Goal: Transaction & Acquisition: Book appointment/travel/reservation

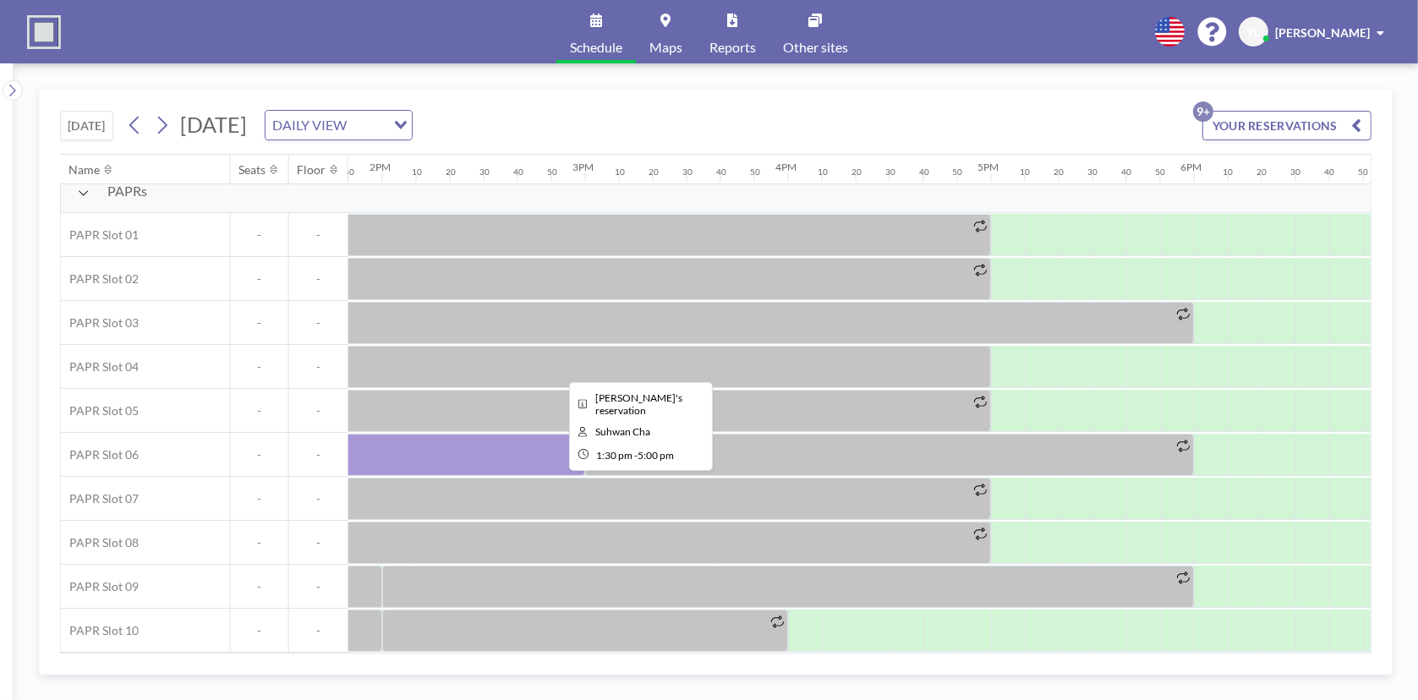
scroll to position [20, 2892]
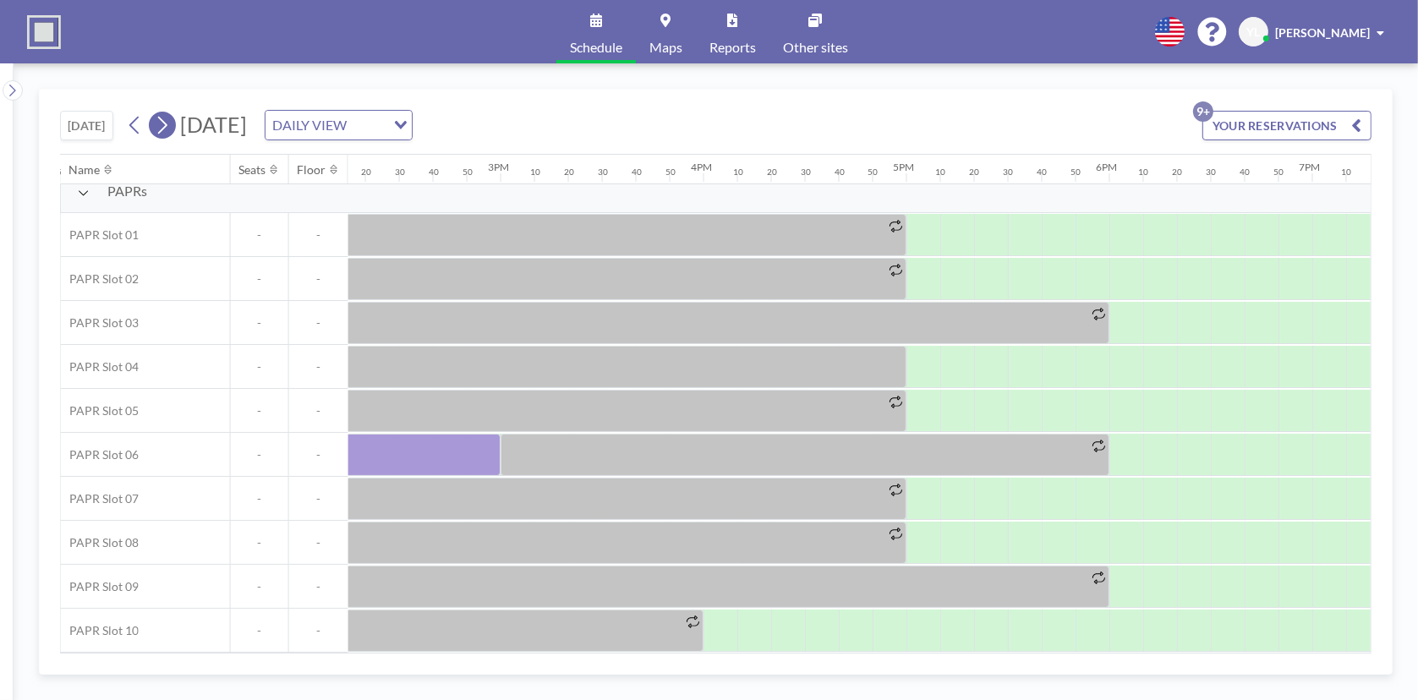
click at [165, 122] on icon at bounding box center [162, 124] width 16 height 25
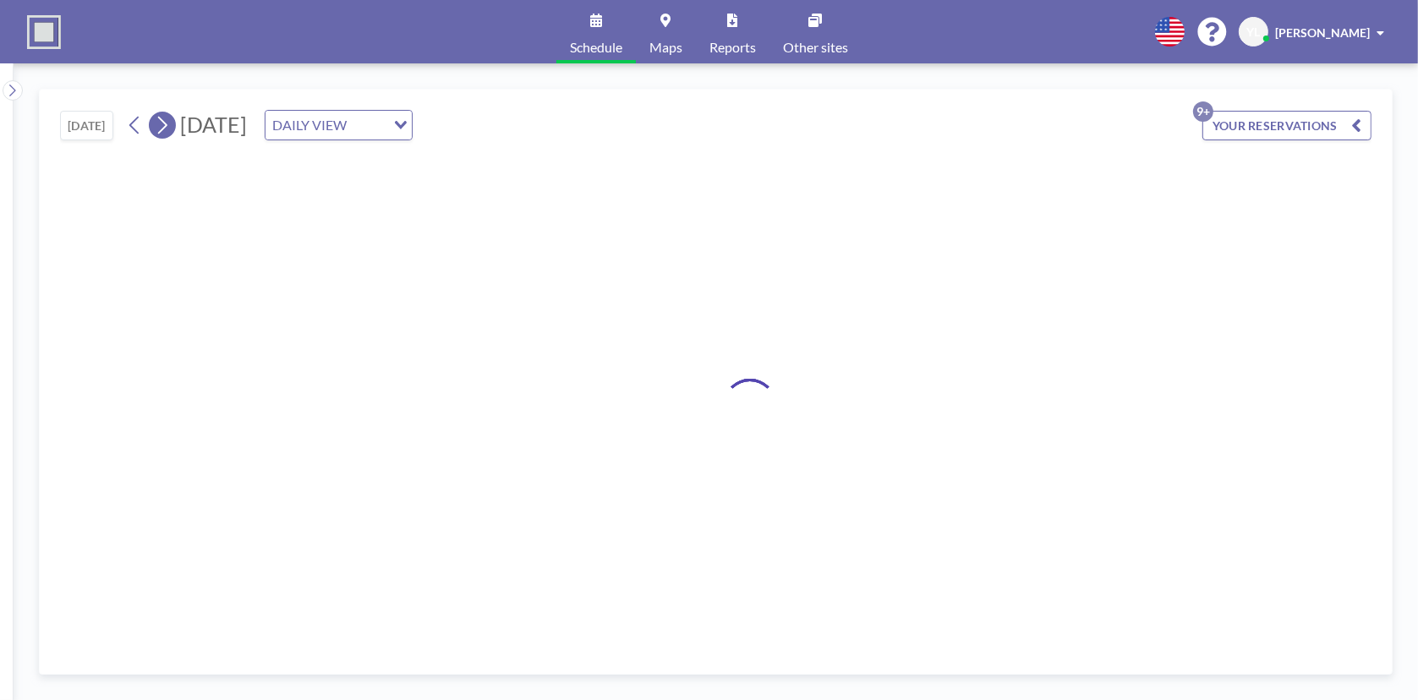
click at [165, 123] on icon at bounding box center [162, 124] width 16 height 25
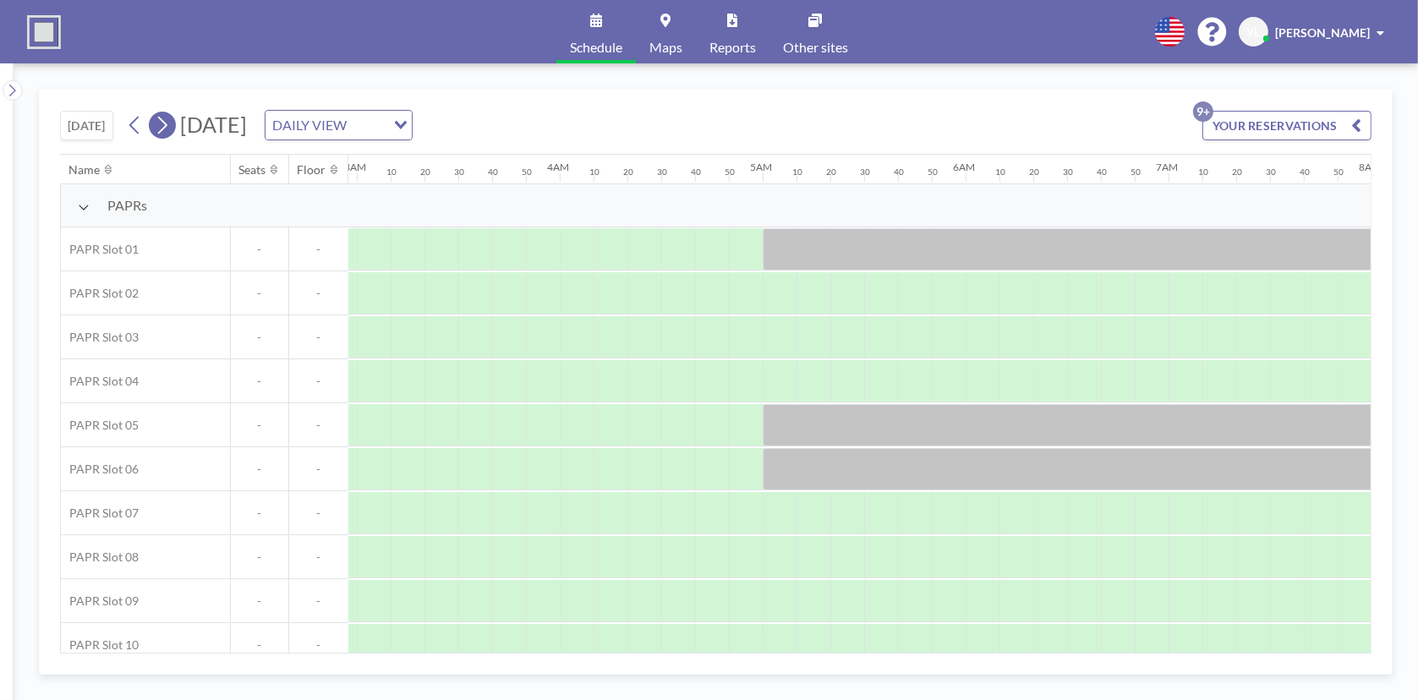
scroll to position [0, 1318]
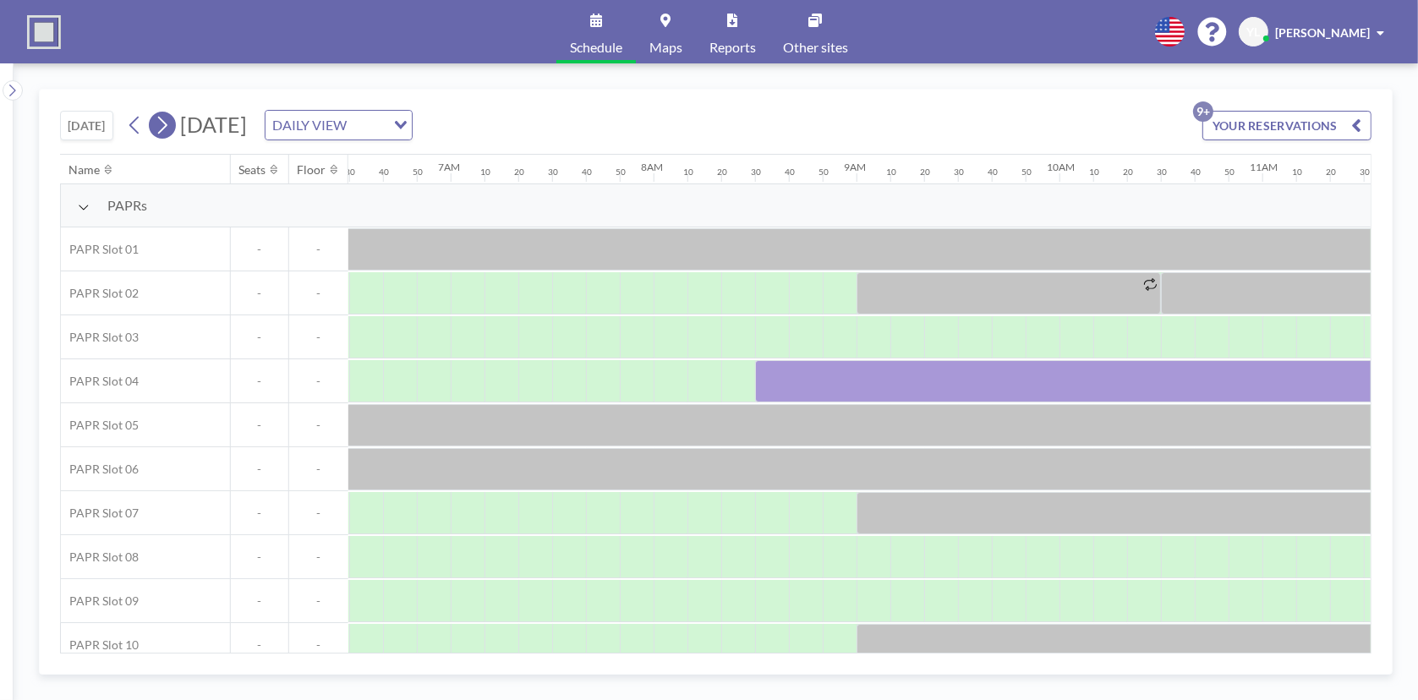
click at [165, 123] on icon at bounding box center [162, 124] width 16 height 25
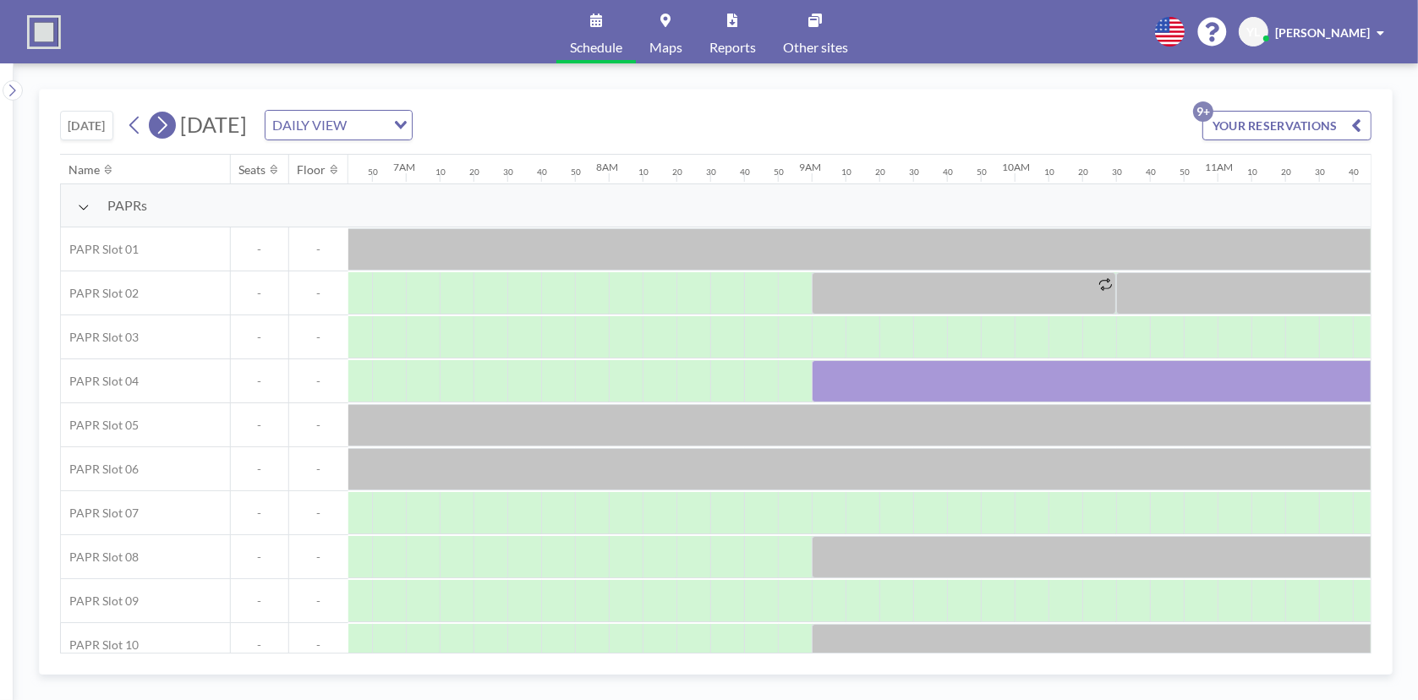
click at [165, 123] on icon at bounding box center [162, 124] width 16 height 25
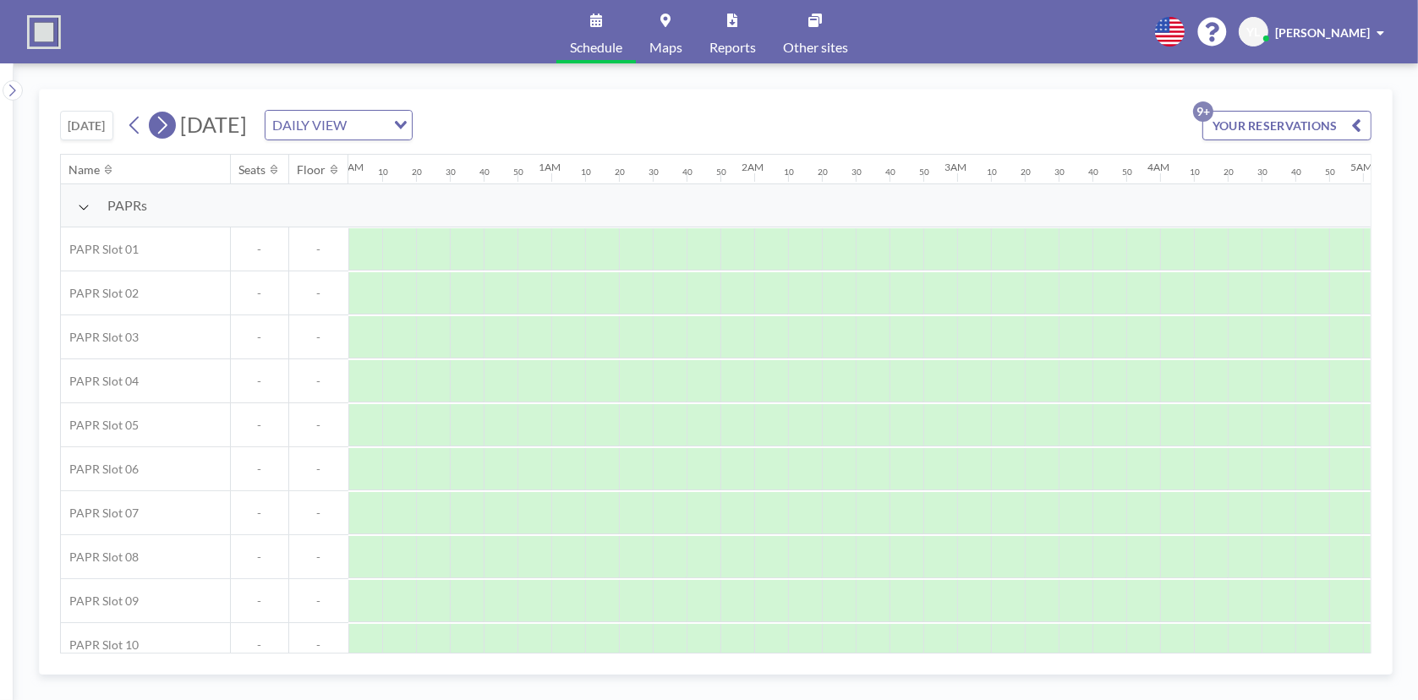
click at [165, 123] on icon at bounding box center [162, 124] width 16 height 25
click at [173, 124] on button at bounding box center [162, 125] width 27 height 27
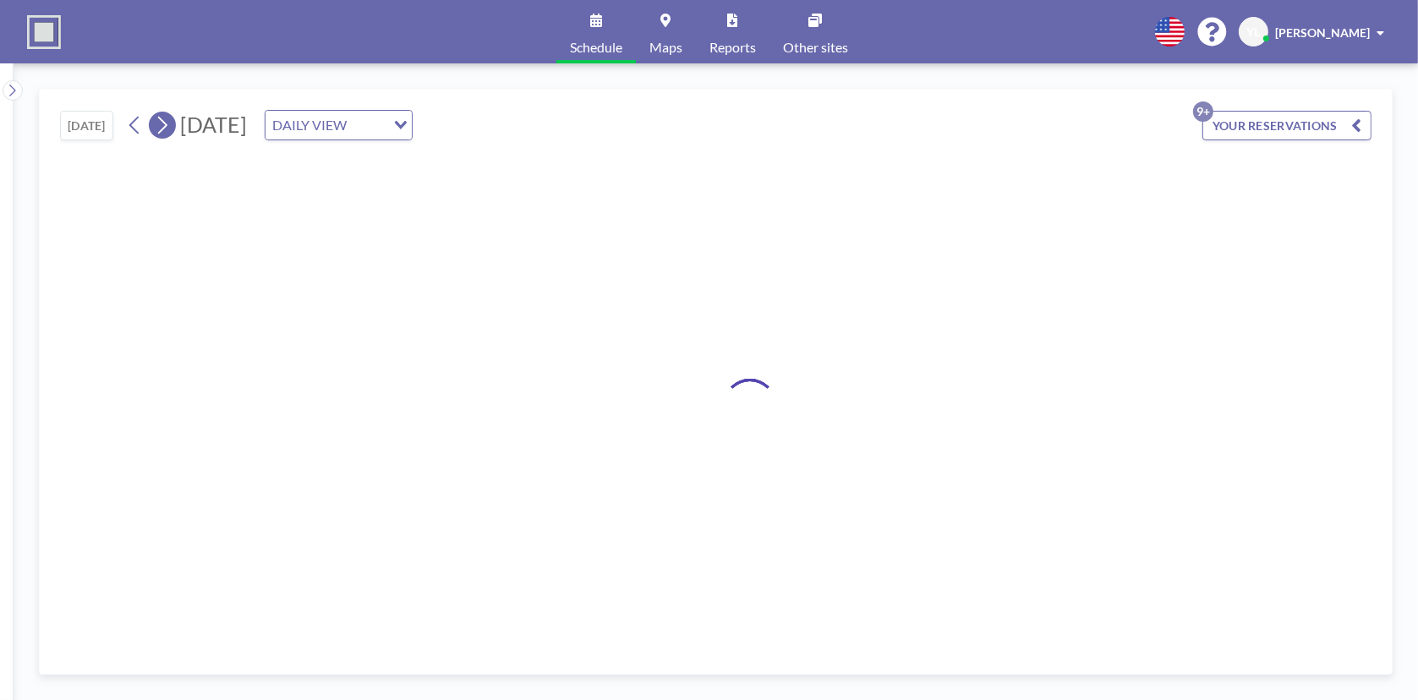
click at [173, 124] on button at bounding box center [162, 125] width 27 height 27
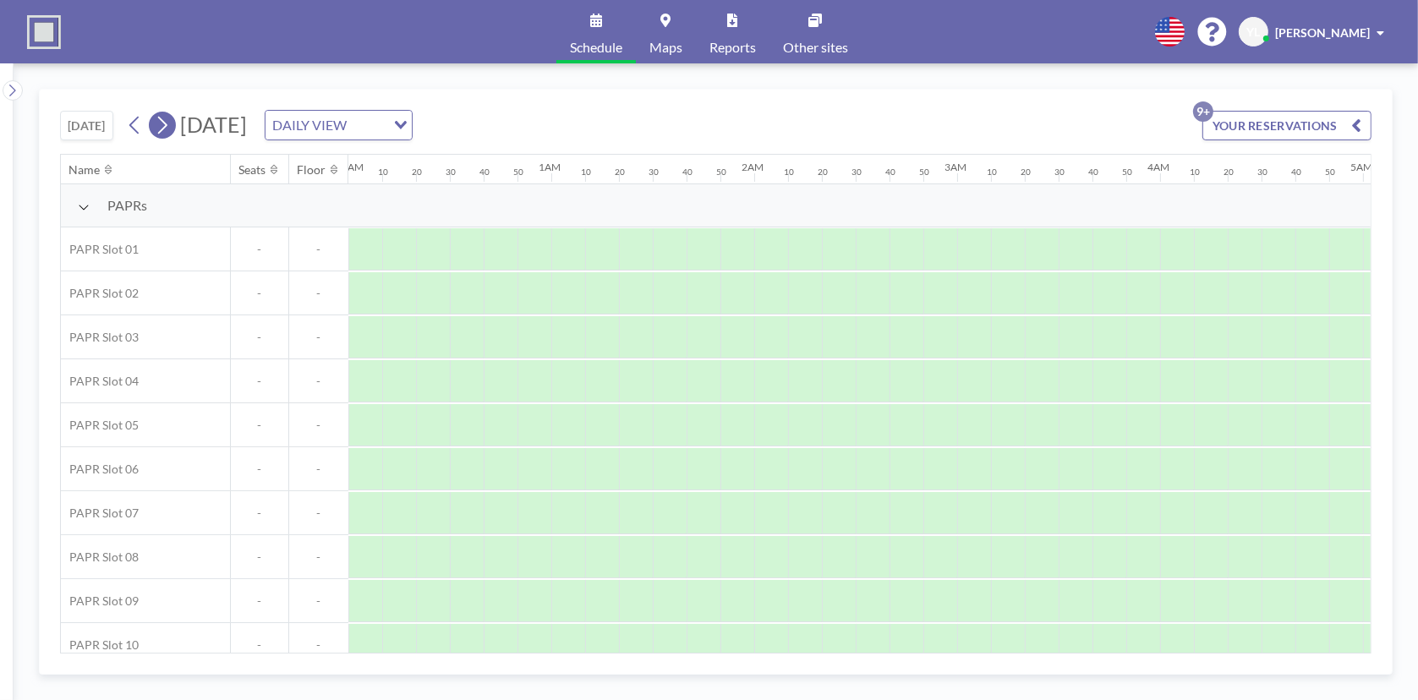
scroll to position [0, 601]
click at [173, 124] on button at bounding box center [162, 125] width 27 height 27
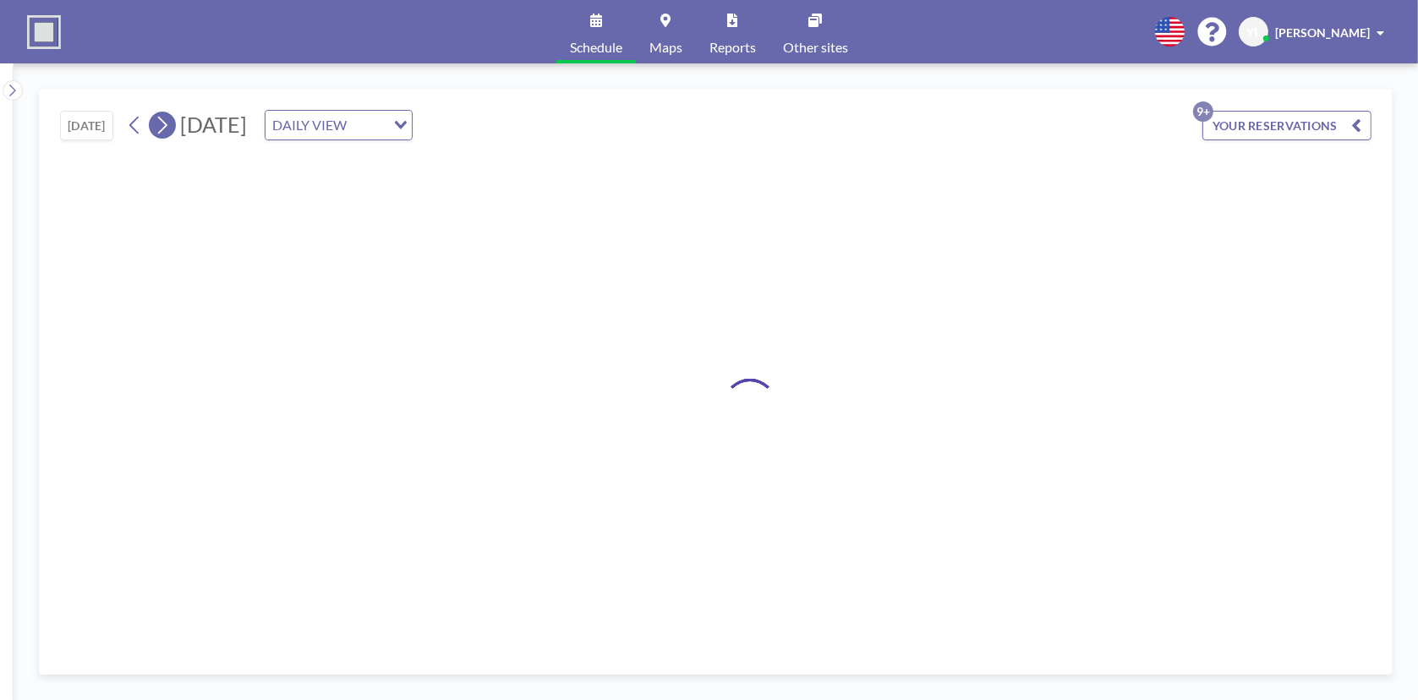
click at [173, 124] on button at bounding box center [162, 125] width 27 height 27
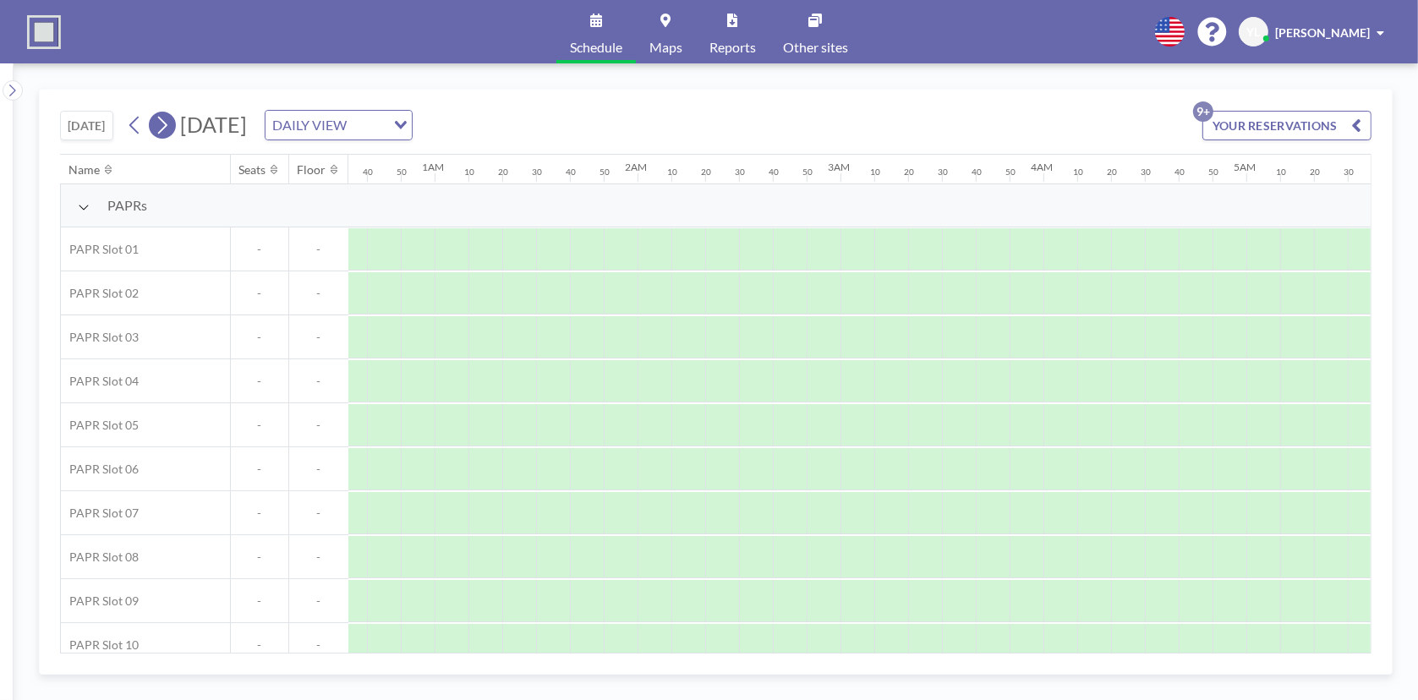
click at [173, 124] on button at bounding box center [162, 125] width 27 height 27
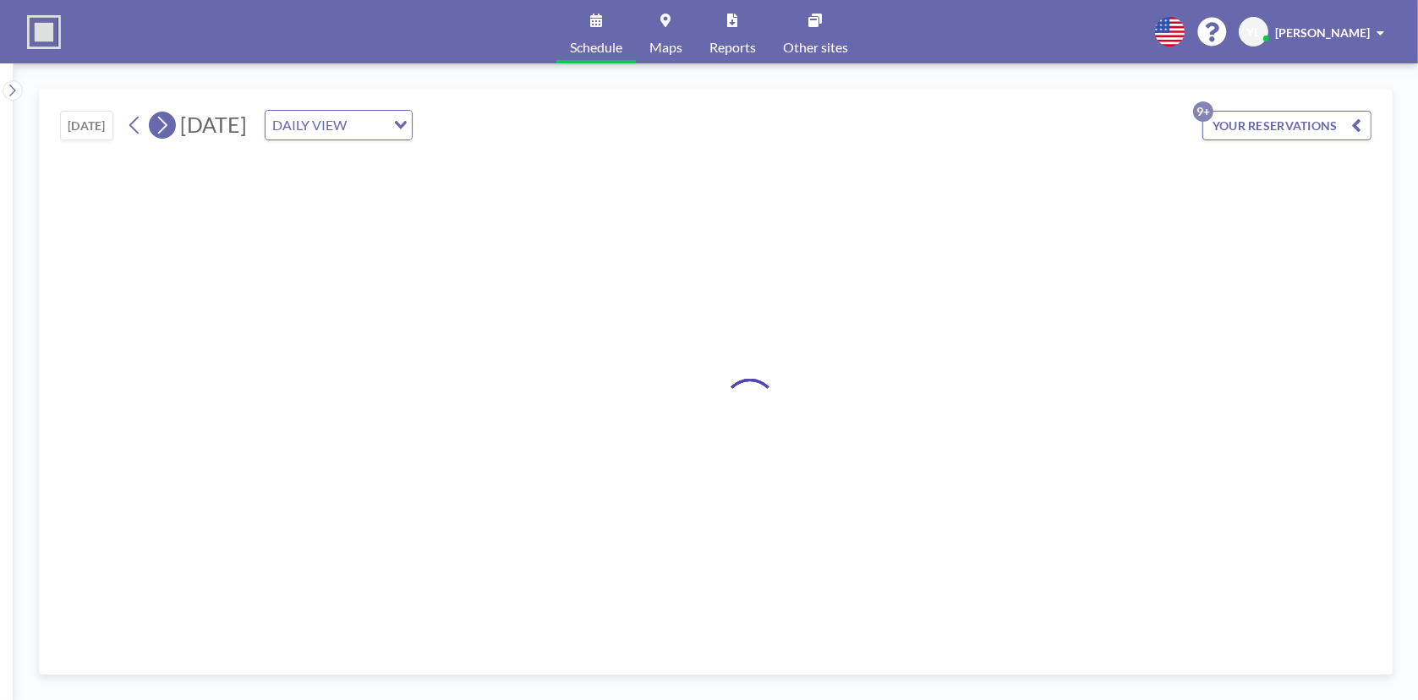
click at [173, 124] on button at bounding box center [162, 125] width 27 height 27
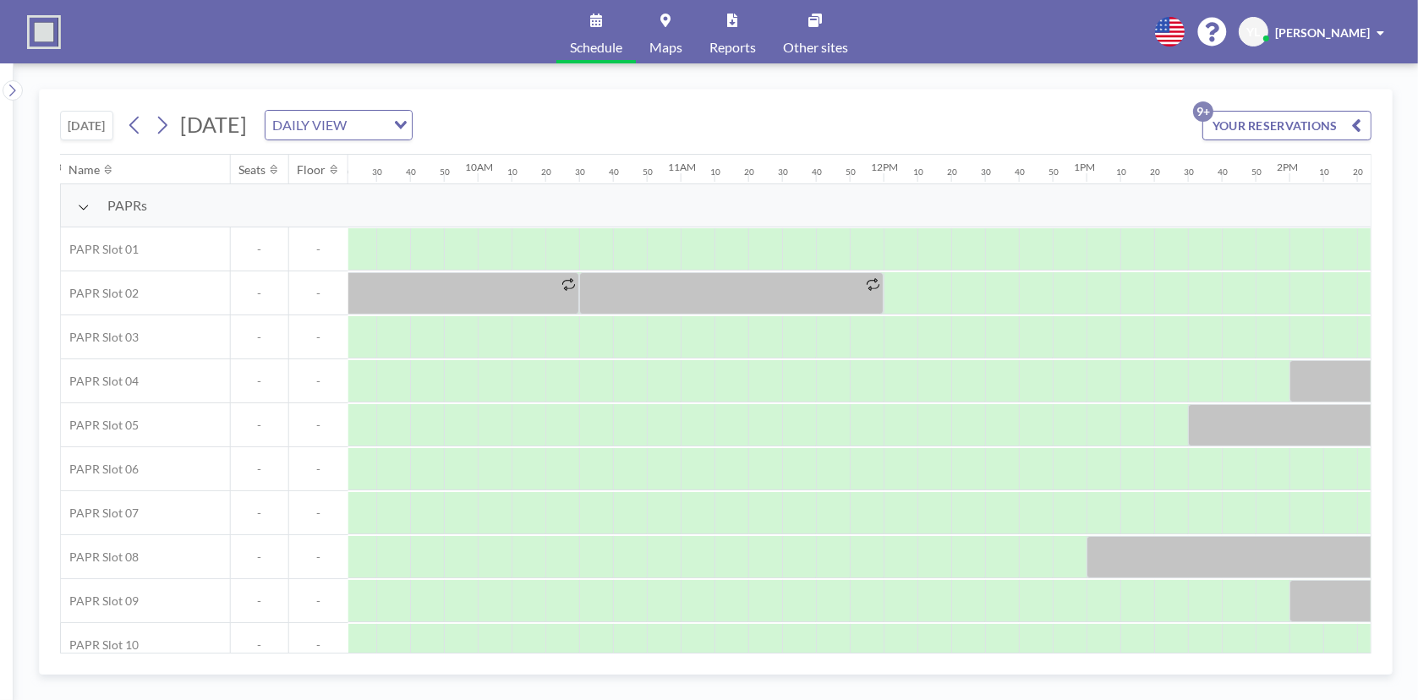
scroll to position [0, 1758]
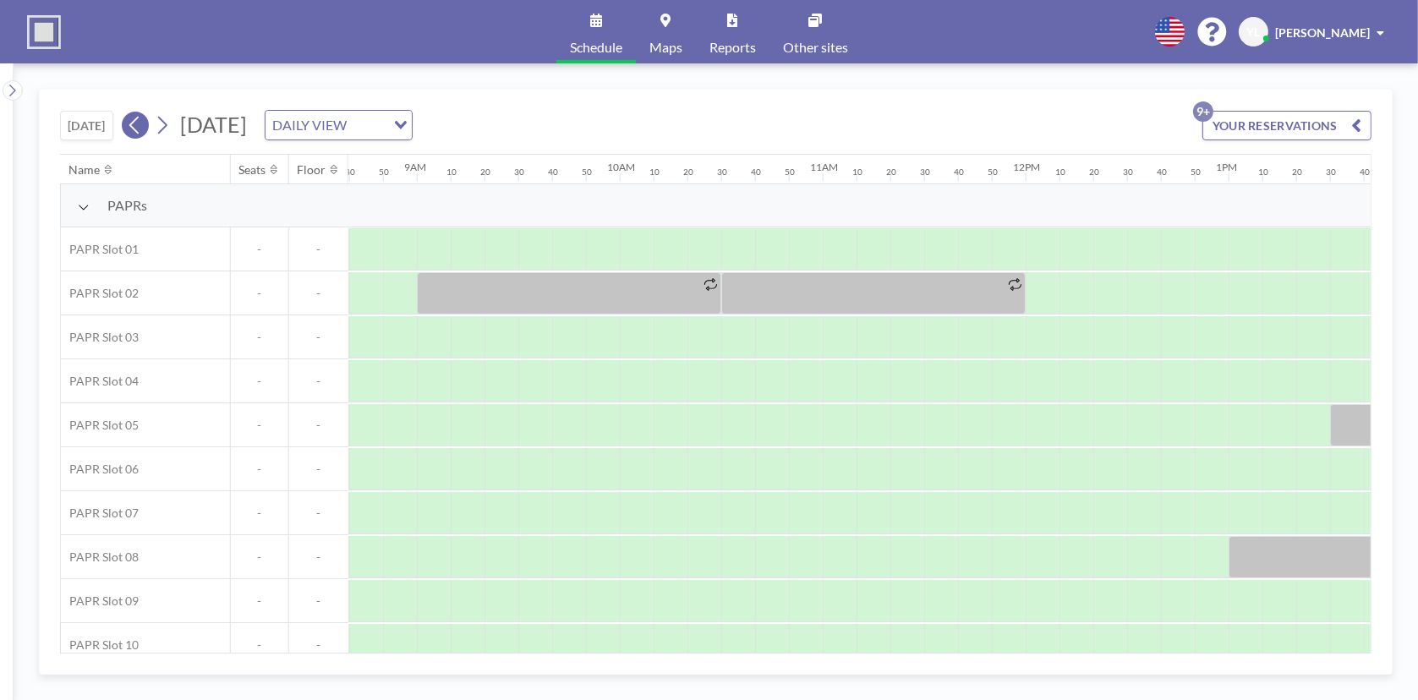
click at [138, 124] on icon at bounding box center [135, 124] width 16 height 25
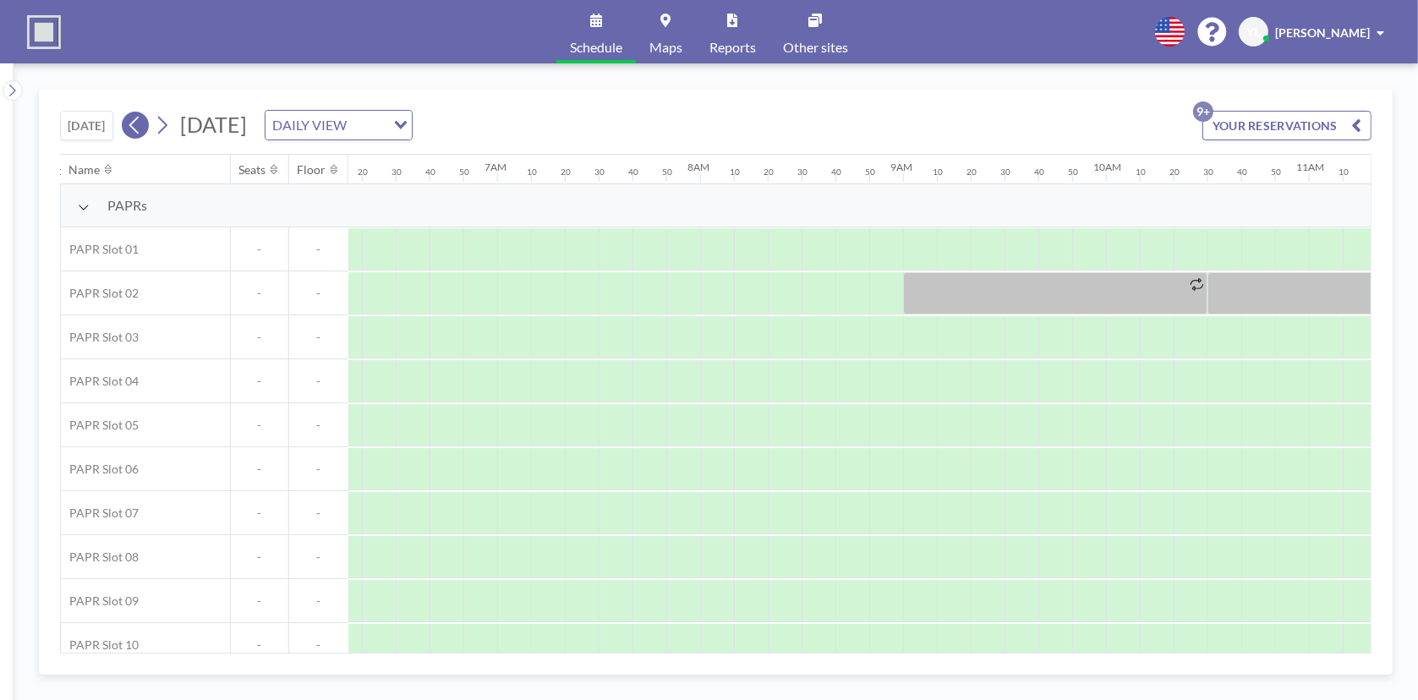
scroll to position [0, 1589]
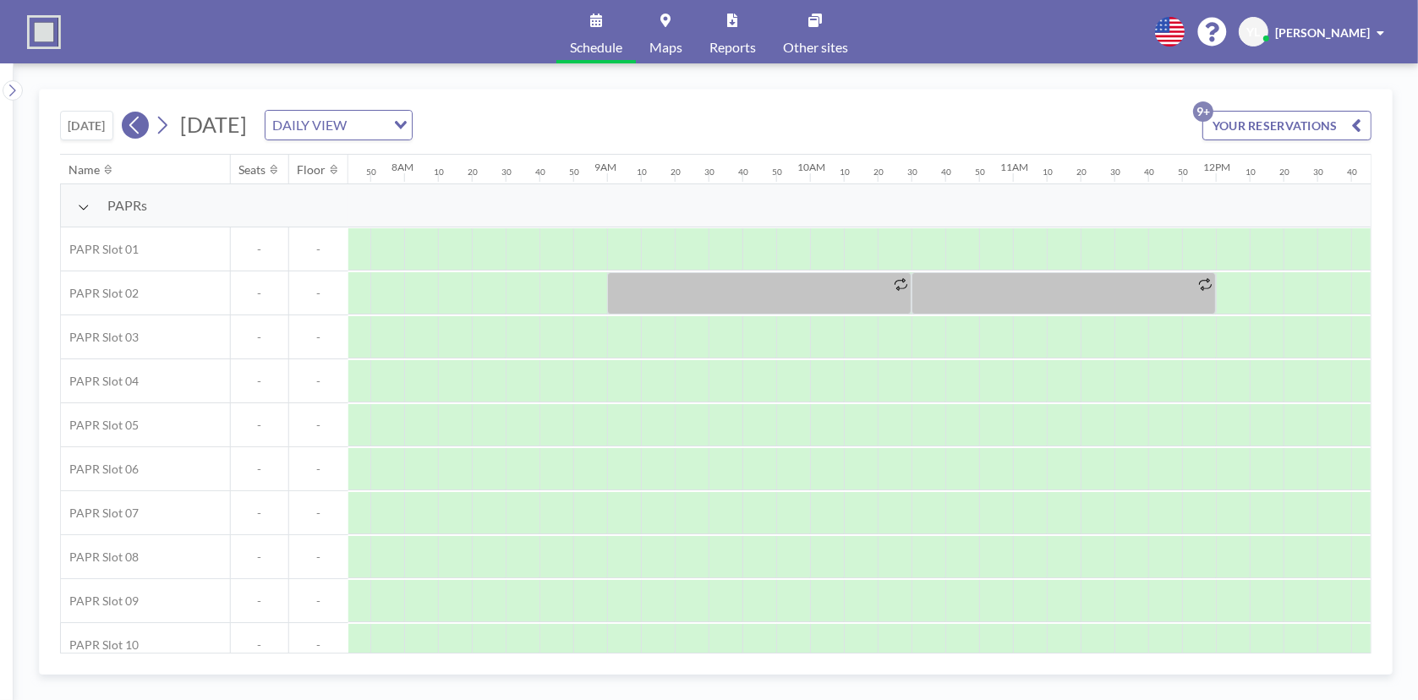
click at [138, 124] on icon at bounding box center [135, 124] width 16 height 25
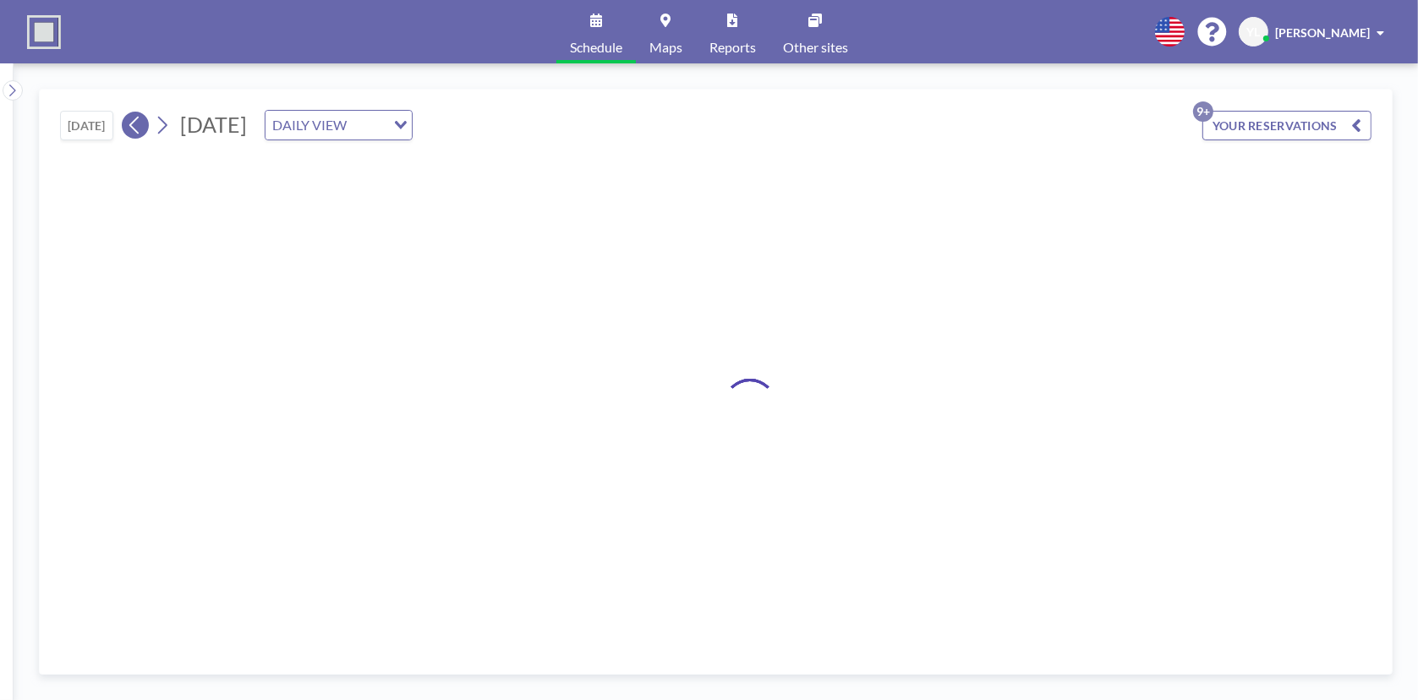
click at [138, 124] on icon at bounding box center [135, 124] width 16 height 25
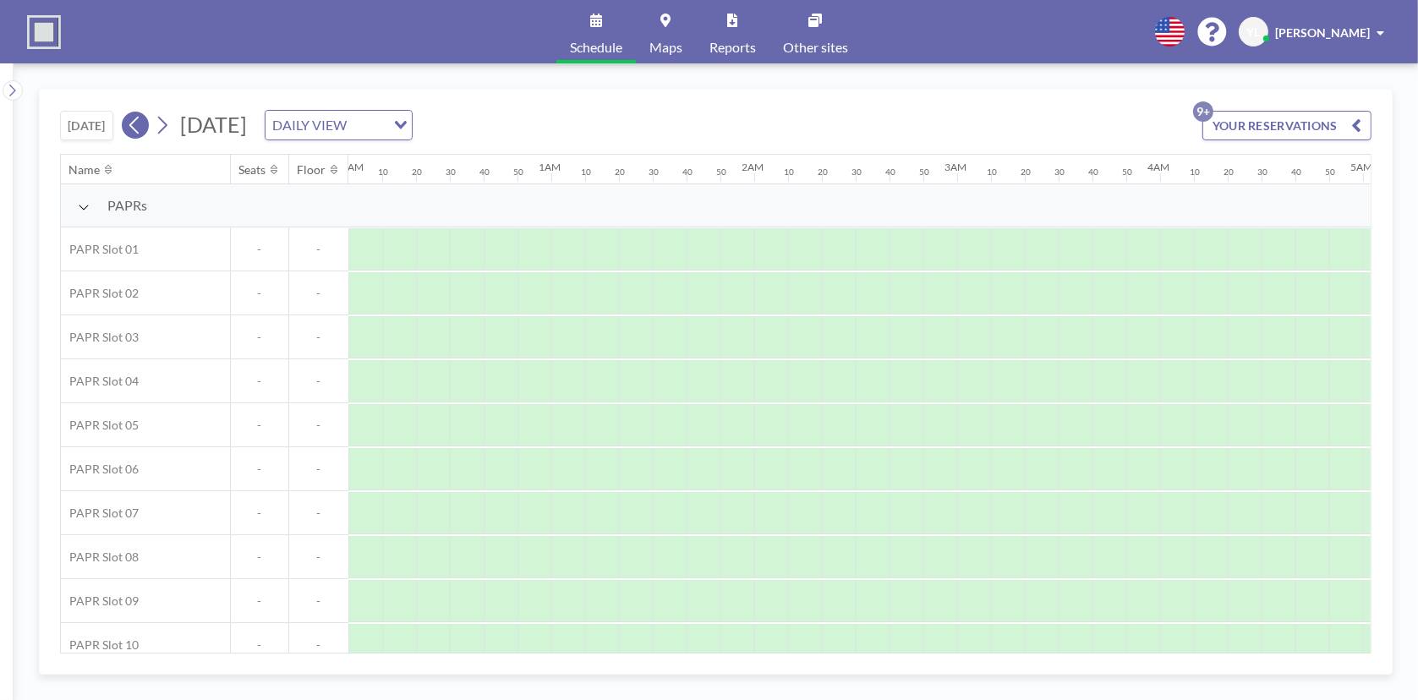
click at [138, 124] on icon at bounding box center [135, 124] width 16 height 25
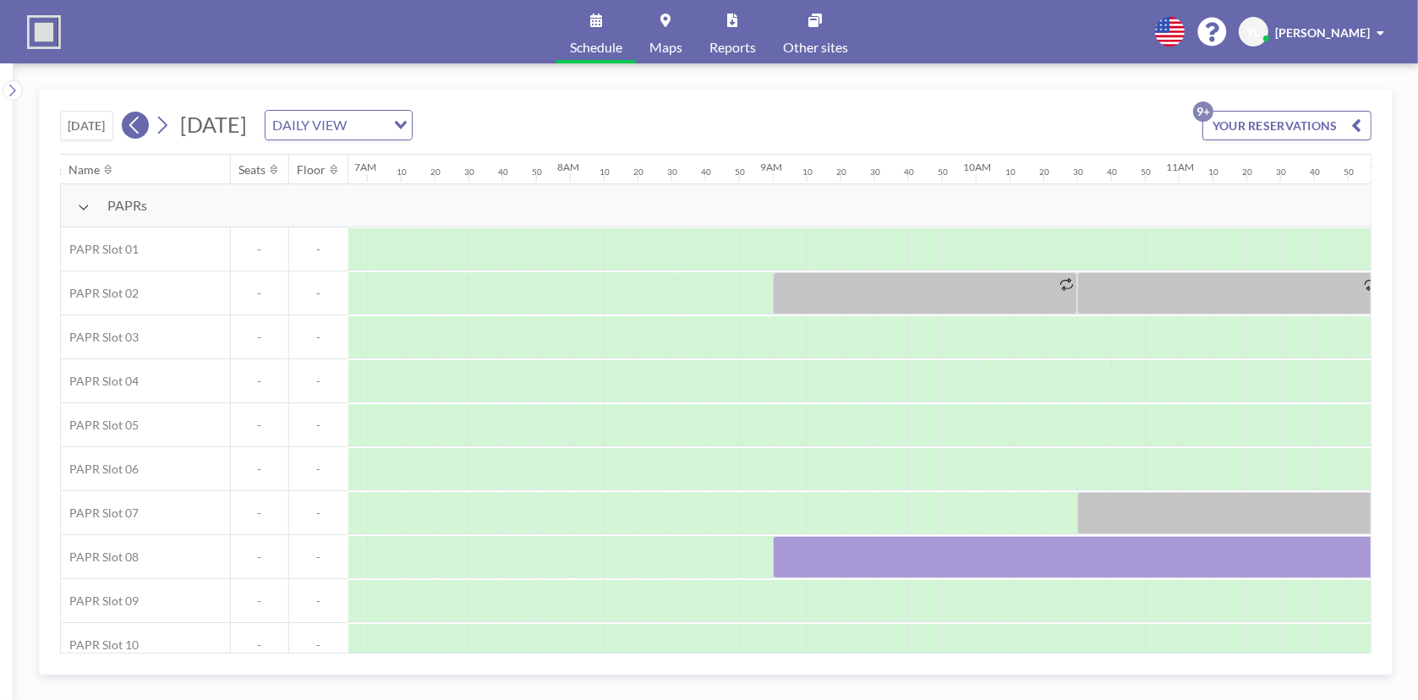
click at [138, 124] on icon at bounding box center [135, 124] width 16 height 25
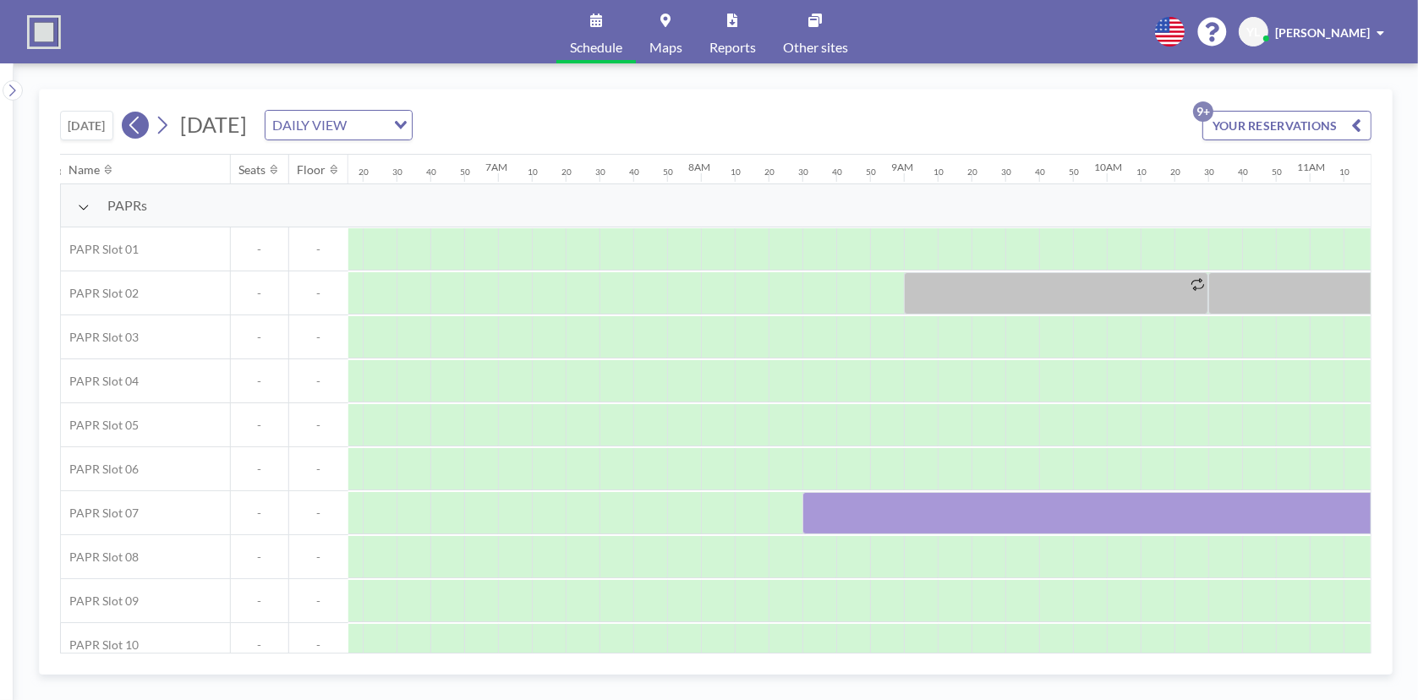
scroll to position [0, 1589]
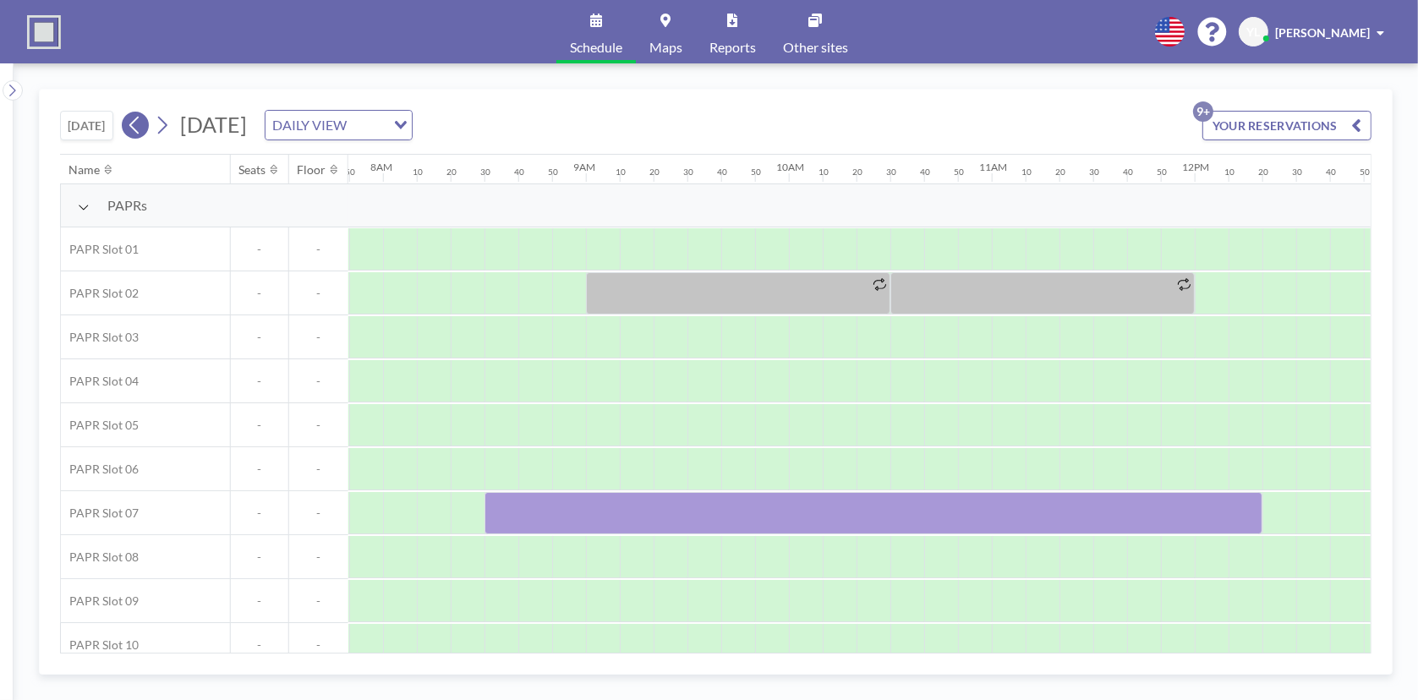
click at [138, 124] on icon at bounding box center [135, 124] width 16 height 25
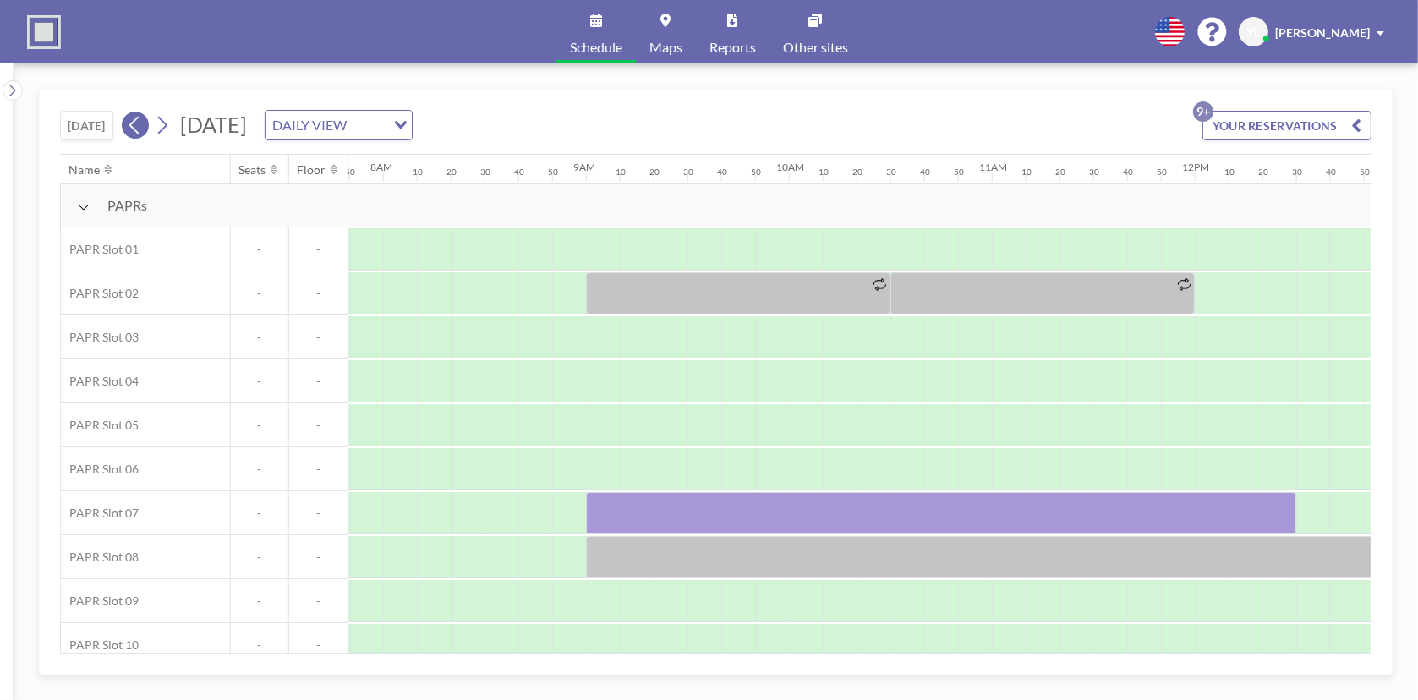
click at [138, 124] on icon at bounding box center [135, 124] width 16 height 25
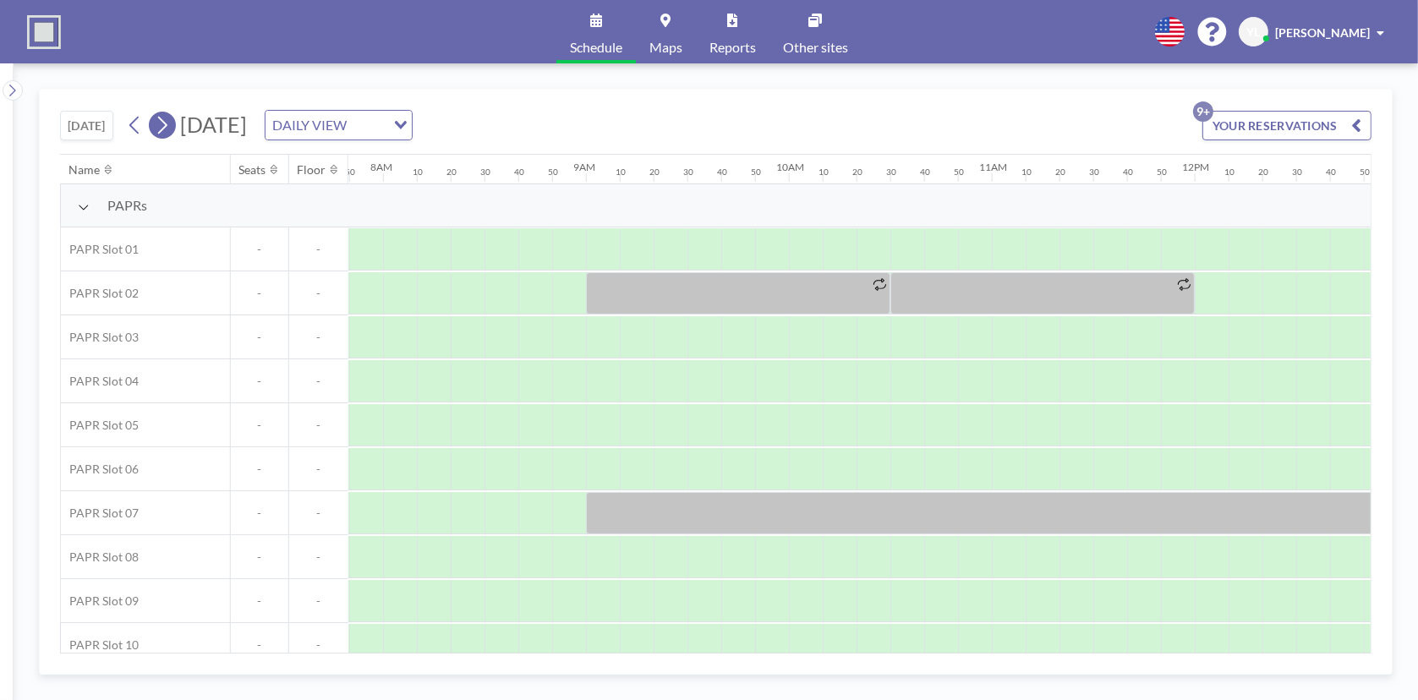
click at [166, 123] on icon at bounding box center [162, 124] width 16 height 25
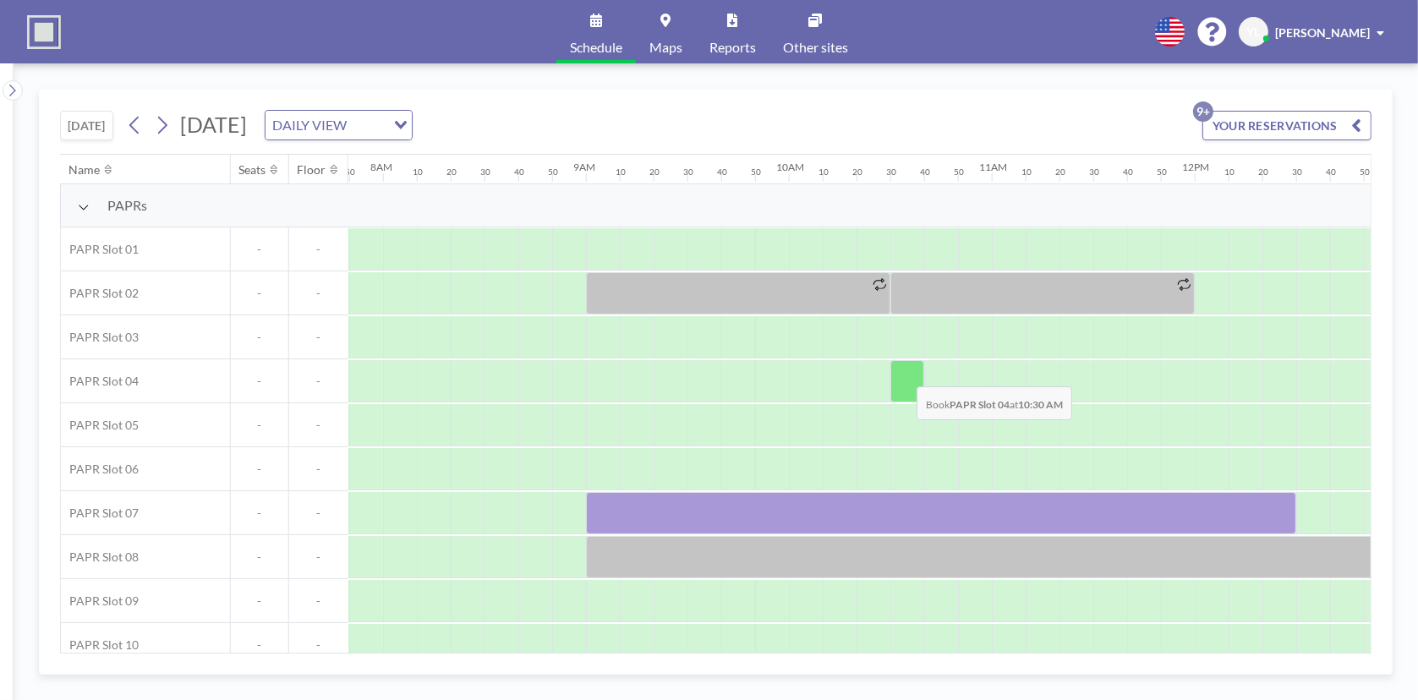
scroll to position [20, 1589]
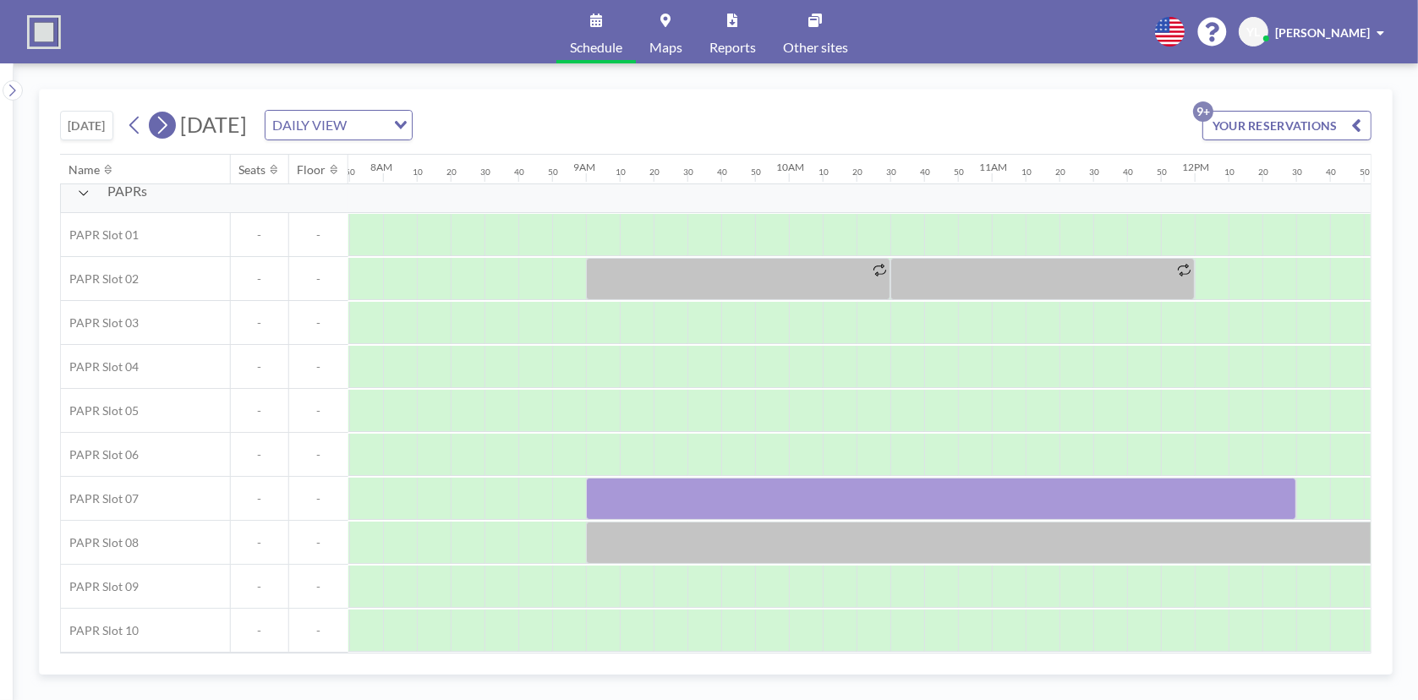
click at [159, 121] on icon at bounding box center [162, 124] width 16 height 25
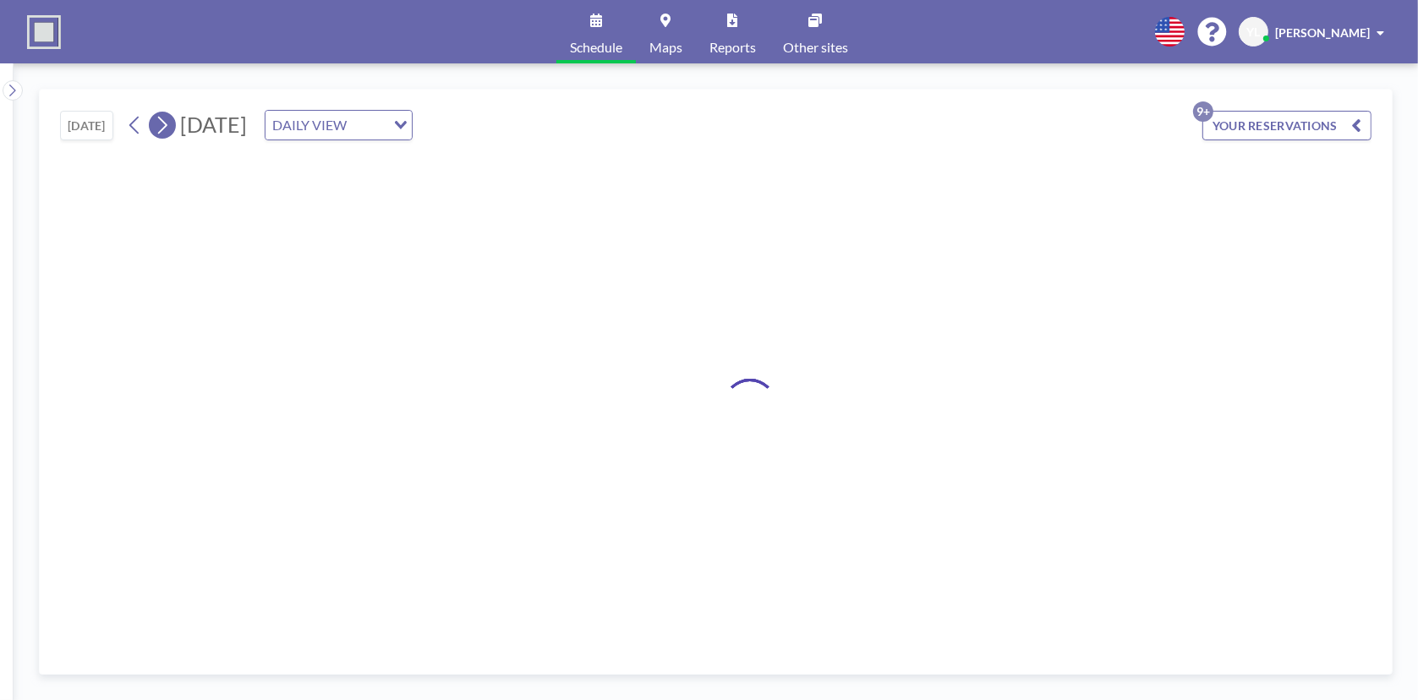
click at [159, 121] on icon at bounding box center [162, 124] width 16 height 25
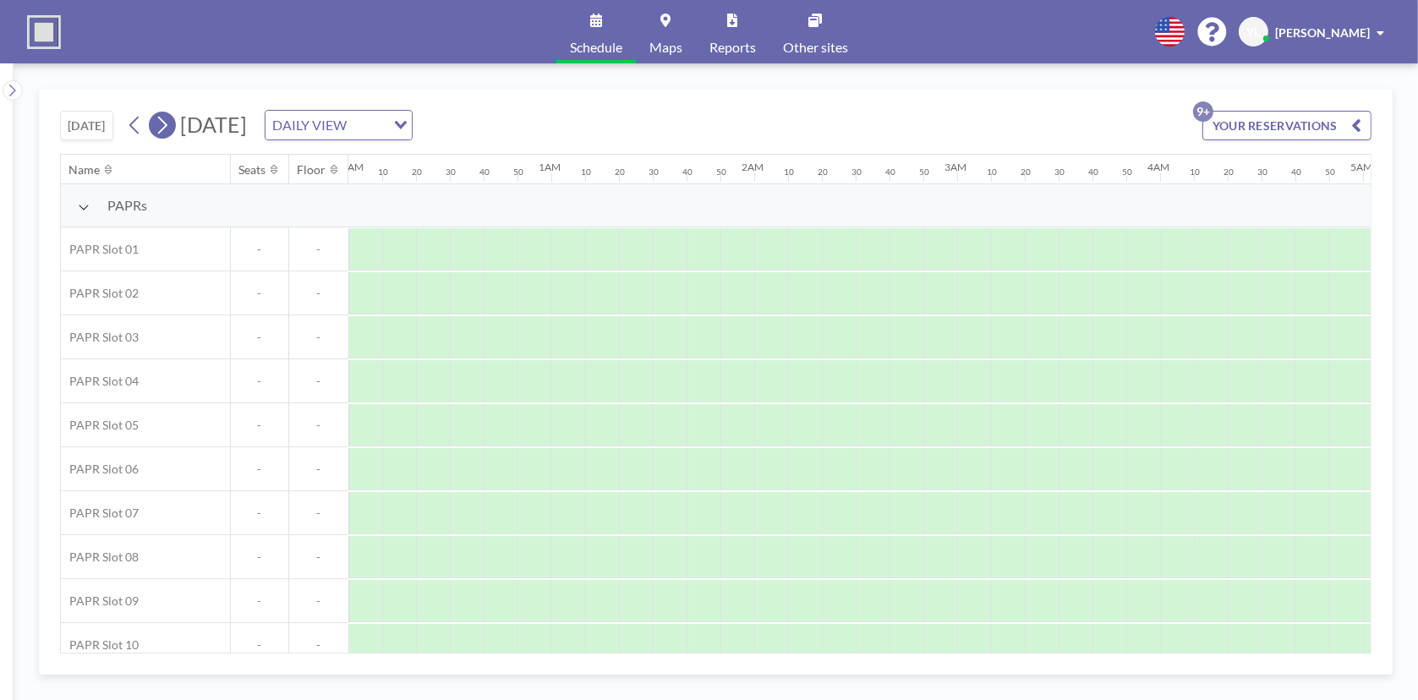
click at [159, 121] on icon at bounding box center [162, 124] width 16 height 25
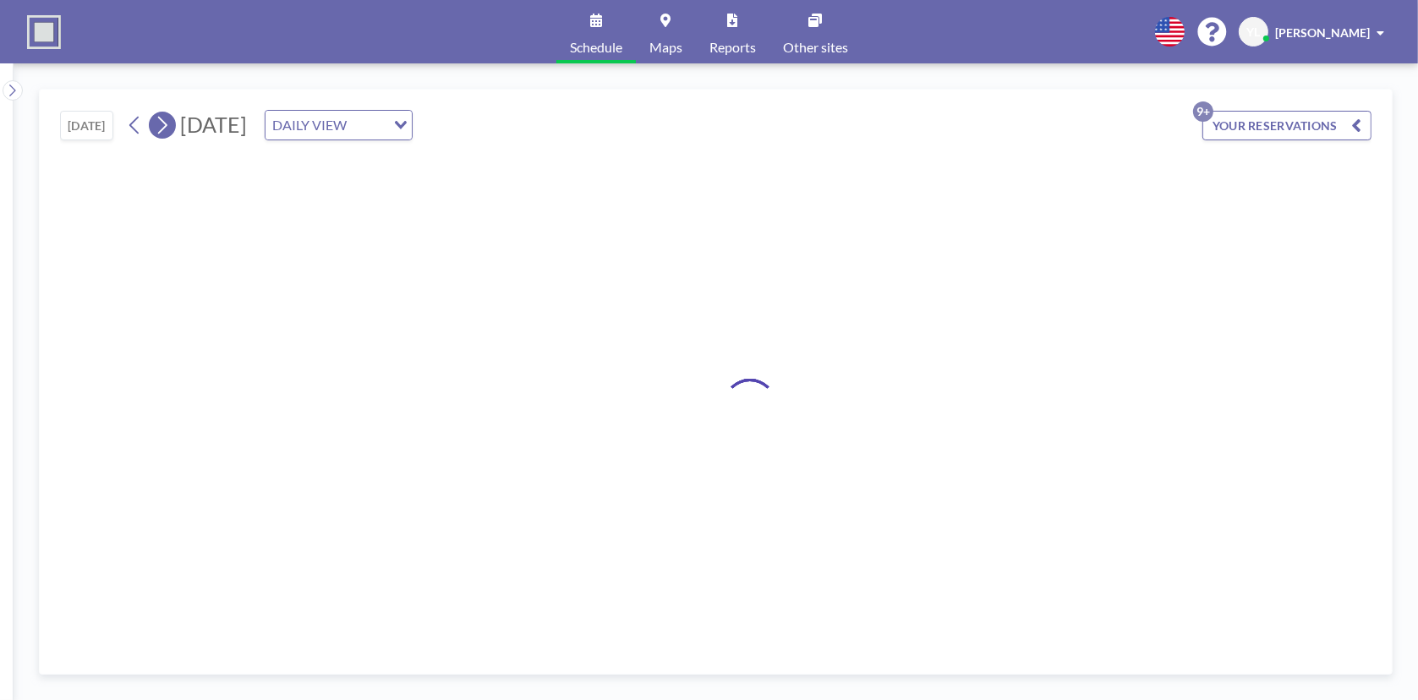
click at [159, 121] on icon at bounding box center [162, 124] width 16 height 25
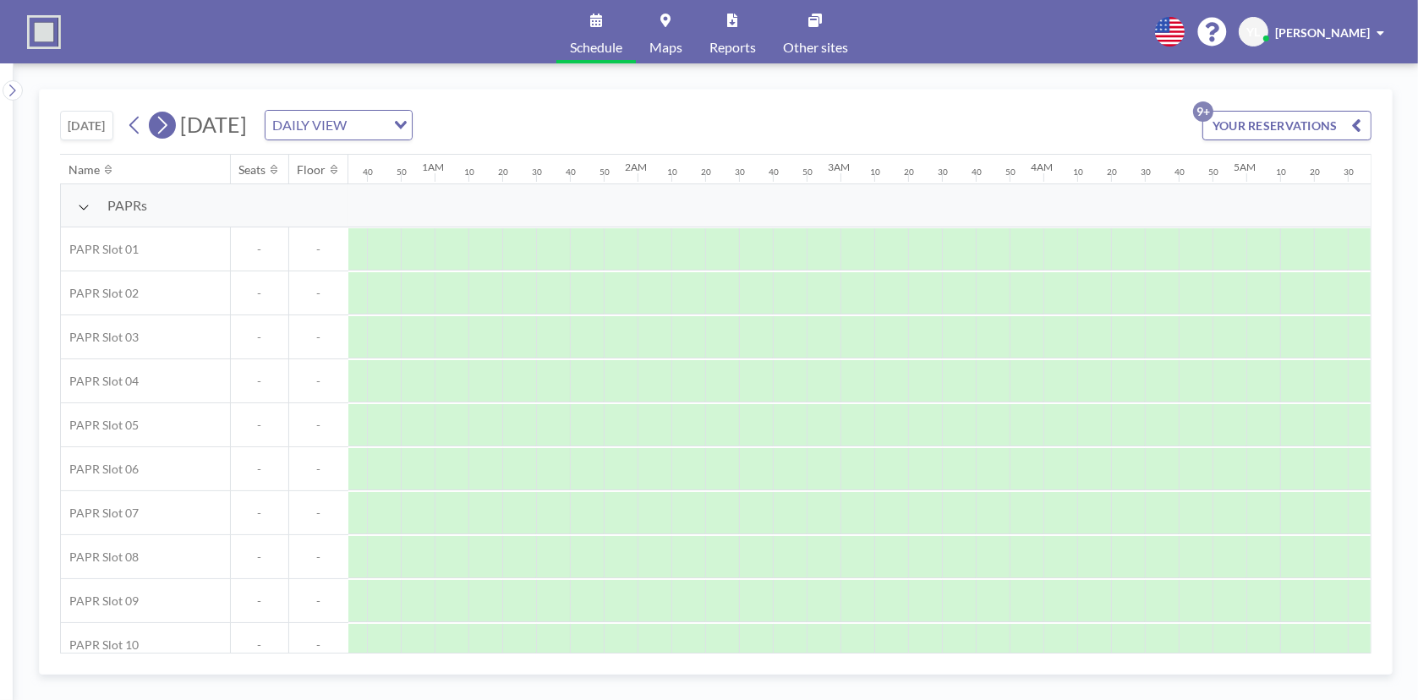
click at [159, 123] on icon at bounding box center [162, 124] width 16 height 25
click at [176, 125] on button at bounding box center [162, 125] width 27 height 27
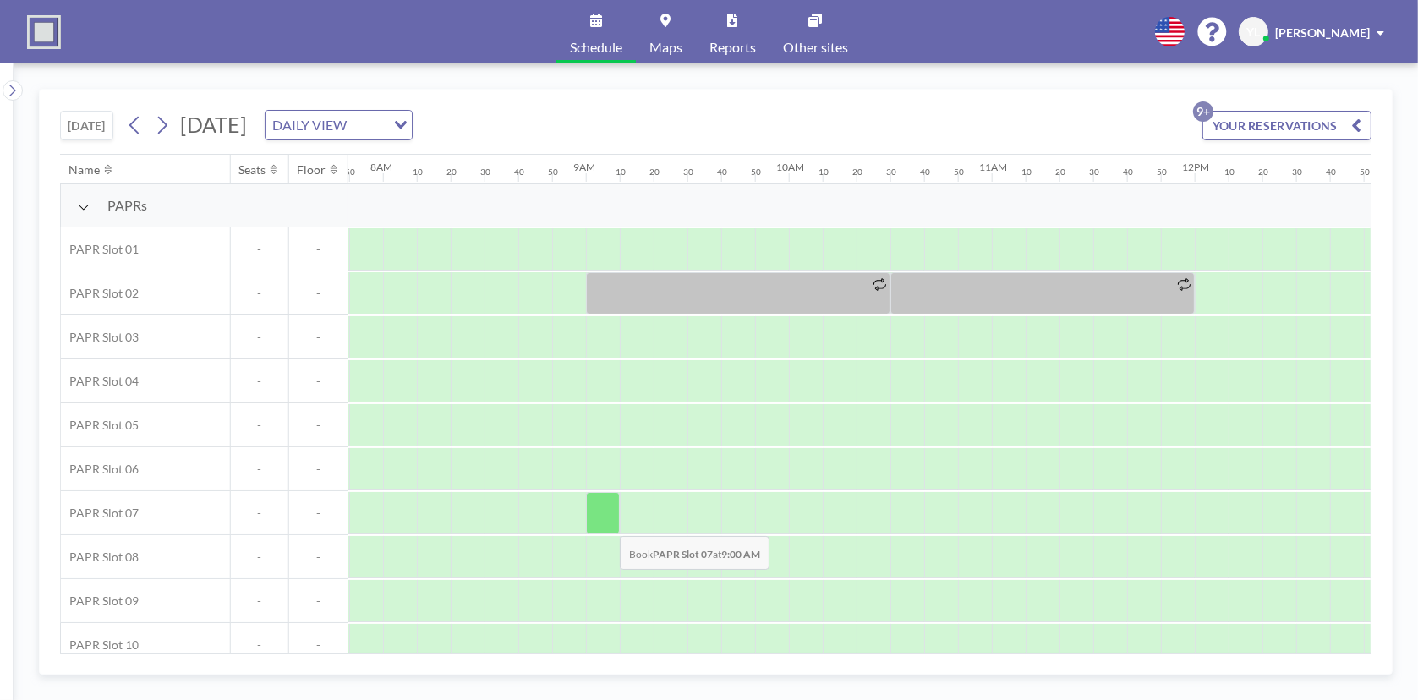
click at [606, 523] on div at bounding box center [603, 513] width 34 height 42
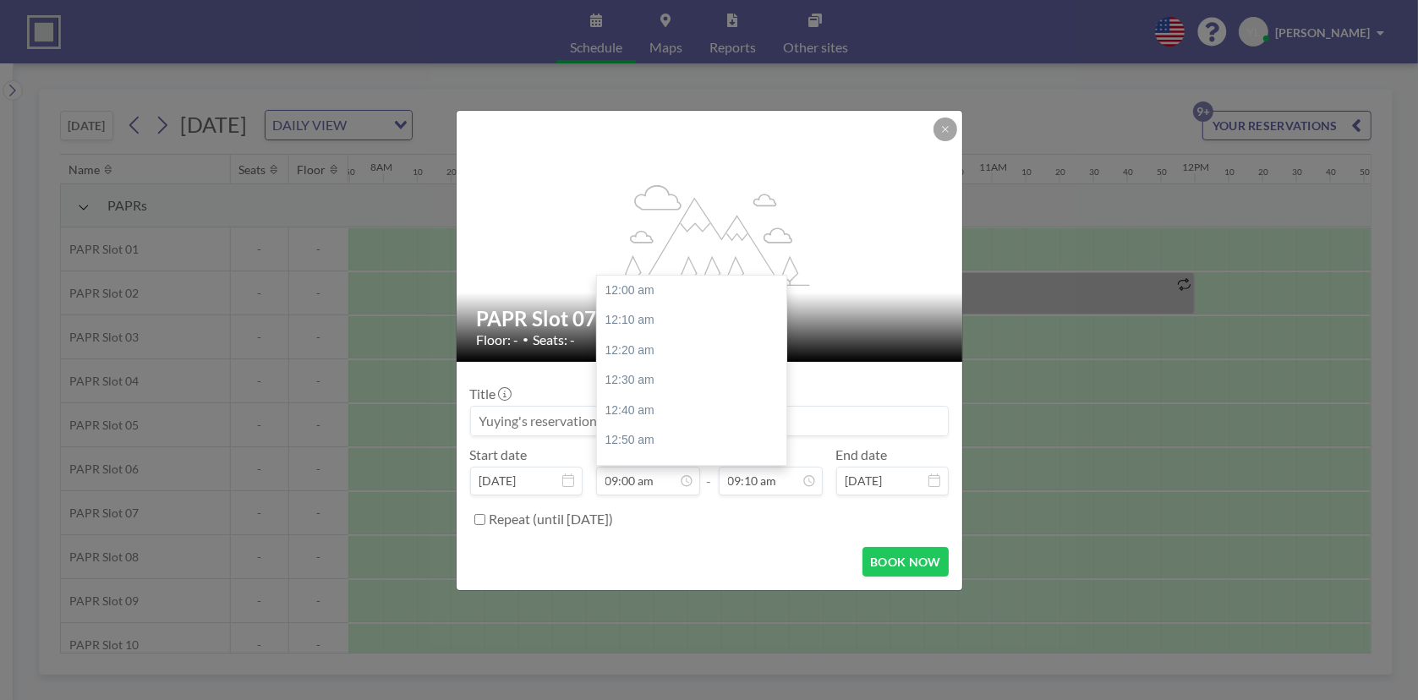
scroll to position [1625, 0]
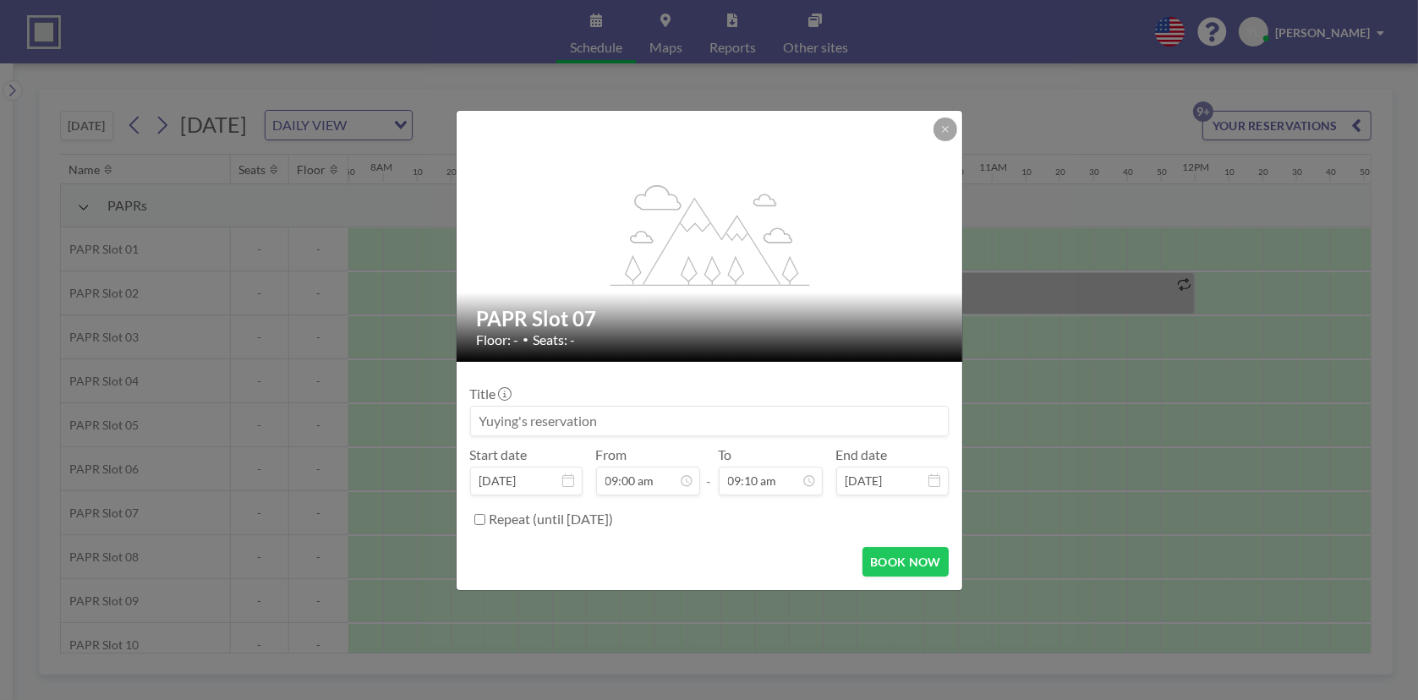
click at [550, 518] on label "Repeat (until [DATE])" at bounding box center [552, 519] width 124 height 17
click at [485, 518] on input "Repeat (until [DATE])" at bounding box center [479, 519] width 11 height 11
checkbox input "true"
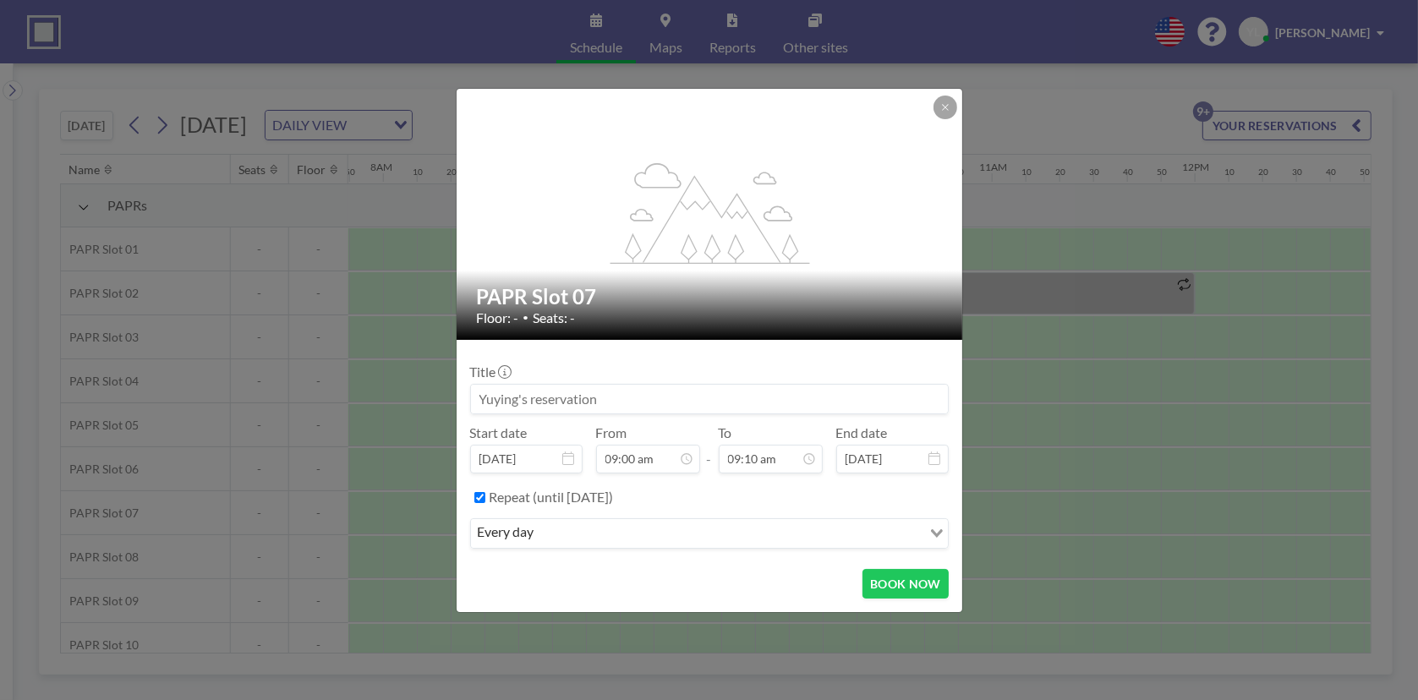
click at [558, 526] on input "Search for option" at bounding box center [730, 534] width 381 height 22
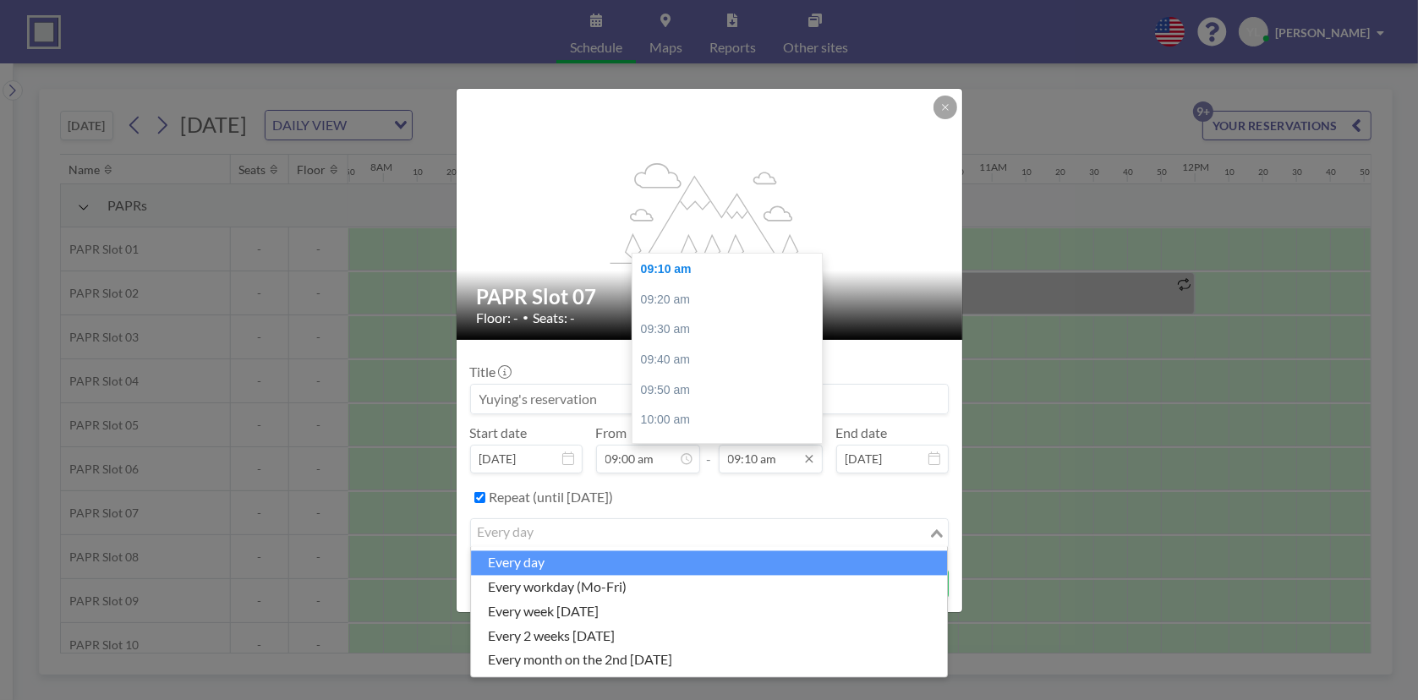
click at [788, 462] on input "09:10 am" at bounding box center [771, 459] width 104 height 29
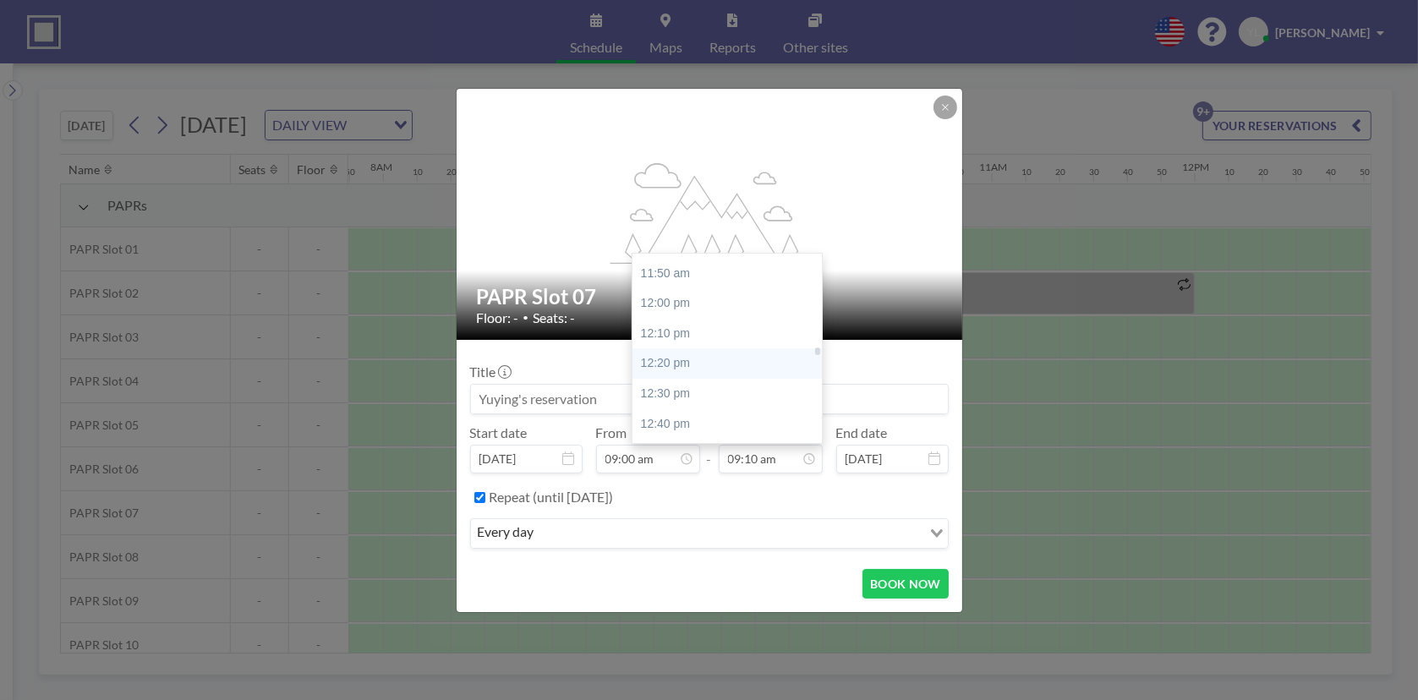
scroll to position [2162, 0]
click at [697, 351] on div "12:30 pm" at bounding box center [732, 364] width 198 height 30
type input "12:30 pm"
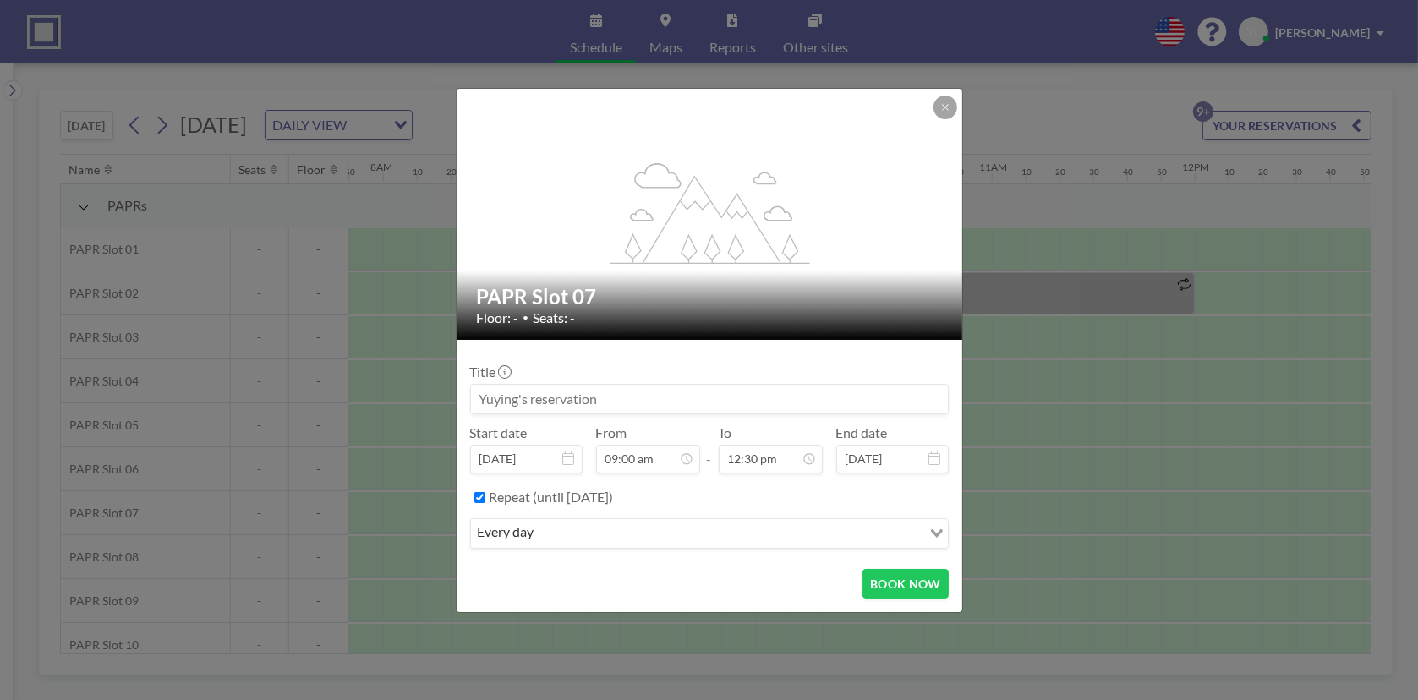
click at [872, 546] on div "every day Loading..." at bounding box center [709, 533] width 477 height 29
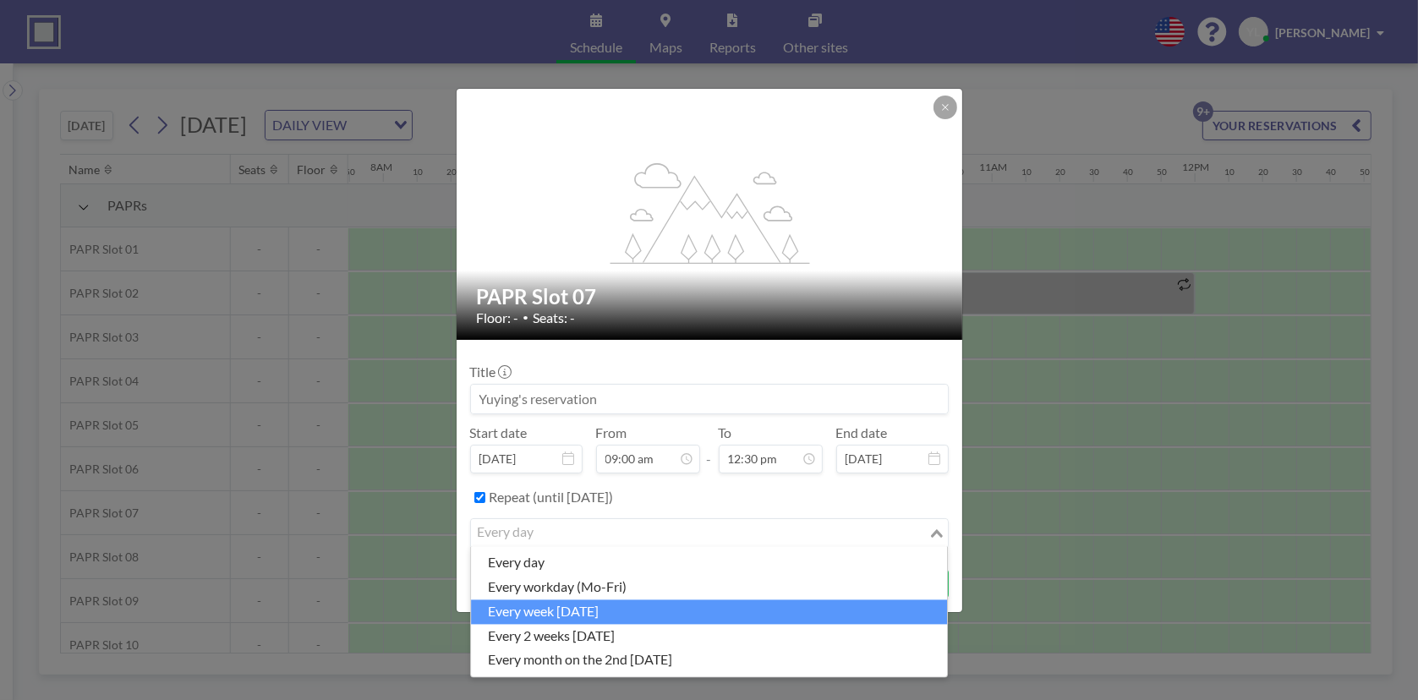
click at [739, 611] on li "every week [DATE]" at bounding box center [709, 612] width 476 height 25
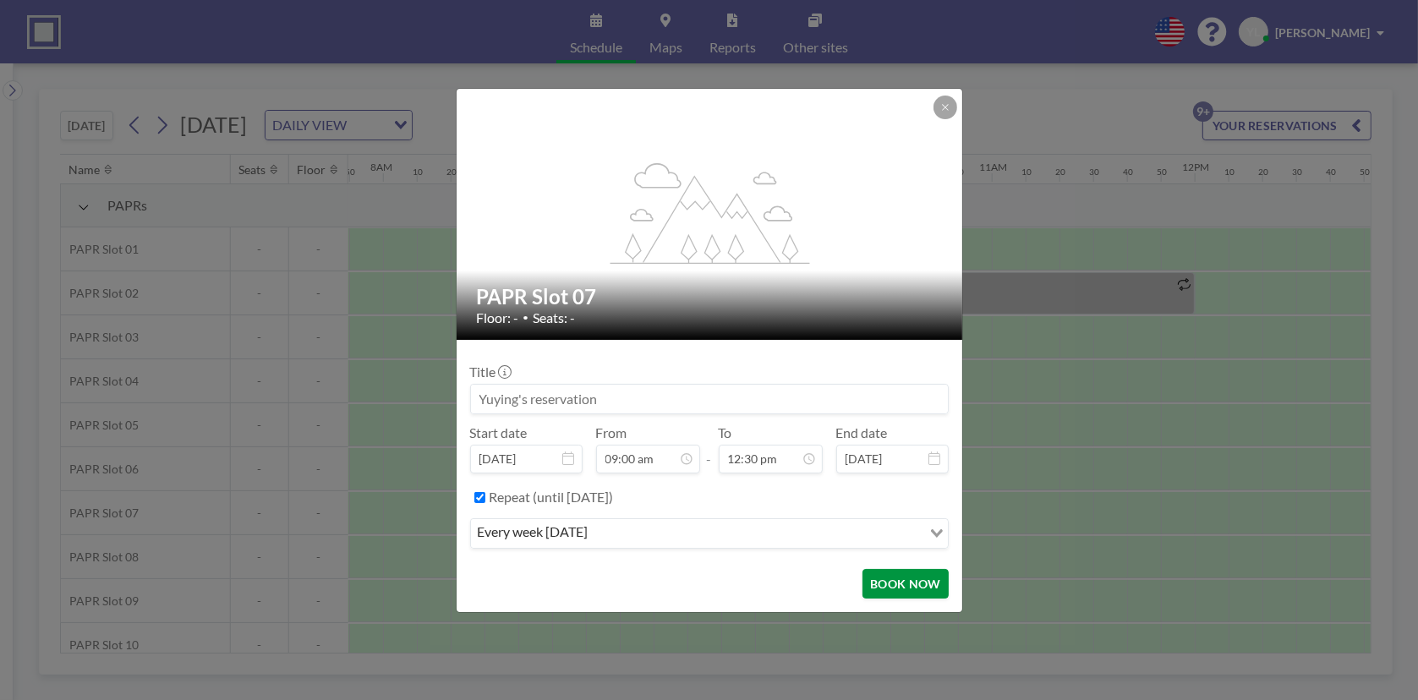
click at [903, 594] on button "BOOK NOW" at bounding box center [905, 584] width 85 height 30
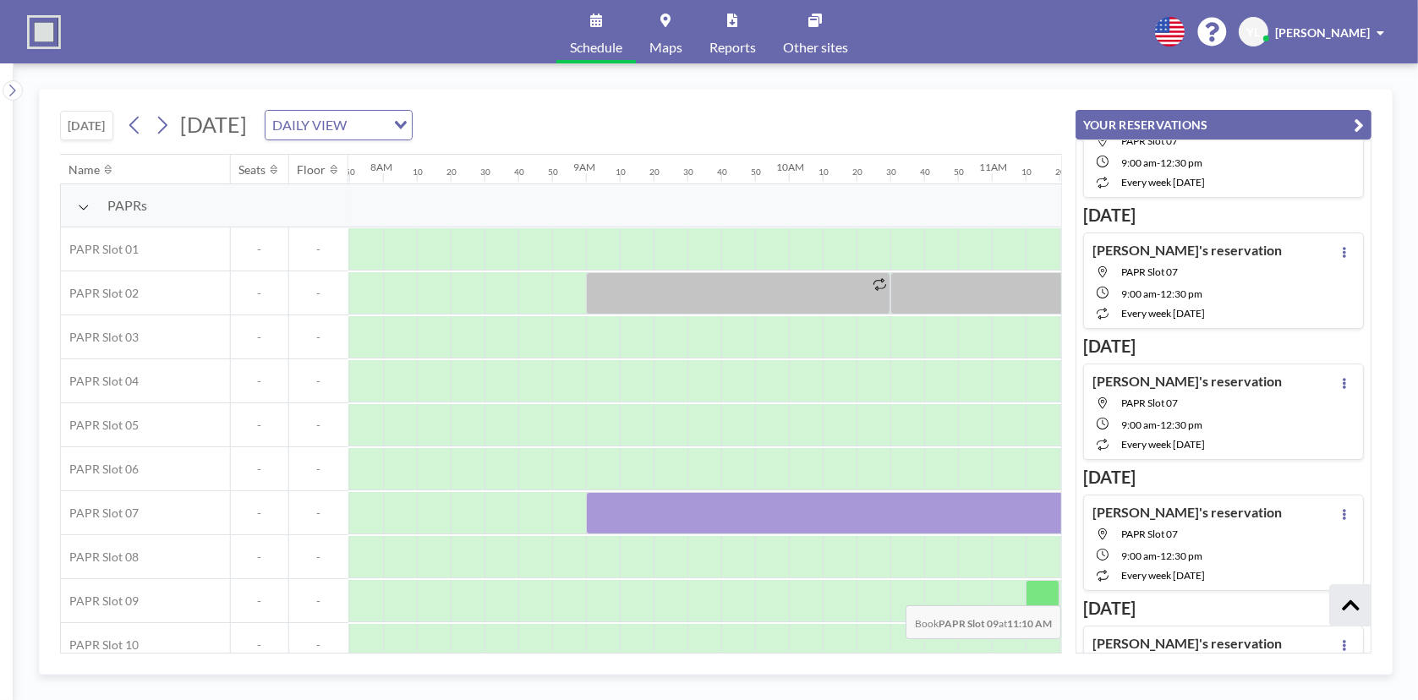
scroll to position [2265, 0]
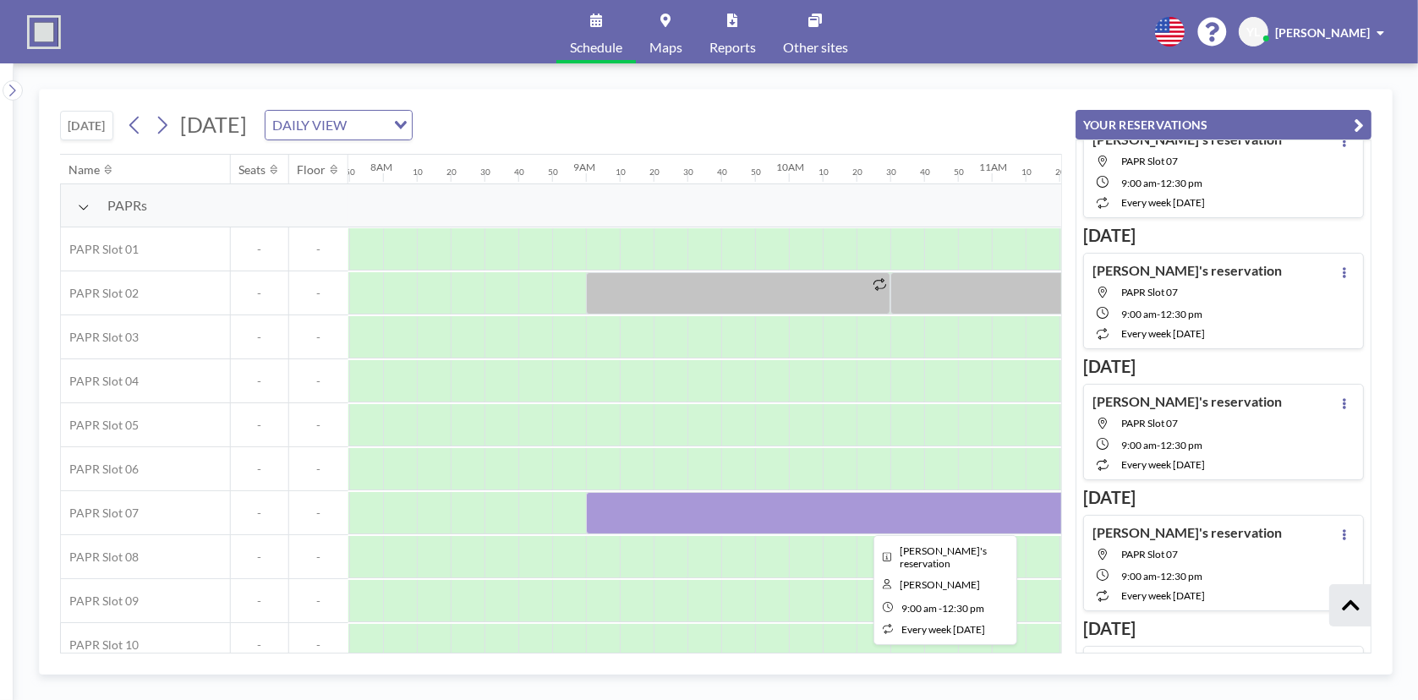
click at [666, 502] on div at bounding box center [941, 513] width 710 height 42
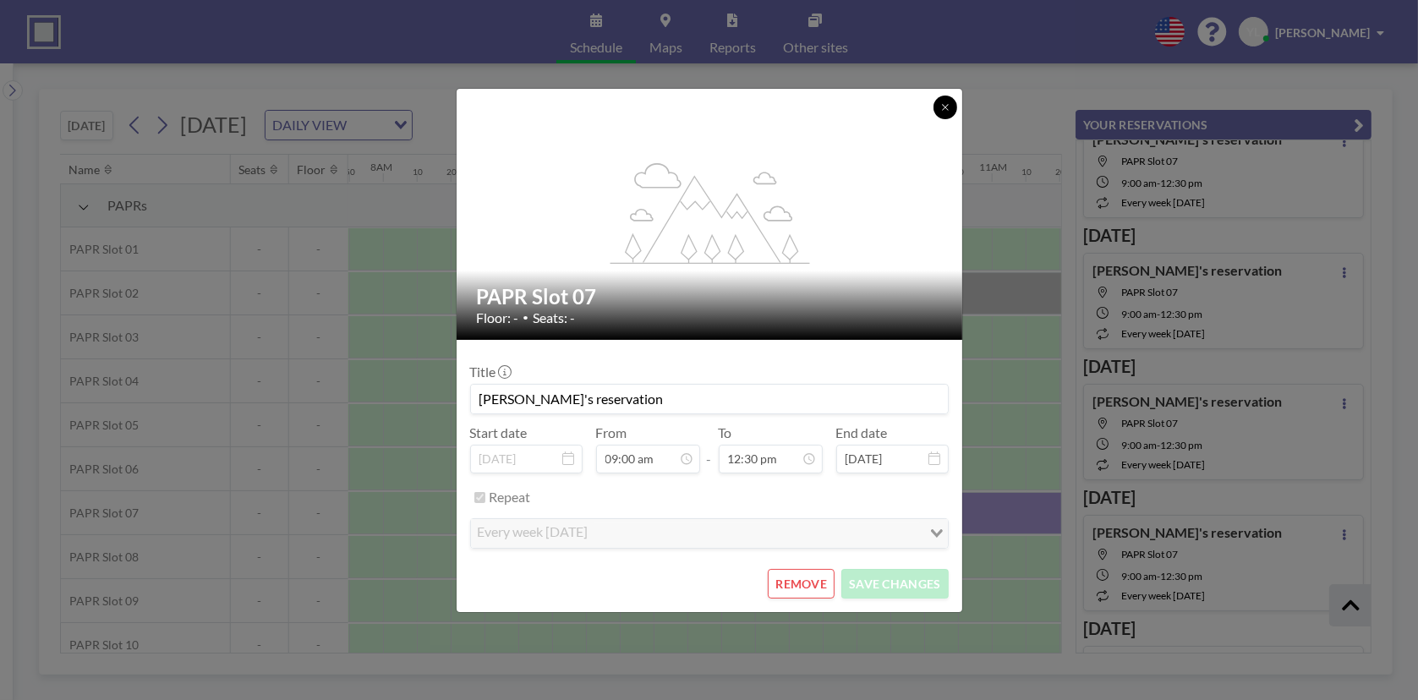
click at [946, 99] on button at bounding box center [946, 108] width 24 height 24
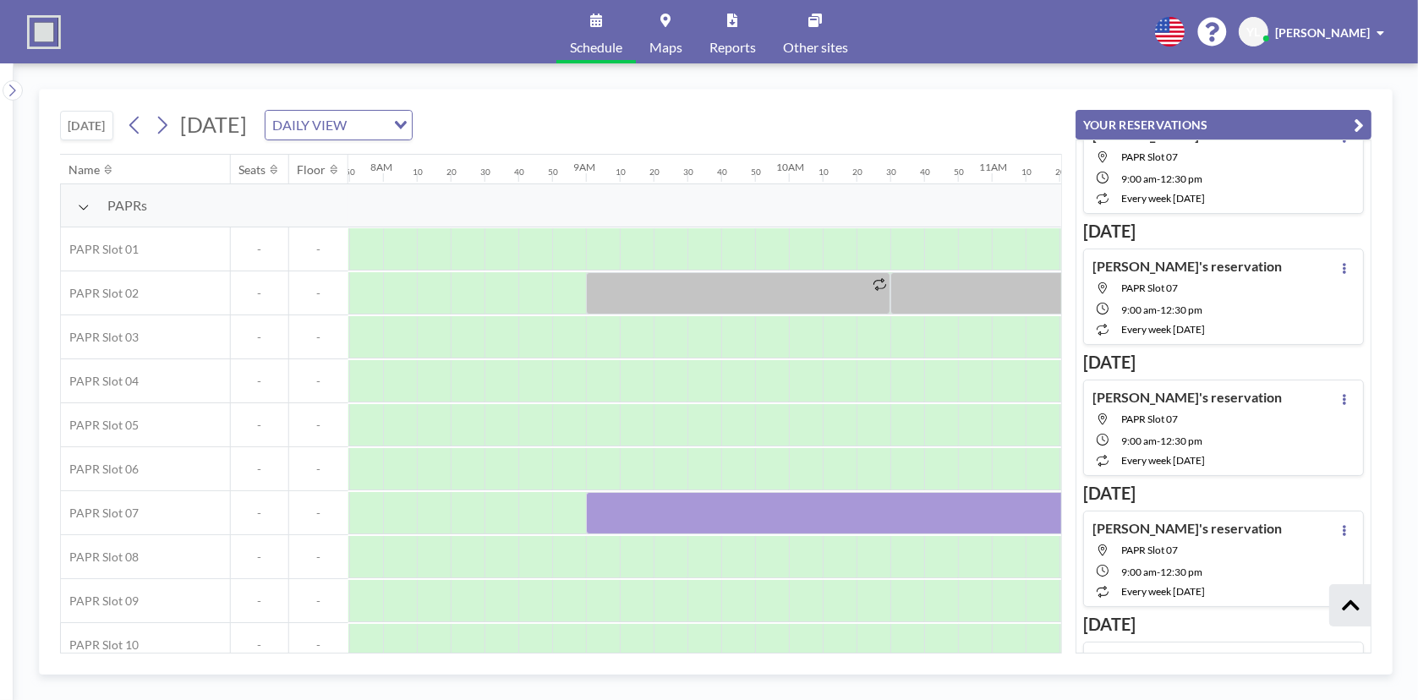
scroll to position [2113, 0]
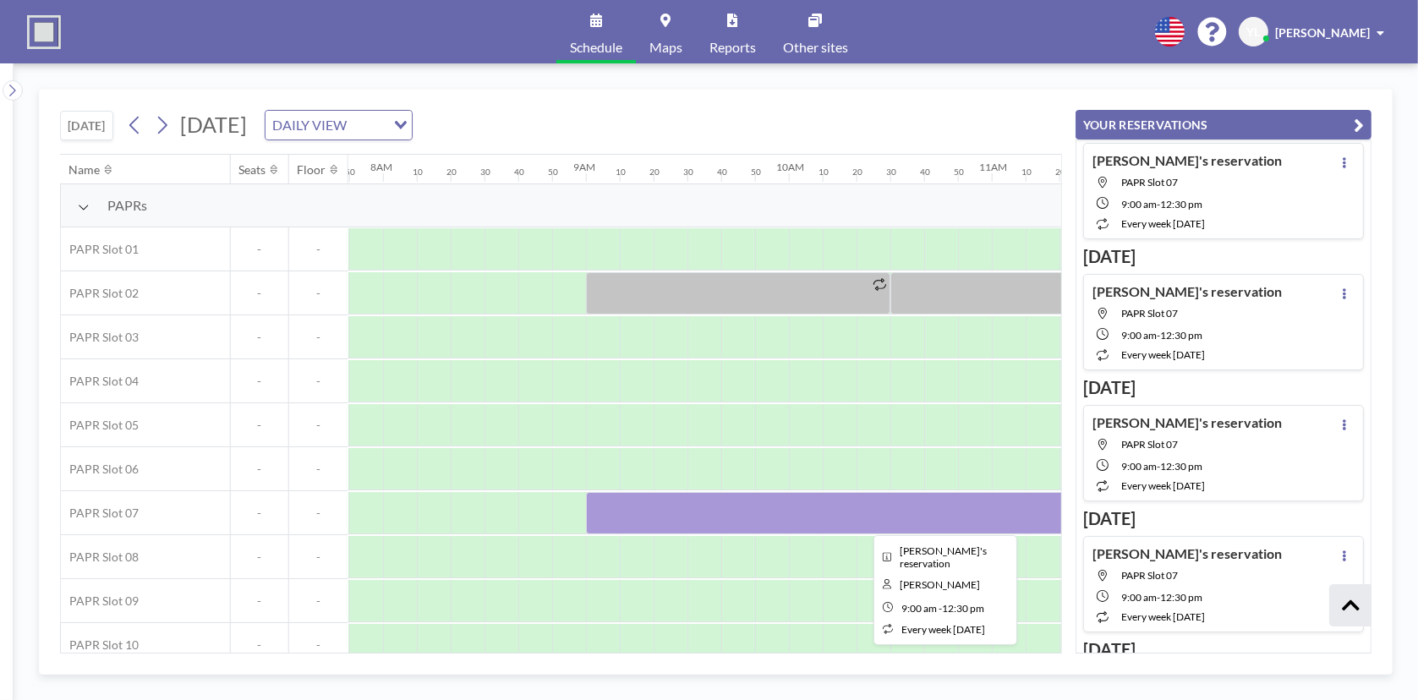
click at [699, 505] on div at bounding box center [941, 513] width 710 height 42
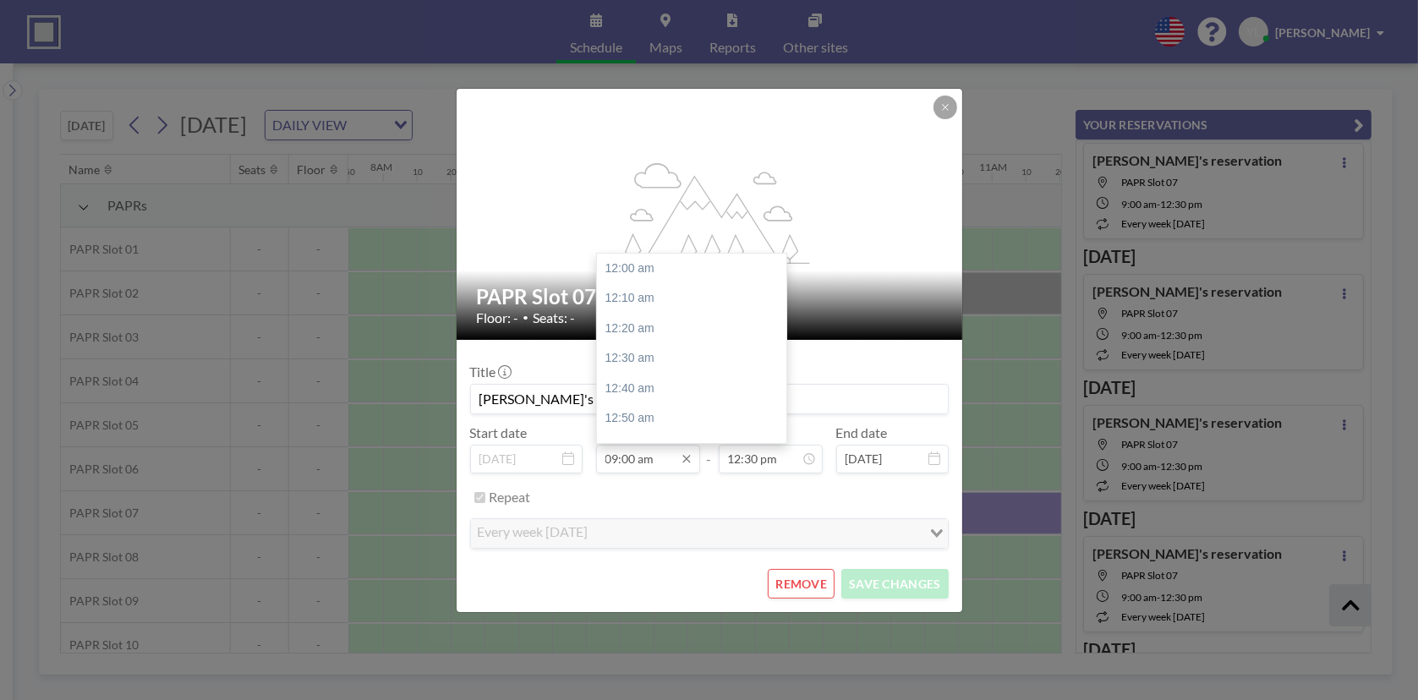
scroll to position [1625, 0]
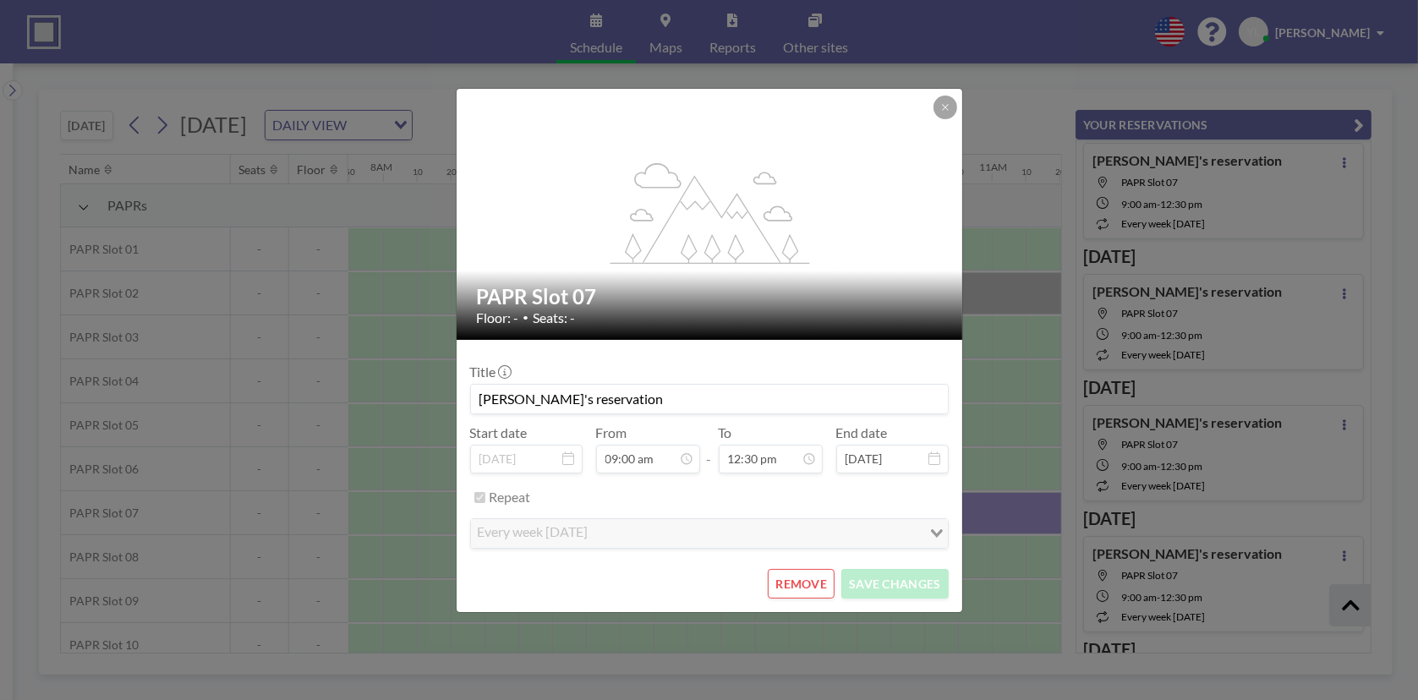
click at [797, 574] on button "REMOVE" at bounding box center [801, 584] width 67 height 30
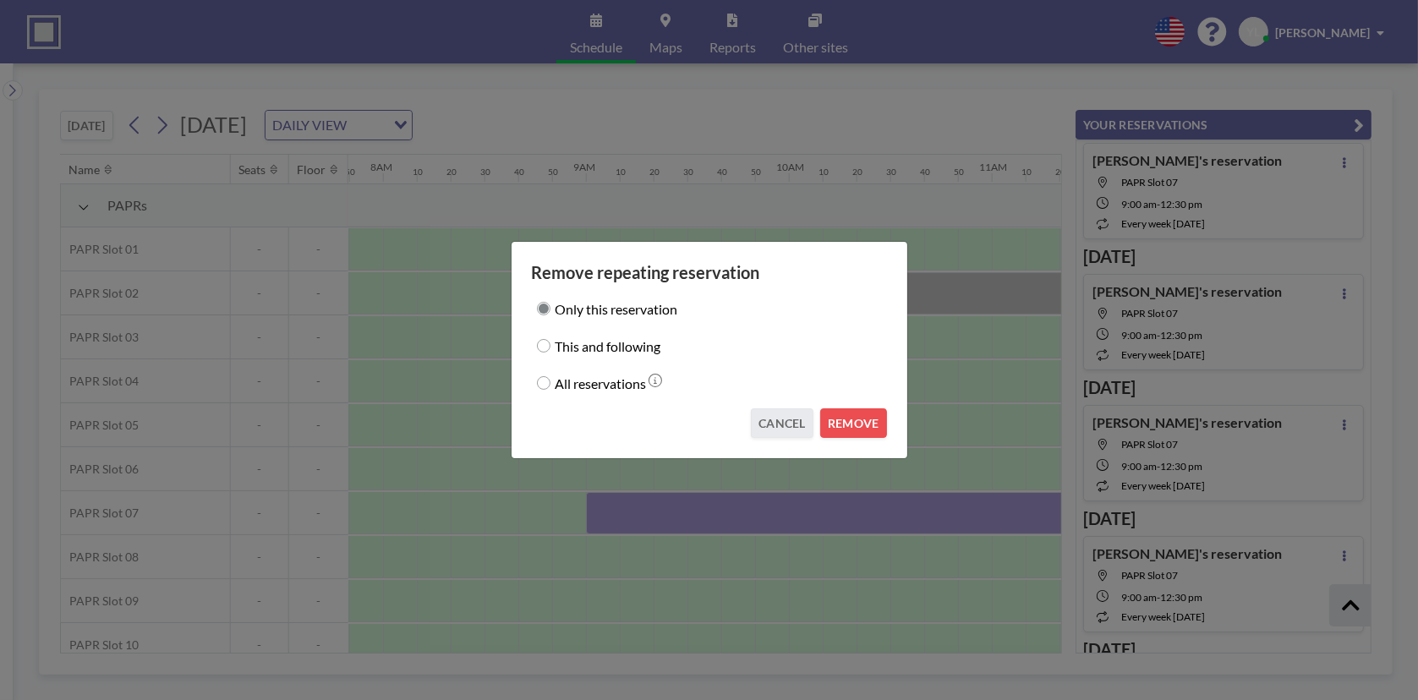
click at [627, 343] on label "This and following" at bounding box center [609, 346] width 106 height 24
click at [551, 343] on input "This and following" at bounding box center [544, 346] width 14 height 14
radio input "true"
click at [847, 415] on button "REMOVE" at bounding box center [853, 423] width 67 height 30
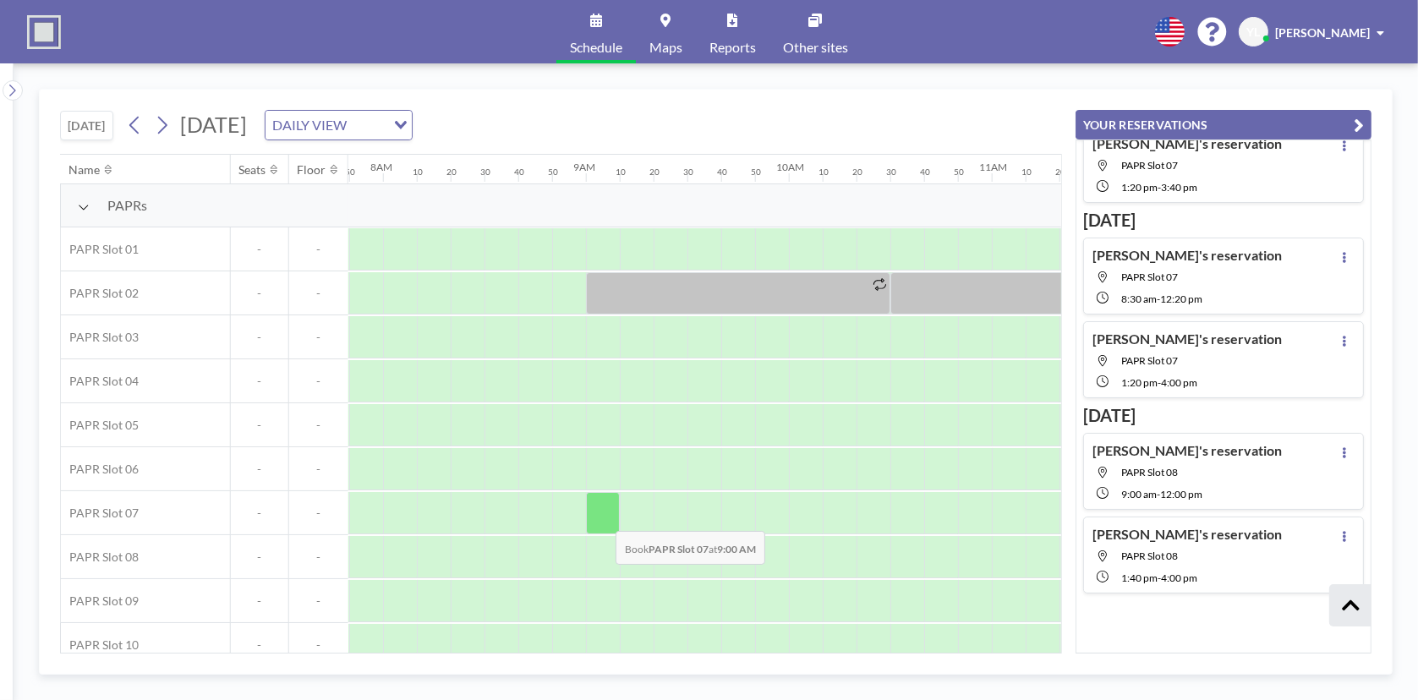
click at [602, 518] on div at bounding box center [603, 513] width 34 height 42
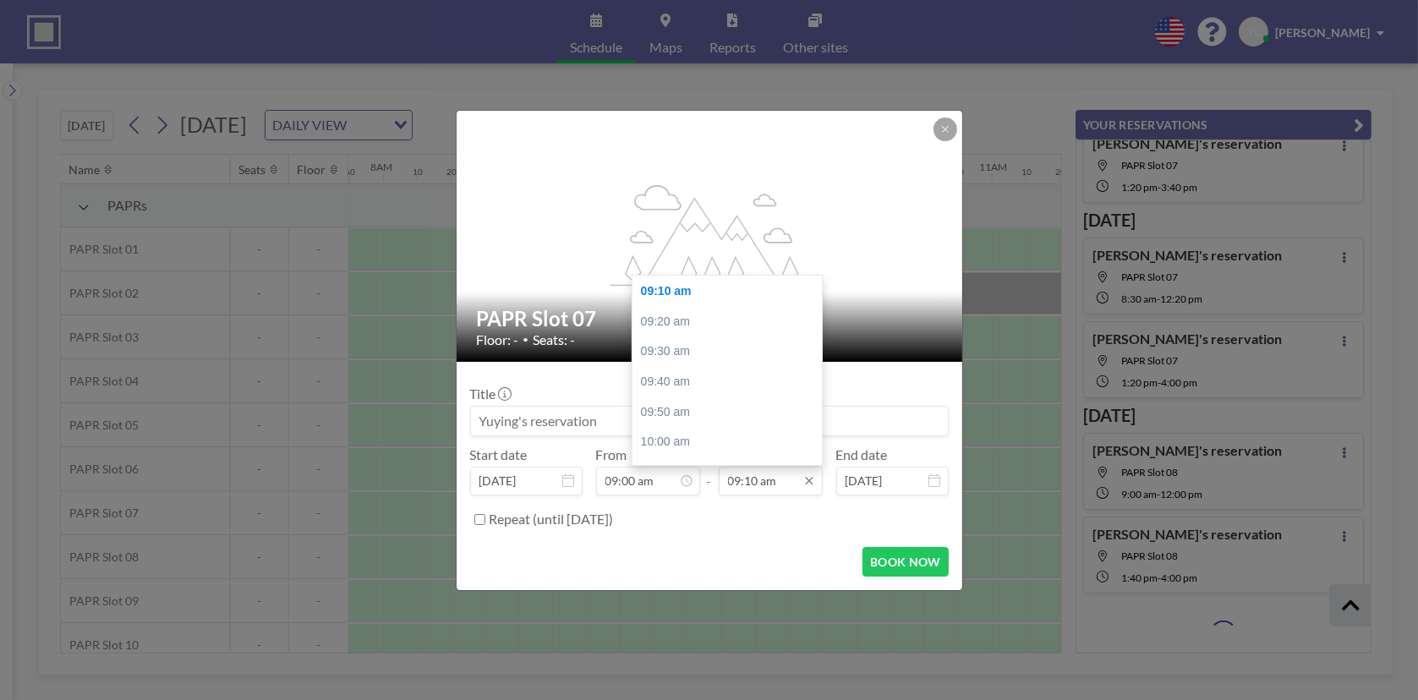
scroll to position [1103, 0]
click at [756, 478] on input "09:10 am" at bounding box center [771, 481] width 104 height 29
click at [698, 371] on div "12:30 pm" at bounding box center [732, 386] width 198 height 30
type input "12:30 pm"
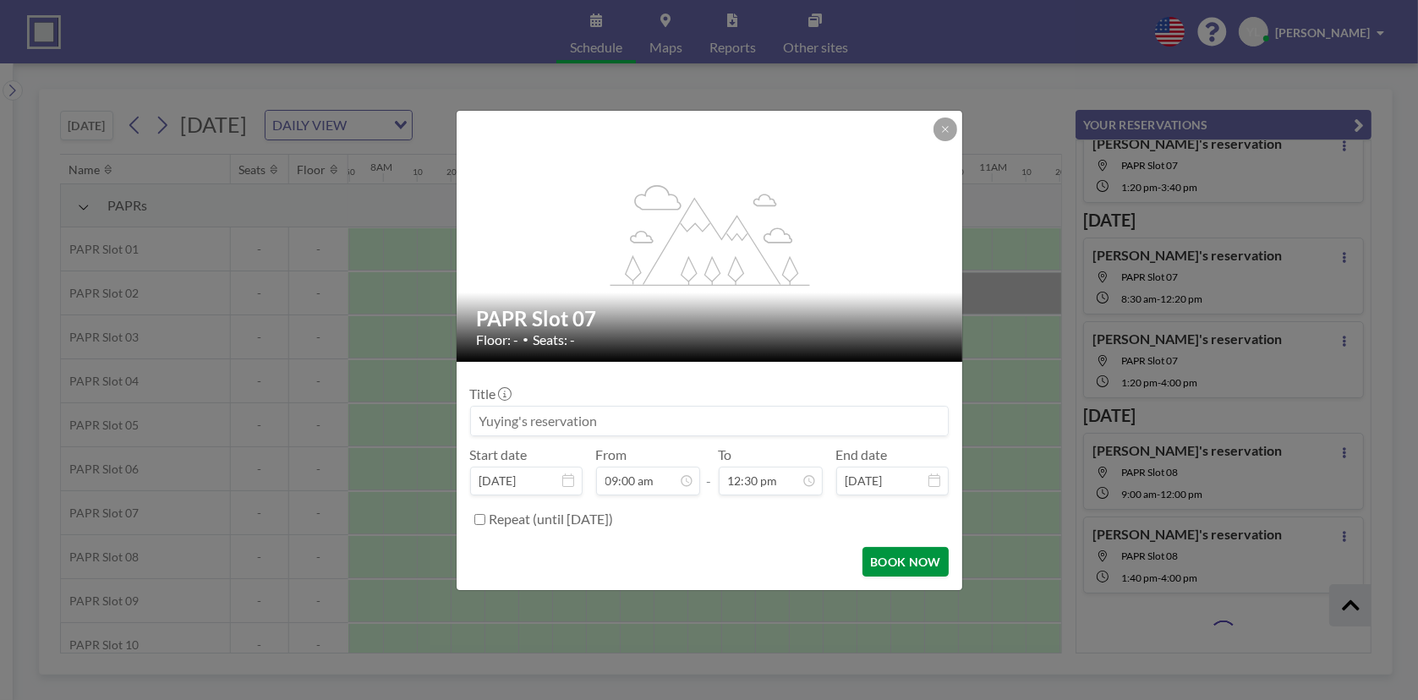
click at [902, 562] on button "BOOK NOW" at bounding box center [905, 562] width 85 height 30
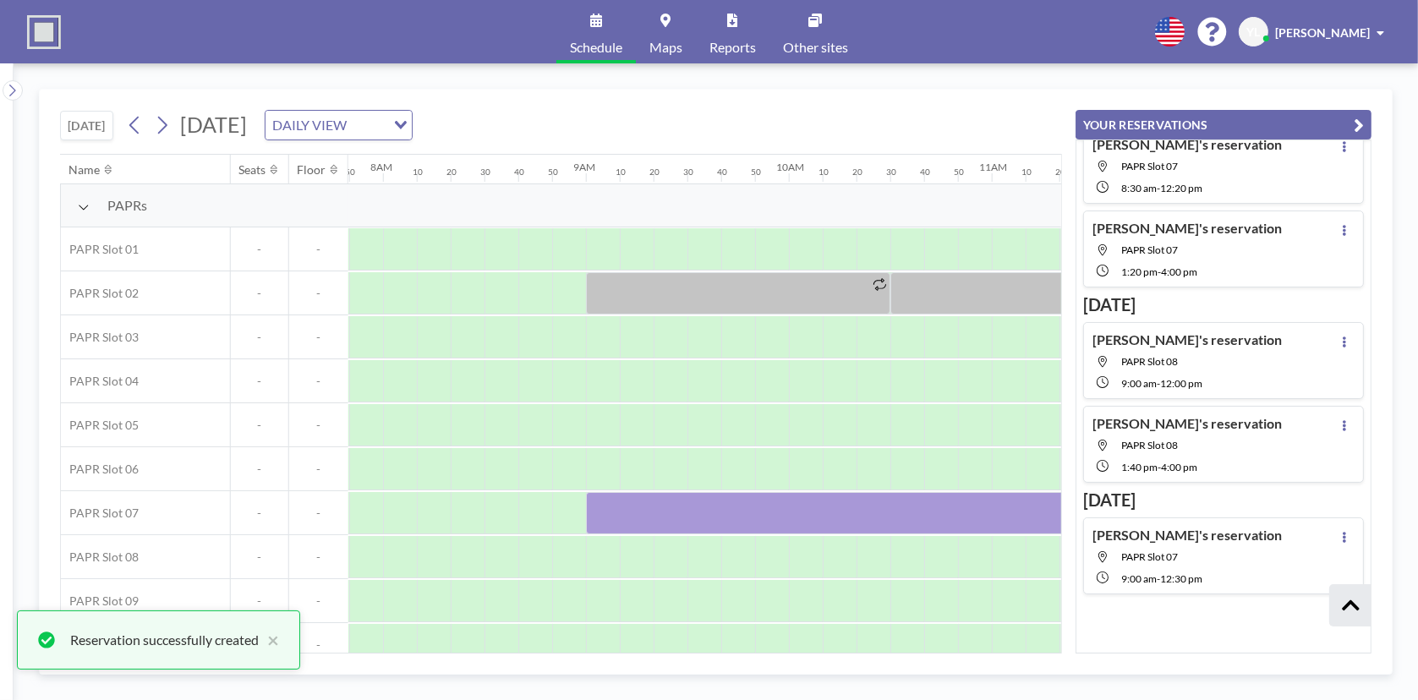
click at [1355, 115] on icon "button" at bounding box center [1359, 125] width 10 height 20
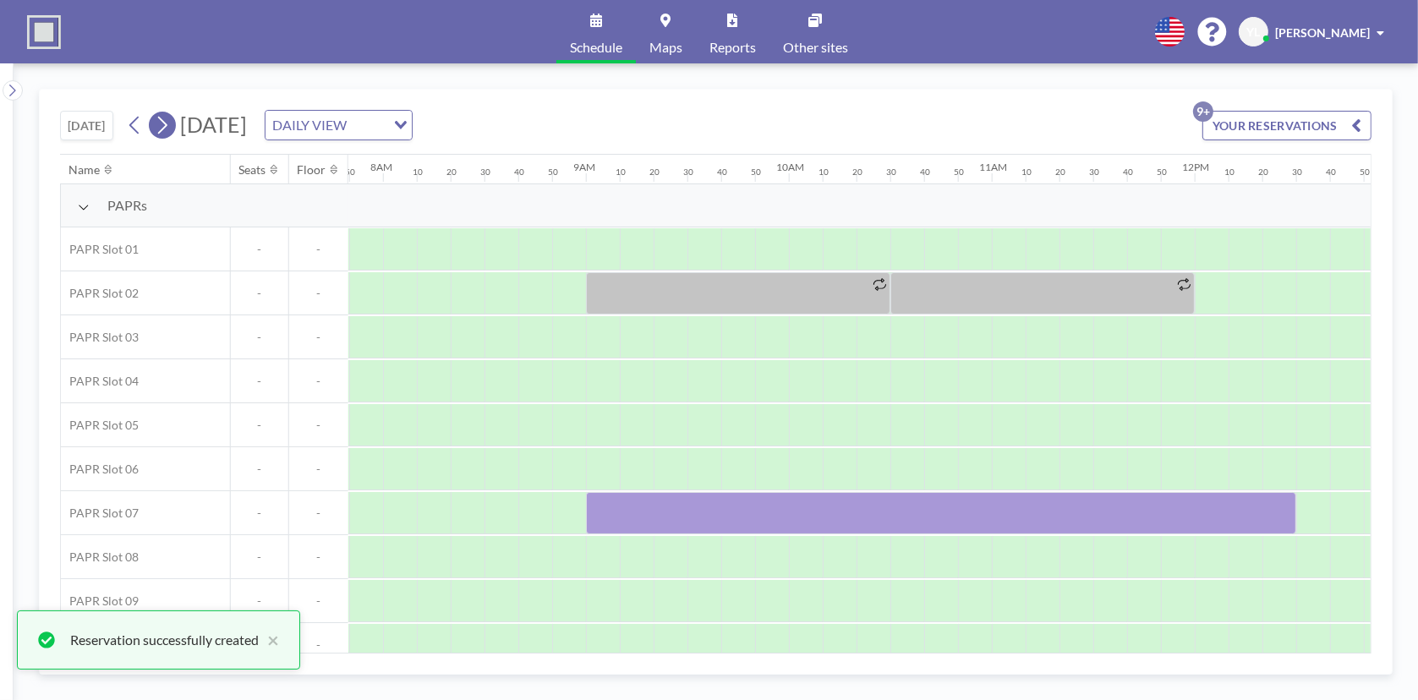
click at [162, 126] on icon at bounding box center [162, 124] width 16 height 25
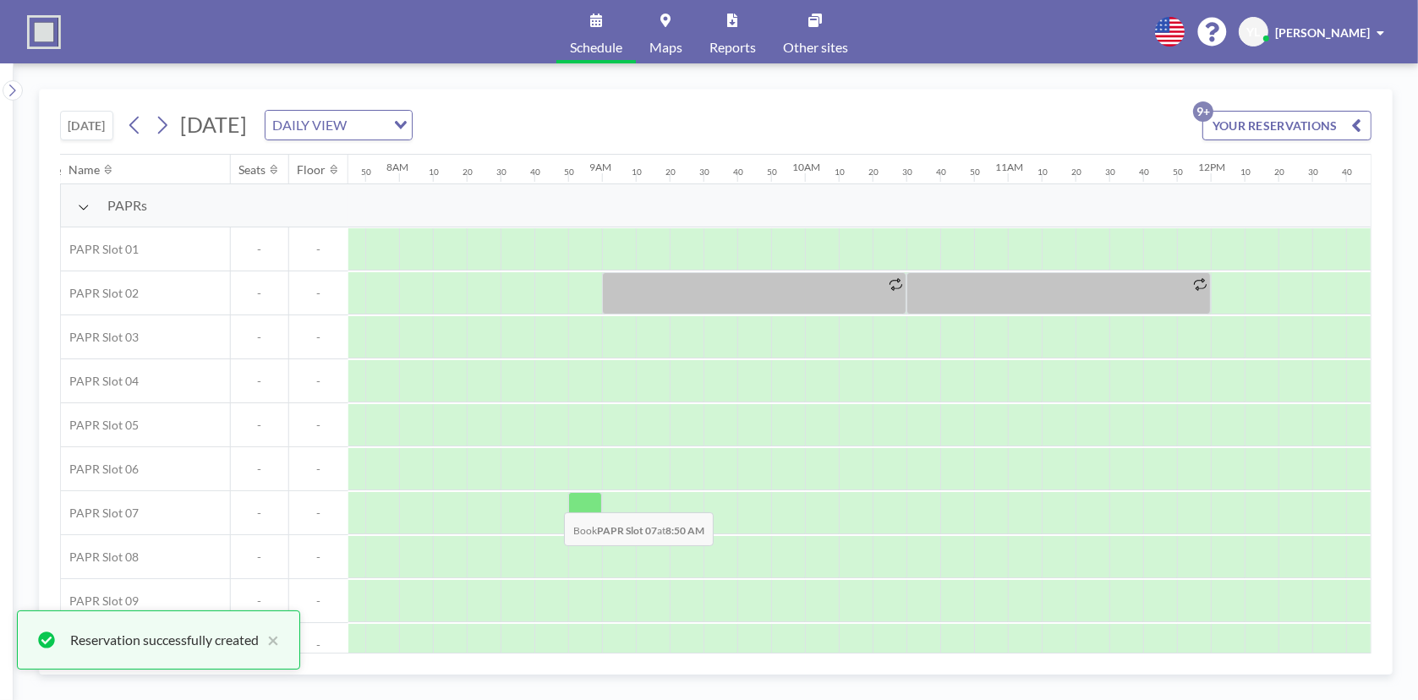
scroll to position [0, 1589]
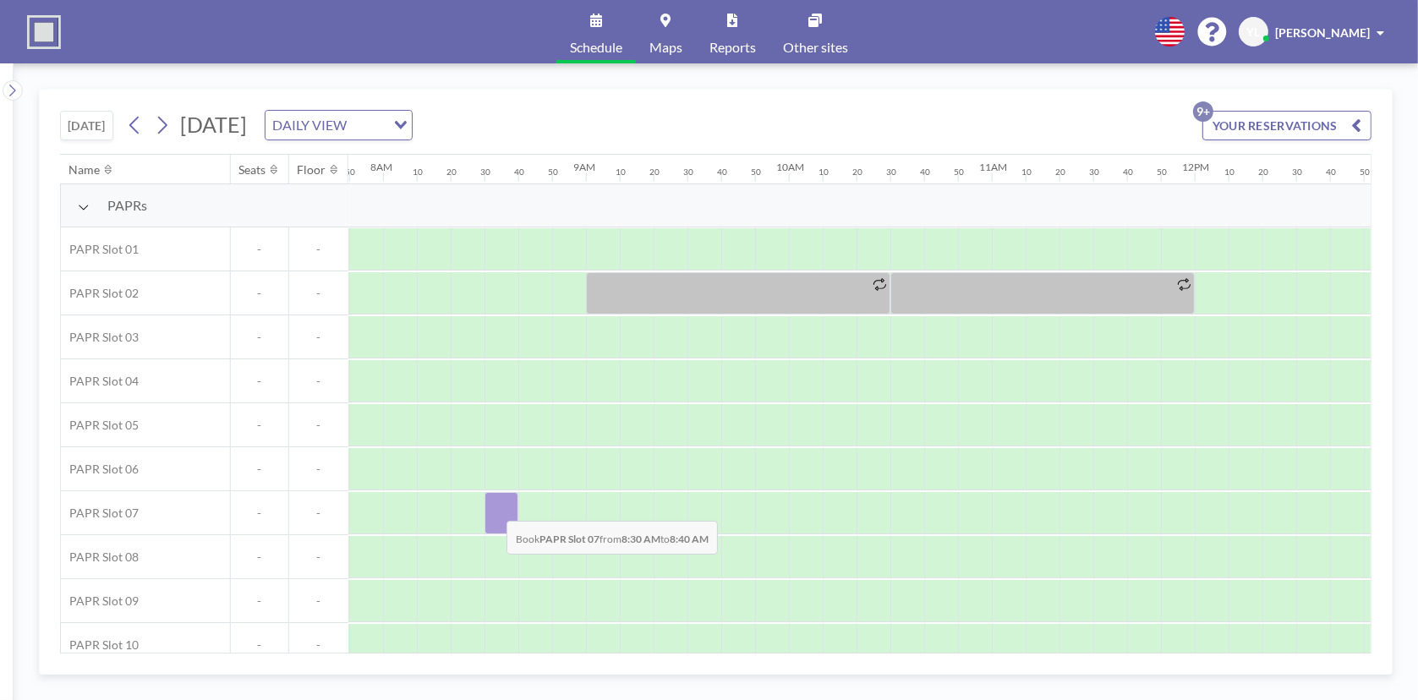
click at [493, 507] on div at bounding box center [502, 513] width 34 height 42
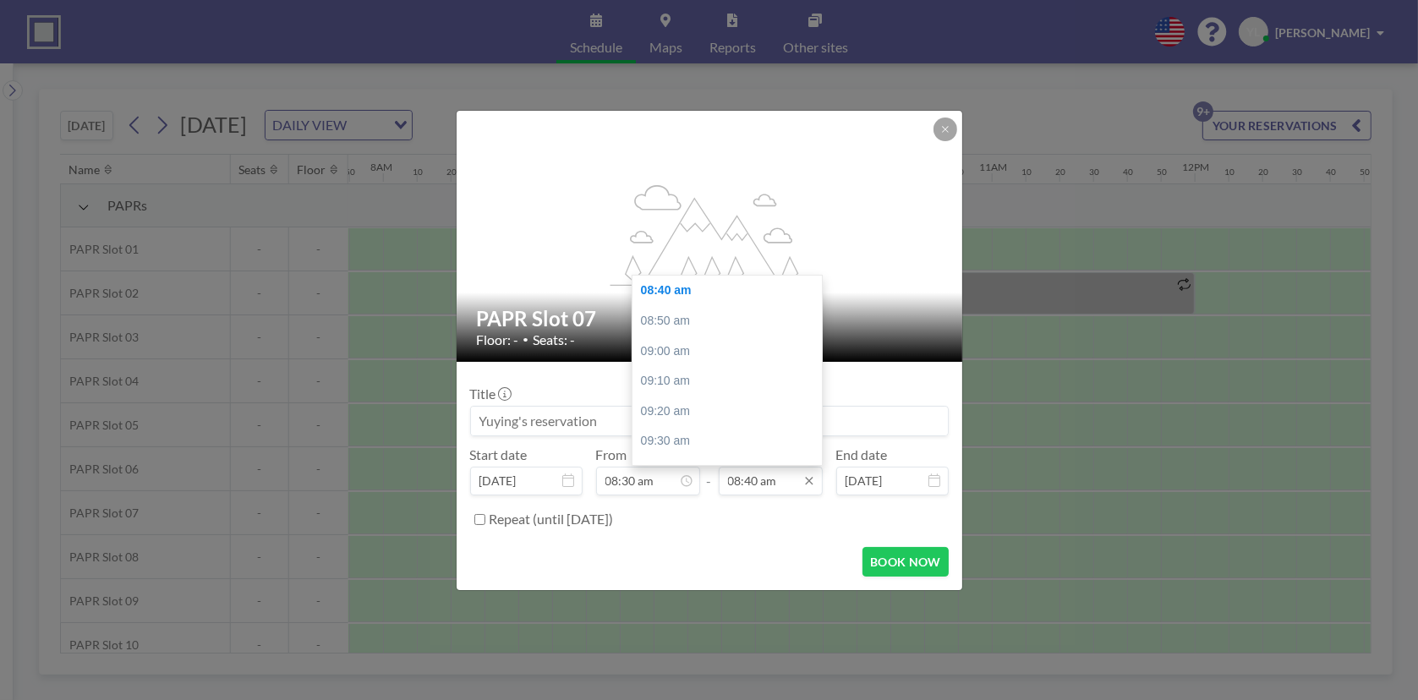
click at [780, 483] on input "08:40 am" at bounding box center [771, 481] width 104 height 29
click at [709, 390] on div "12:30 pm" at bounding box center [732, 391] width 198 height 30
type input "12:30 pm"
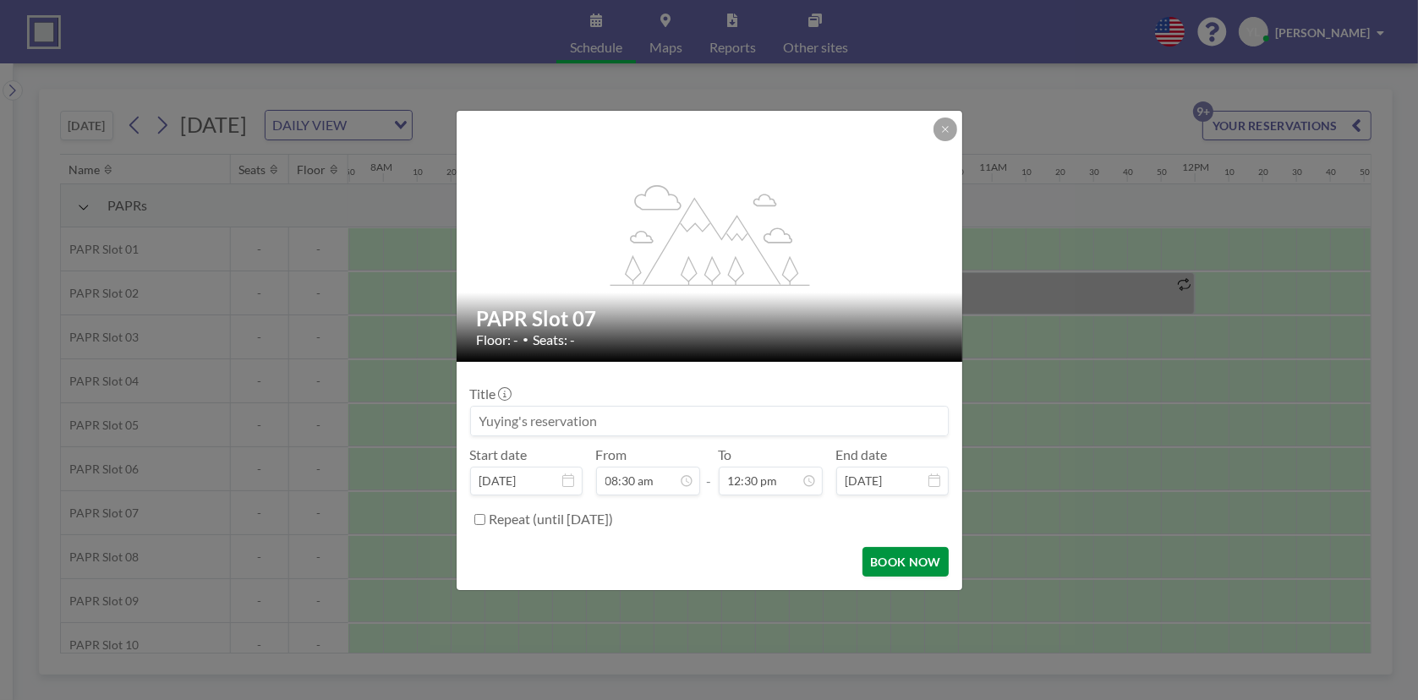
scroll to position [2256, 0]
click at [909, 561] on button "BOOK NOW" at bounding box center [905, 562] width 85 height 30
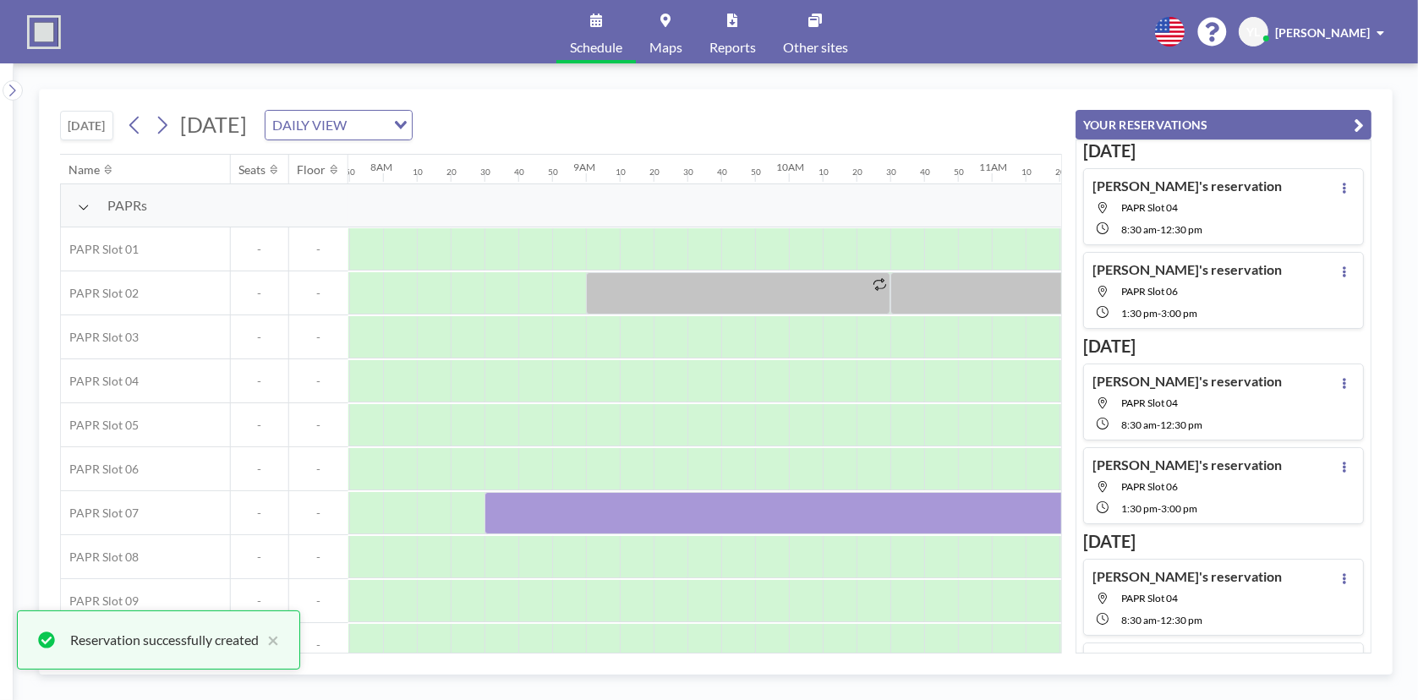
click at [1358, 118] on icon "button" at bounding box center [1359, 125] width 10 height 20
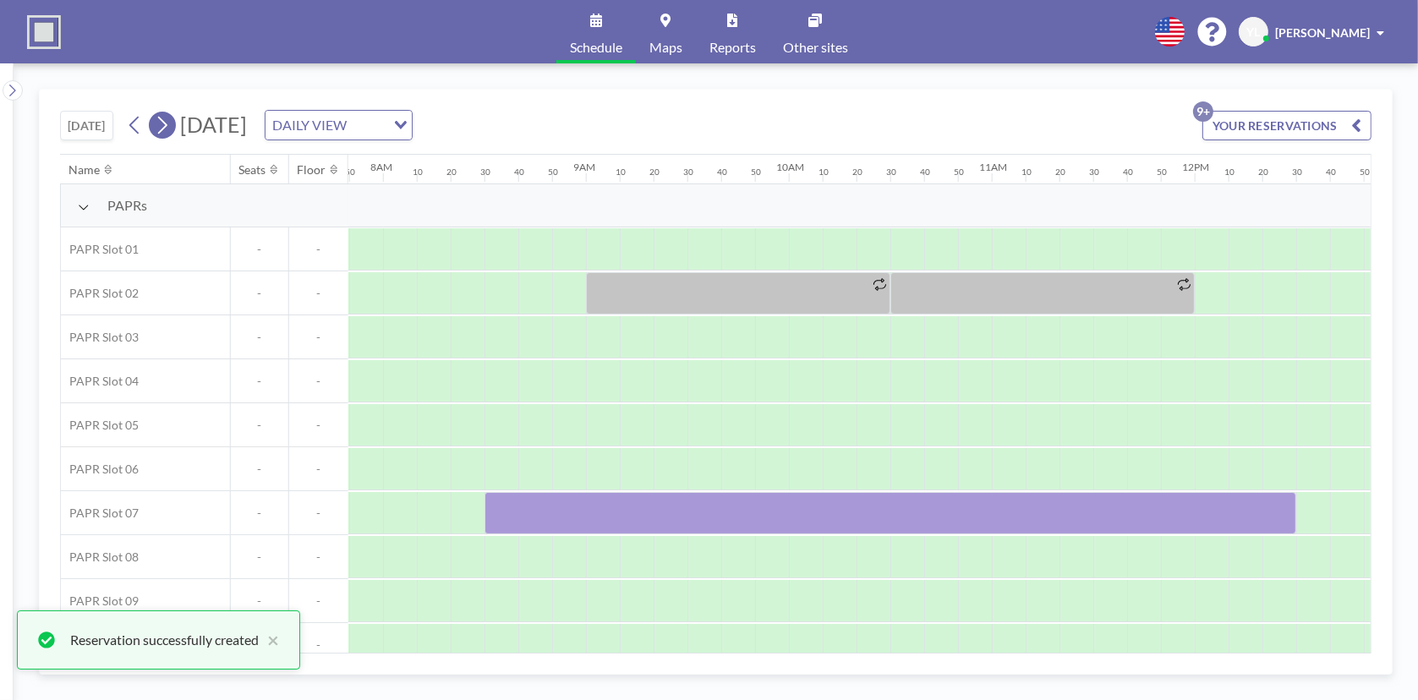
click at [170, 128] on icon at bounding box center [162, 124] width 16 height 25
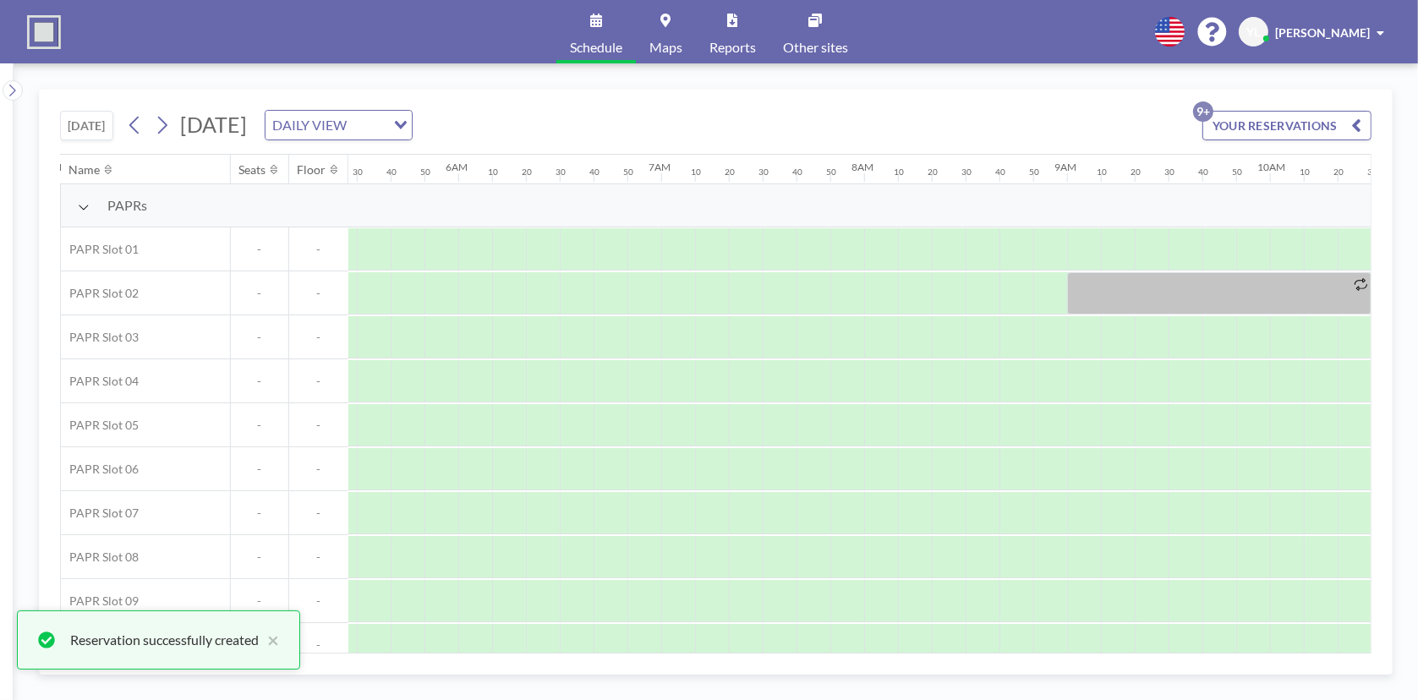
scroll to position [0, 1589]
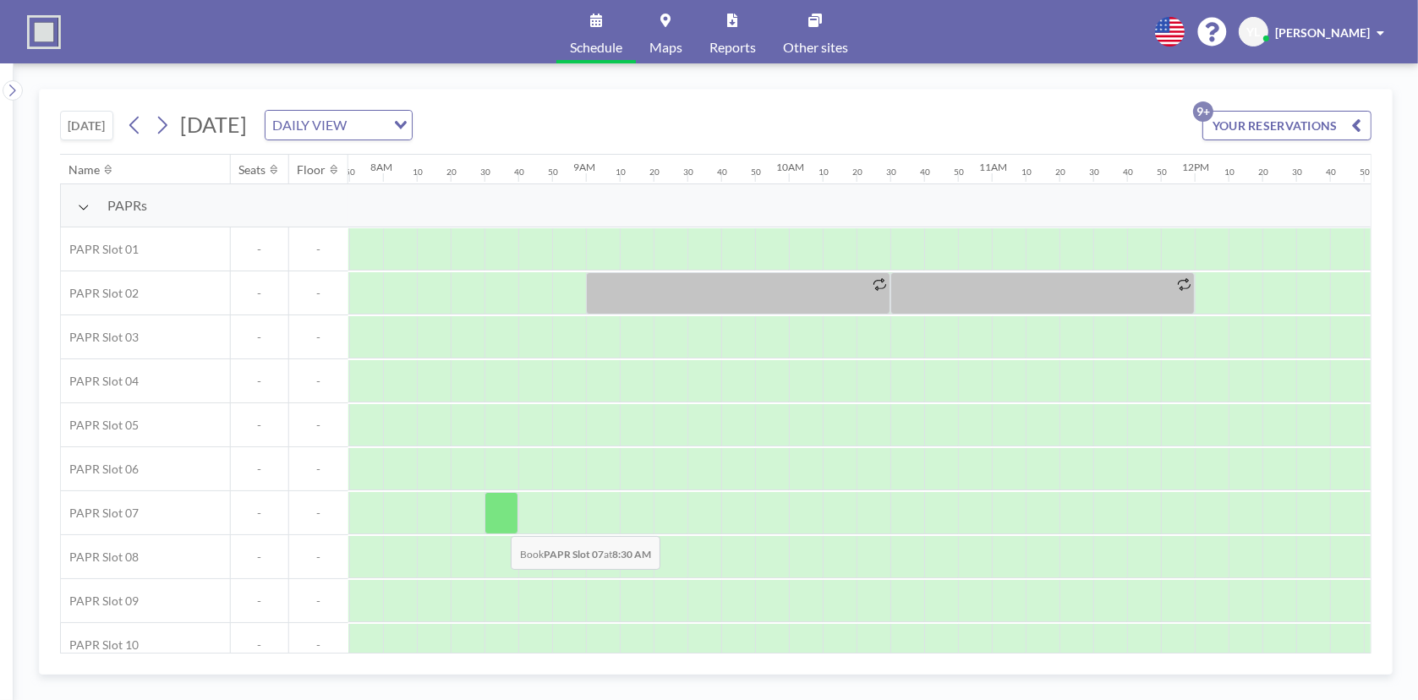
click at [497, 523] on div at bounding box center [502, 513] width 34 height 42
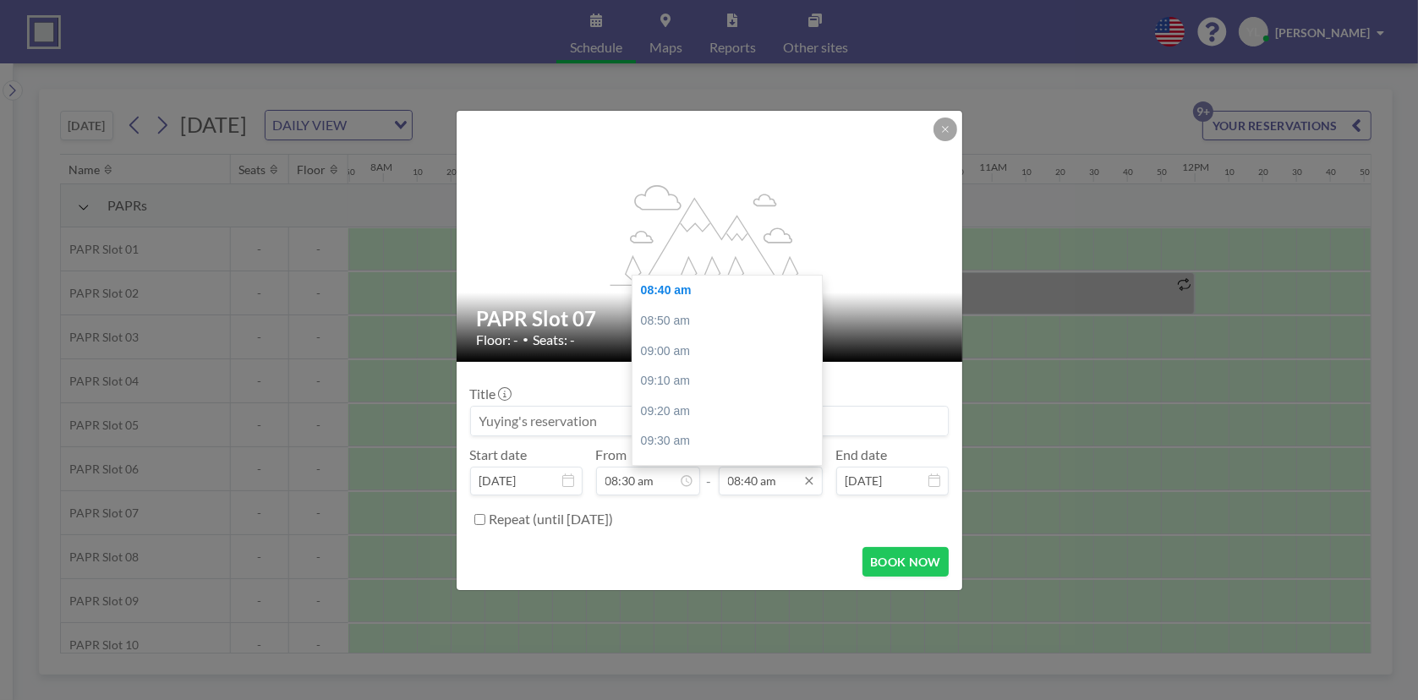
click at [749, 487] on input "08:40 am" at bounding box center [771, 481] width 104 height 29
click at [700, 307] on div "12:30 pm" at bounding box center [732, 307] width 198 height 30
type input "12:30 pm"
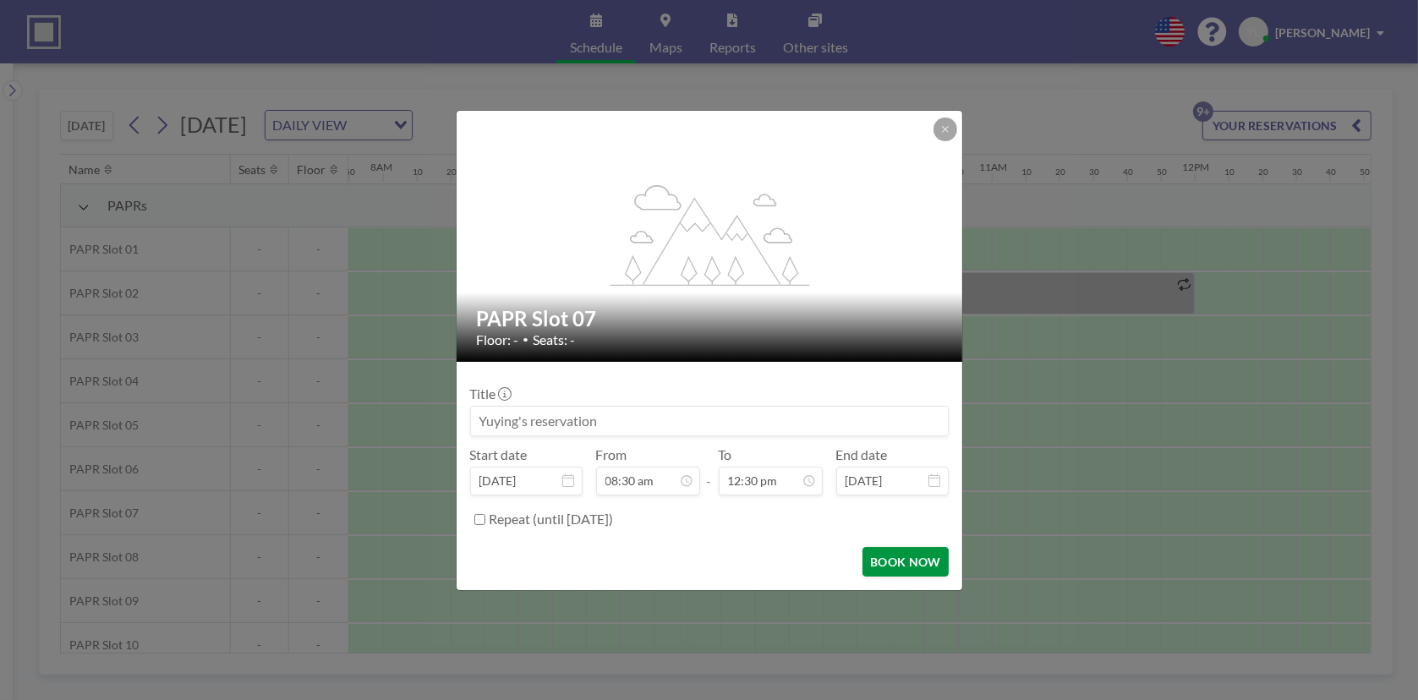
scroll to position [0, 0]
click at [932, 565] on button "BOOK NOW" at bounding box center [905, 562] width 85 height 30
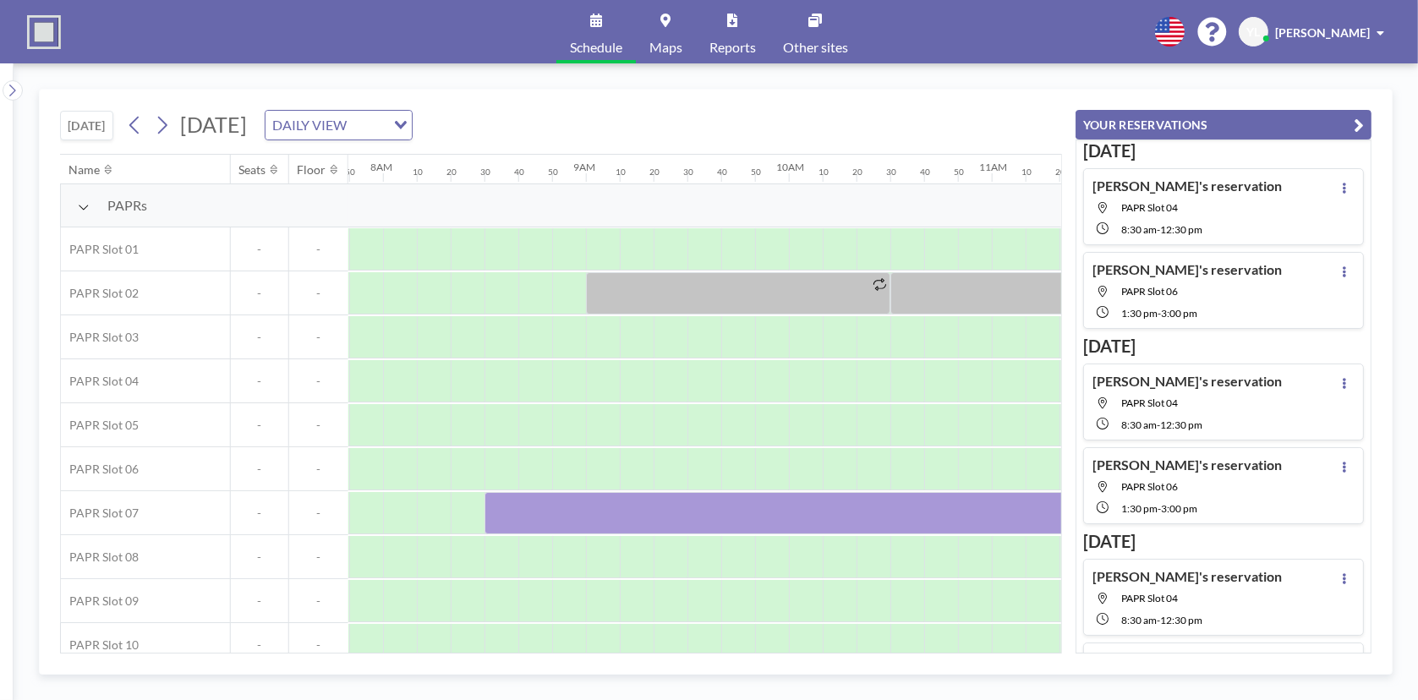
drag, startPoint x: 1354, startPoint y: 129, endPoint x: 1288, endPoint y: 128, distance: 66.0
click at [1354, 129] on icon "button" at bounding box center [1359, 125] width 10 height 20
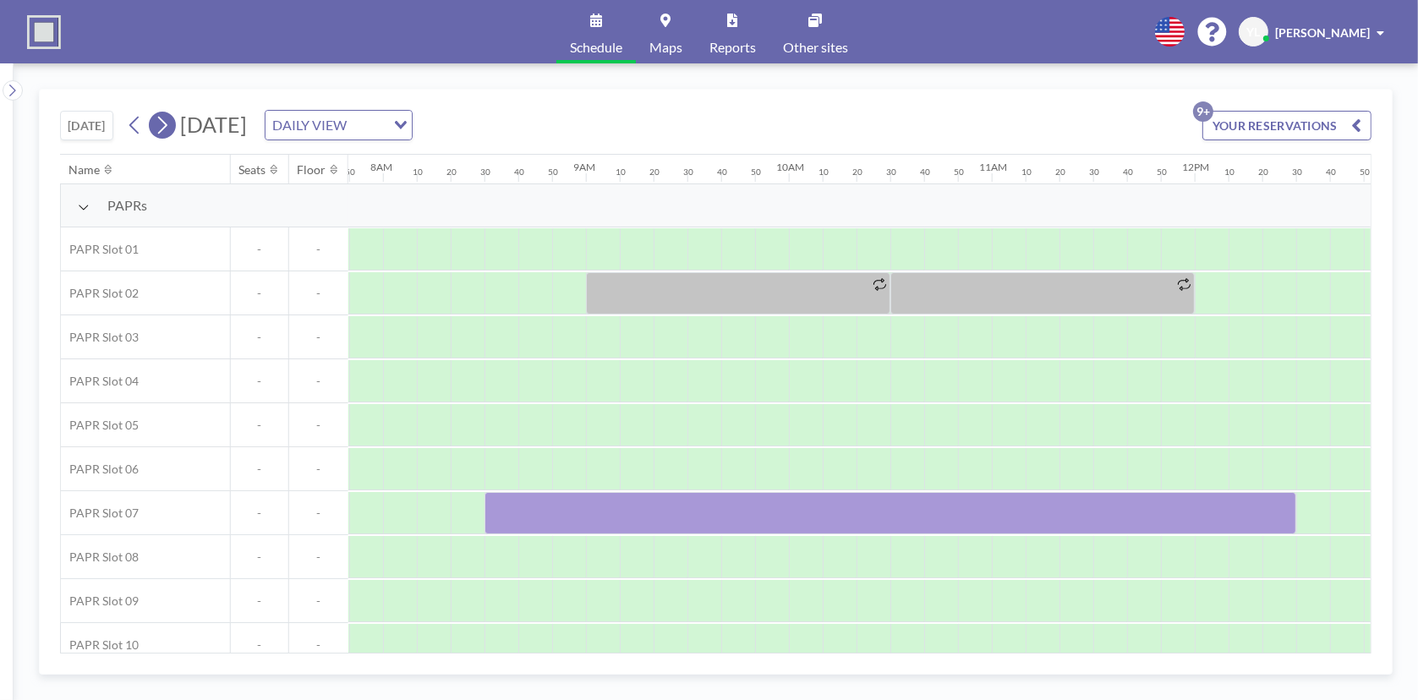
click at [160, 118] on icon at bounding box center [162, 124] width 16 height 25
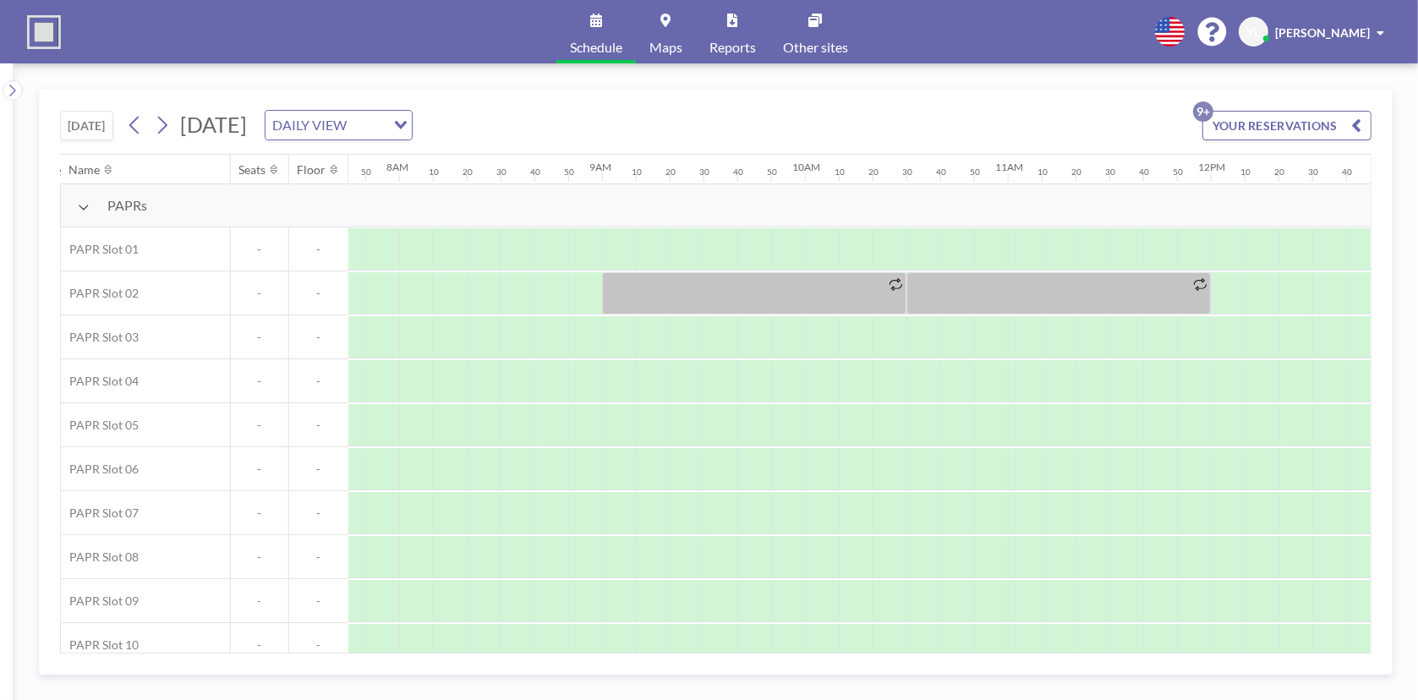
scroll to position [0, 1589]
click at [509, 518] on div at bounding box center [502, 513] width 34 height 42
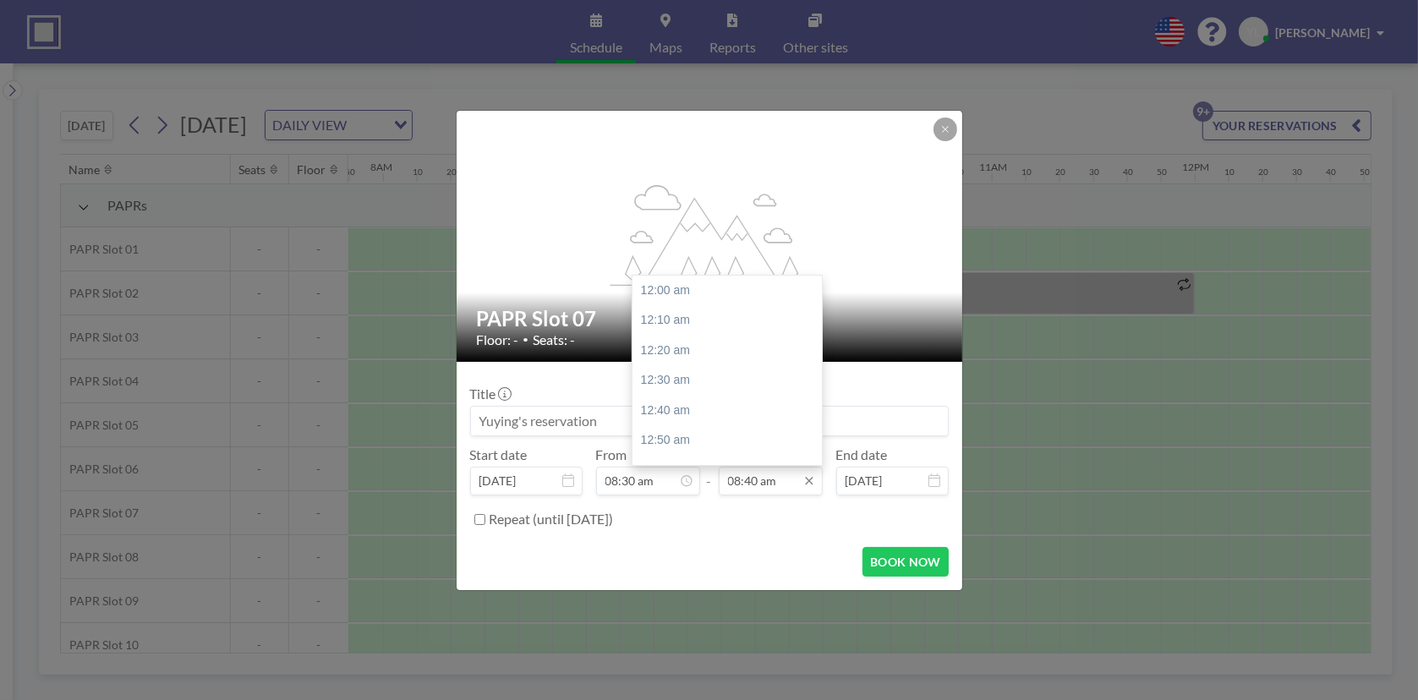
scroll to position [0, 0]
click at [756, 475] on input "08:40 am" at bounding box center [771, 481] width 104 height 29
click at [716, 313] on div "12:30 pm" at bounding box center [732, 307] width 198 height 30
type input "12:30 pm"
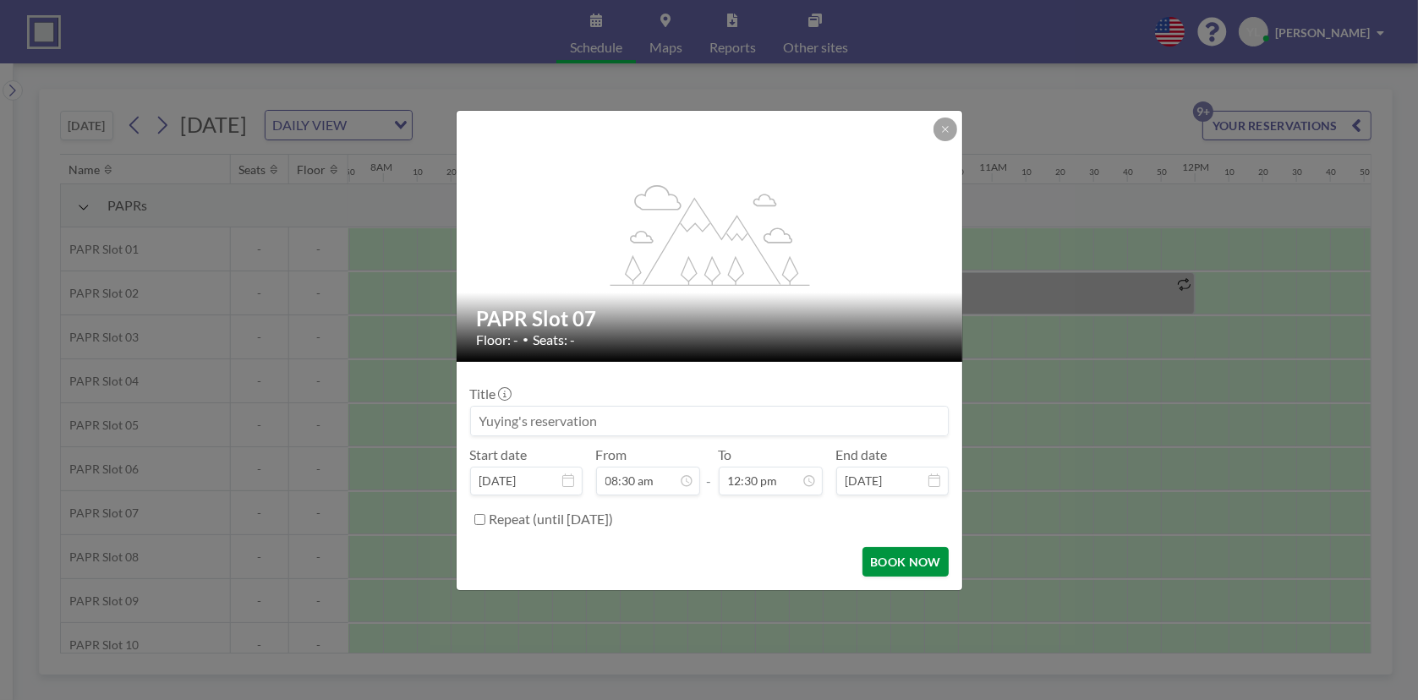
click at [896, 561] on button "BOOK NOW" at bounding box center [905, 562] width 85 height 30
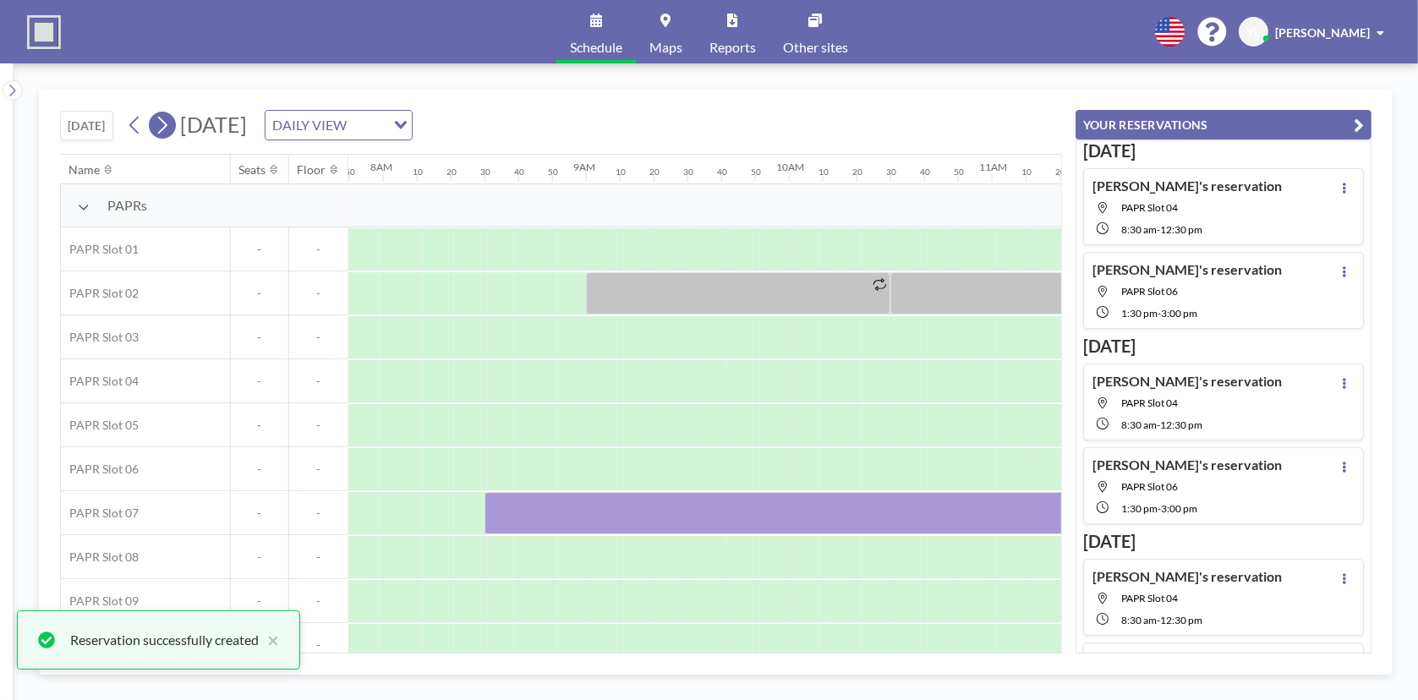
click at [166, 112] on icon at bounding box center [162, 124] width 16 height 25
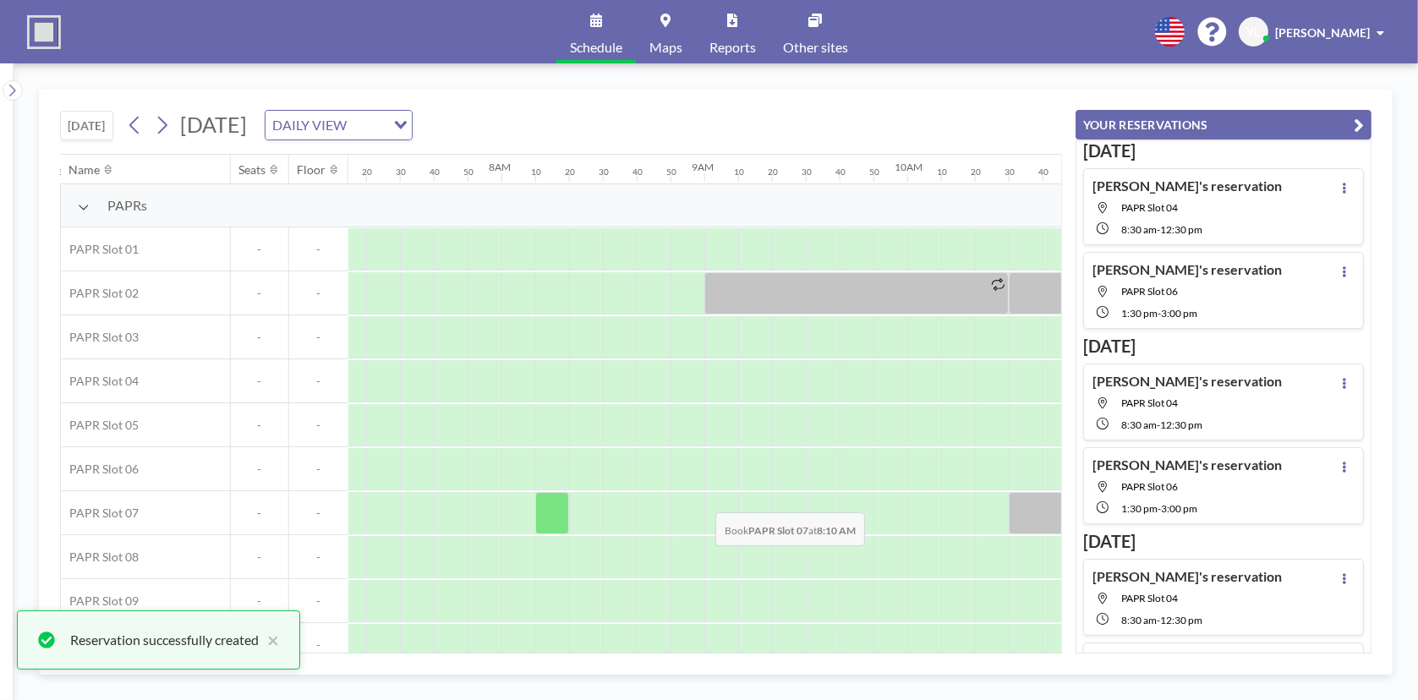
scroll to position [0, 1589]
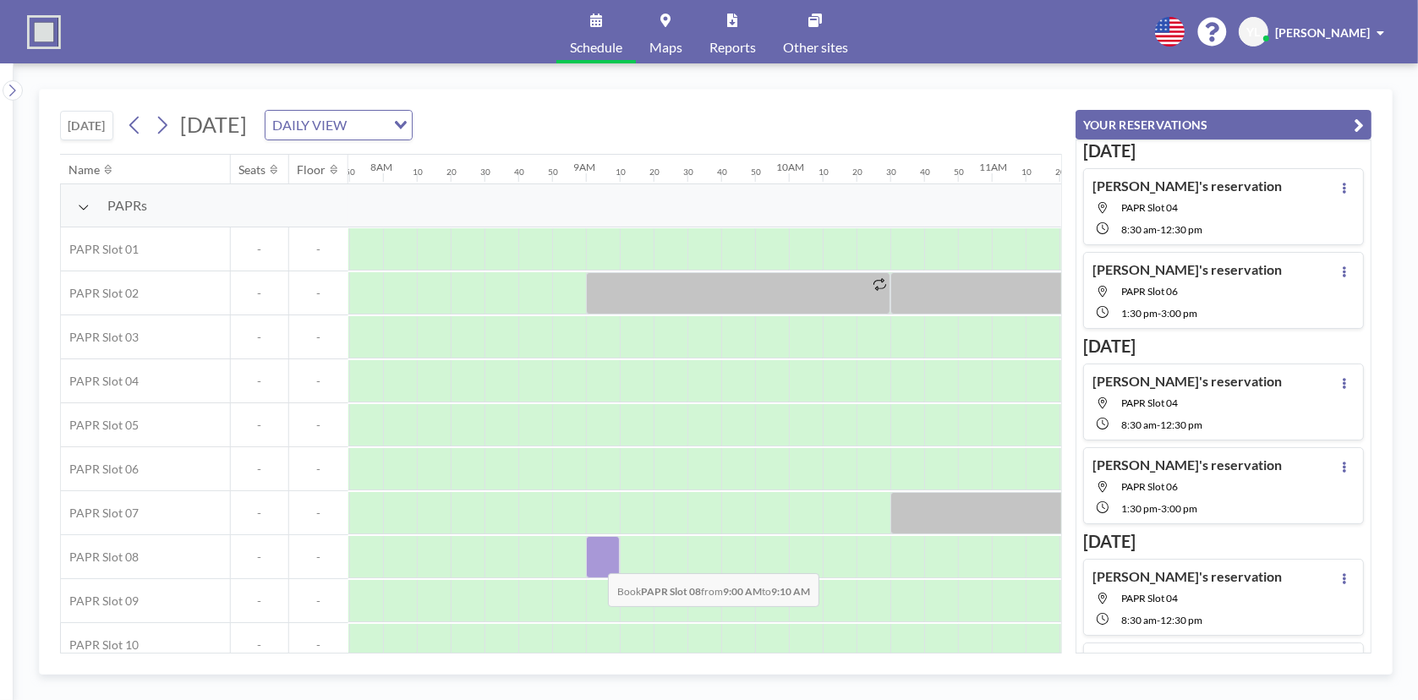
click at [595, 560] on div at bounding box center [603, 557] width 34 height 42
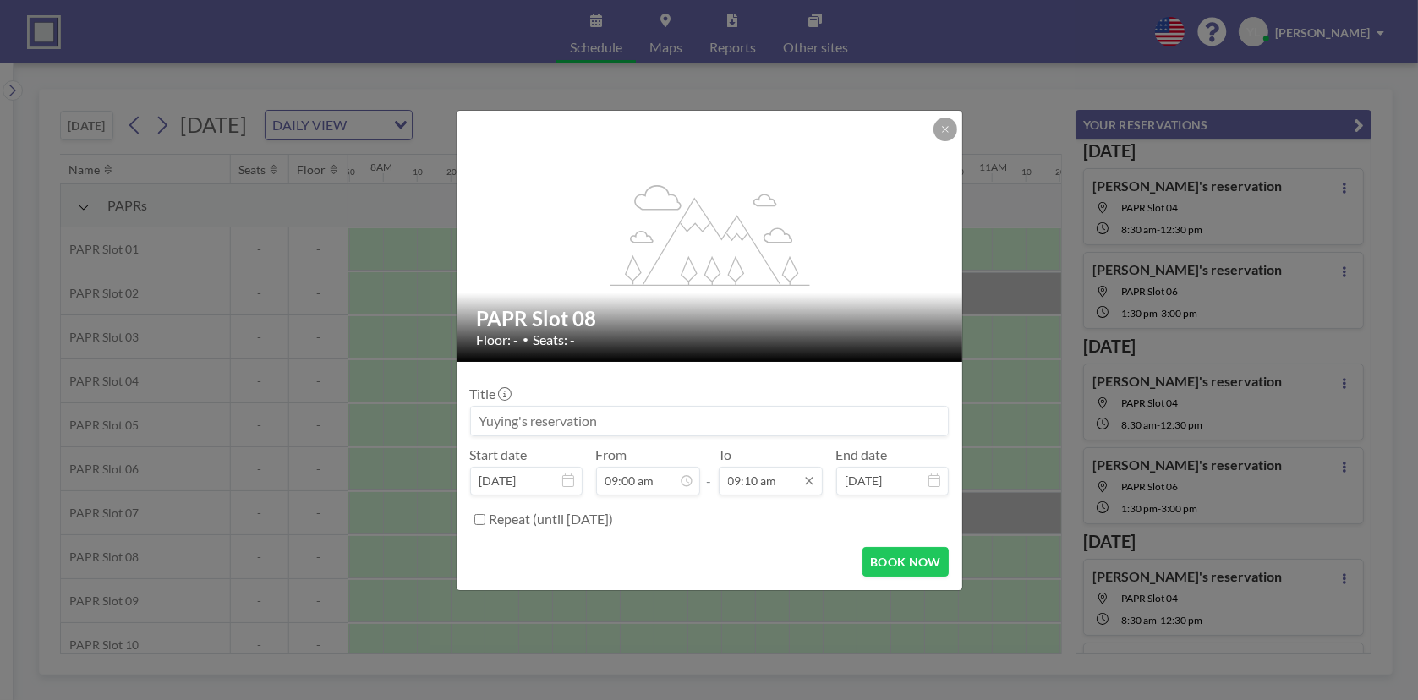
scroll to position [0, 0]
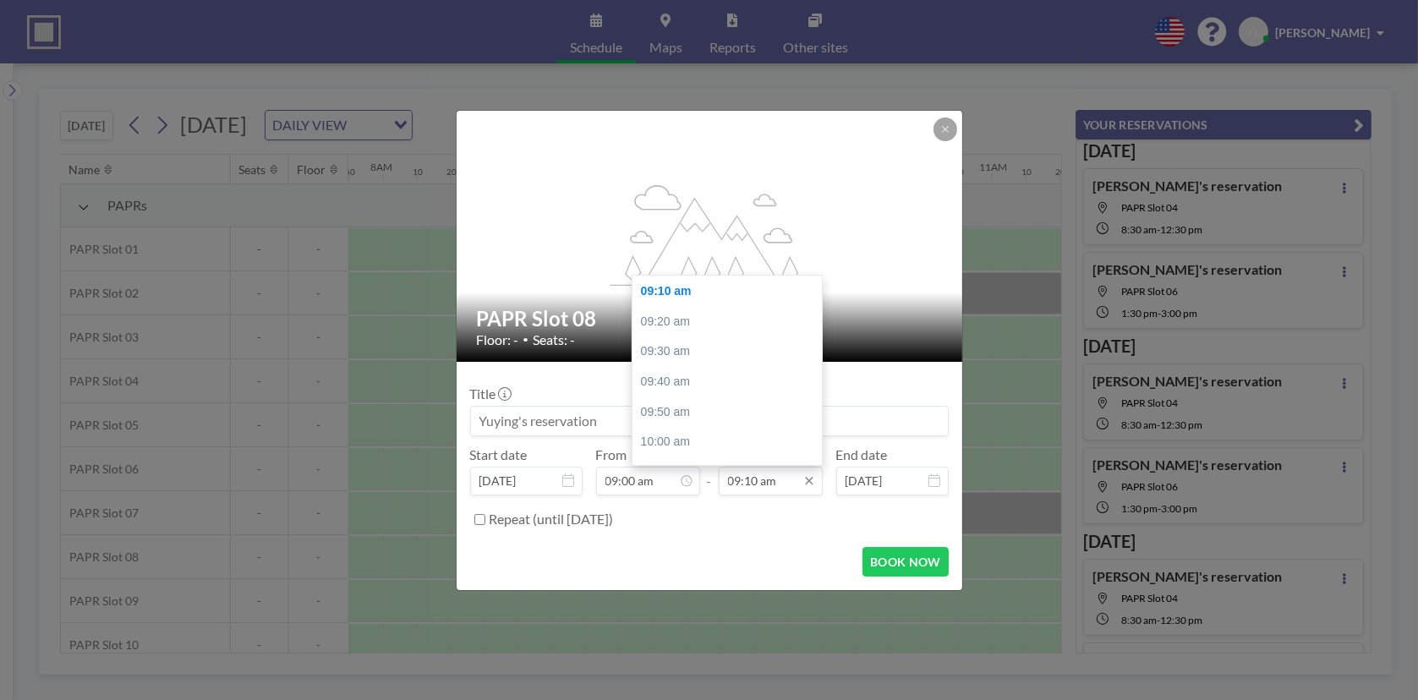
click at [787, 479] on input "09:10 am" at bounding box center [771, 481] width 104 height 29
click at [698, 374] on div "12:30 pm" at bounding box center [732, 386] width 198 height 30
type input "12:30 pm"
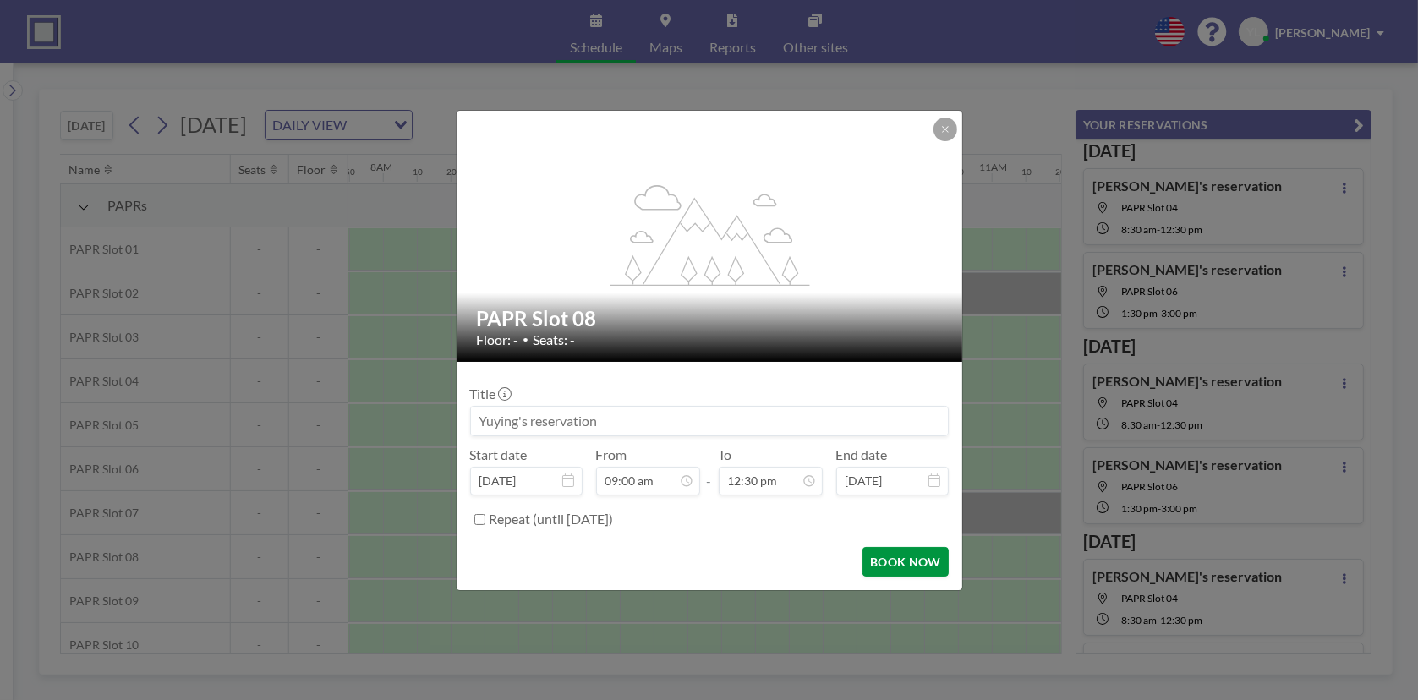
click at [920, 561] on button "BOOK NOW" at bounding box center [905, 562] width 85 height 30
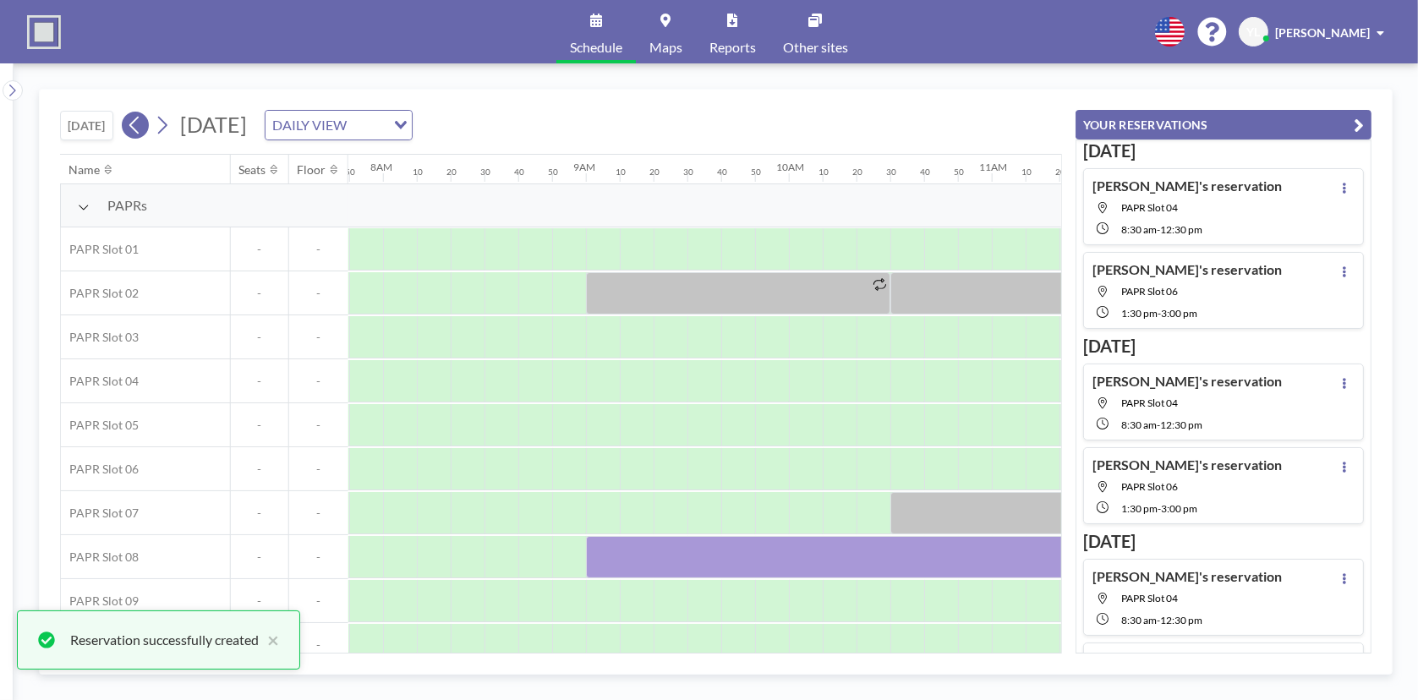
click at [141, 123] on icon at bounding box center [135, 124] width 16 height 25
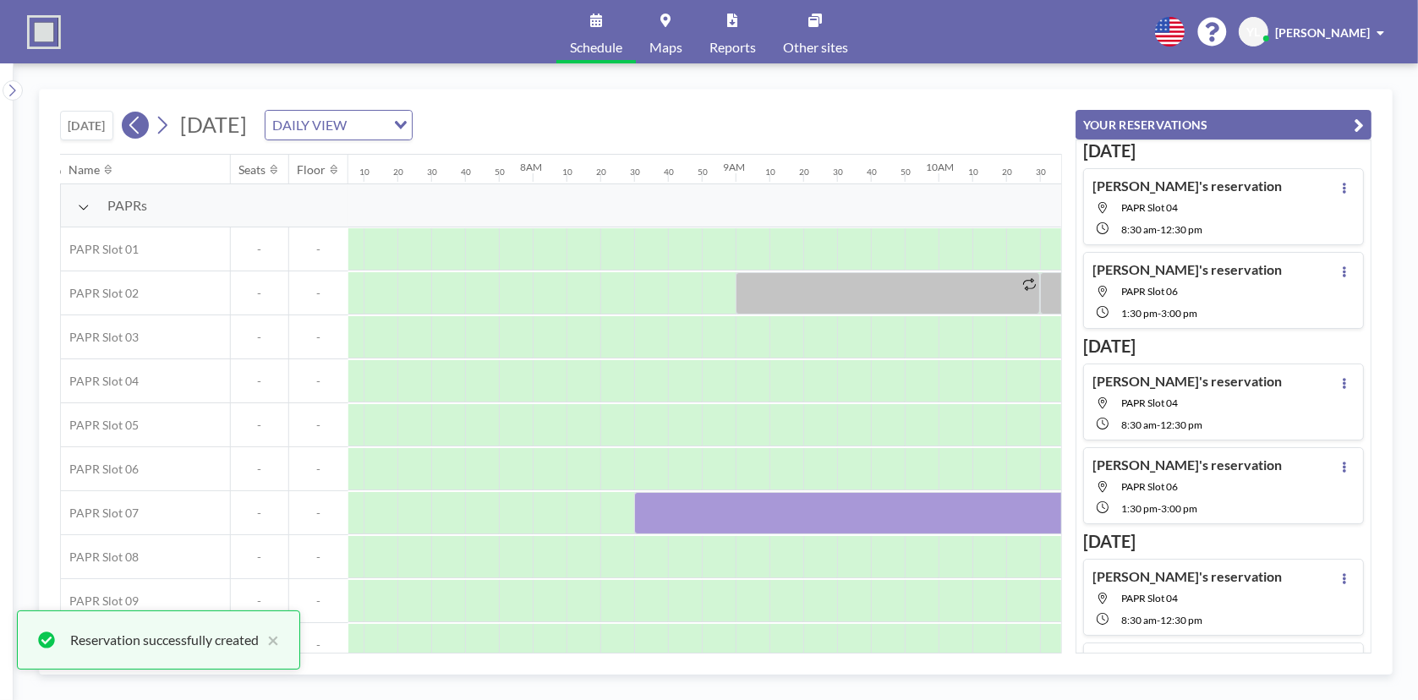
scroll to position [0, 1589]
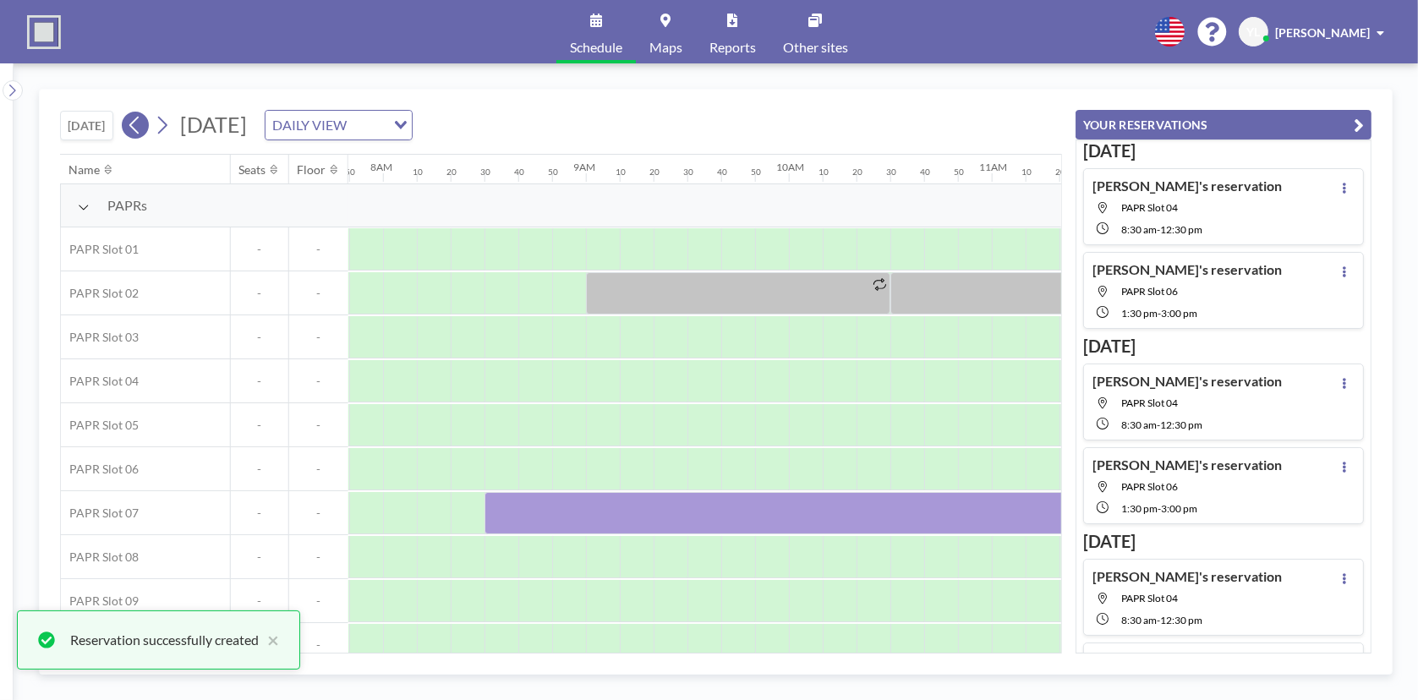
click at [141, 123] on icon at bounding box center [135, 124] width 16 height 25
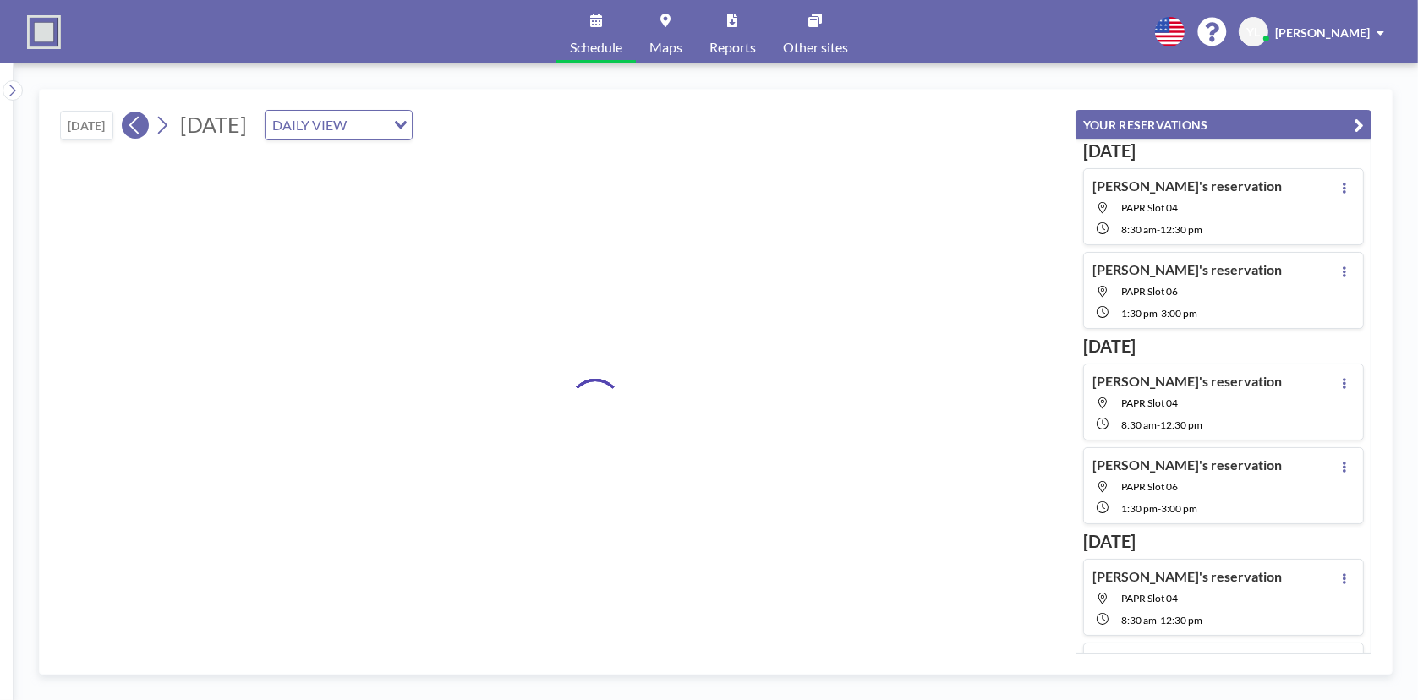
click at [141, 123] on icon at bounding box center [135, 124] width 16 height 25
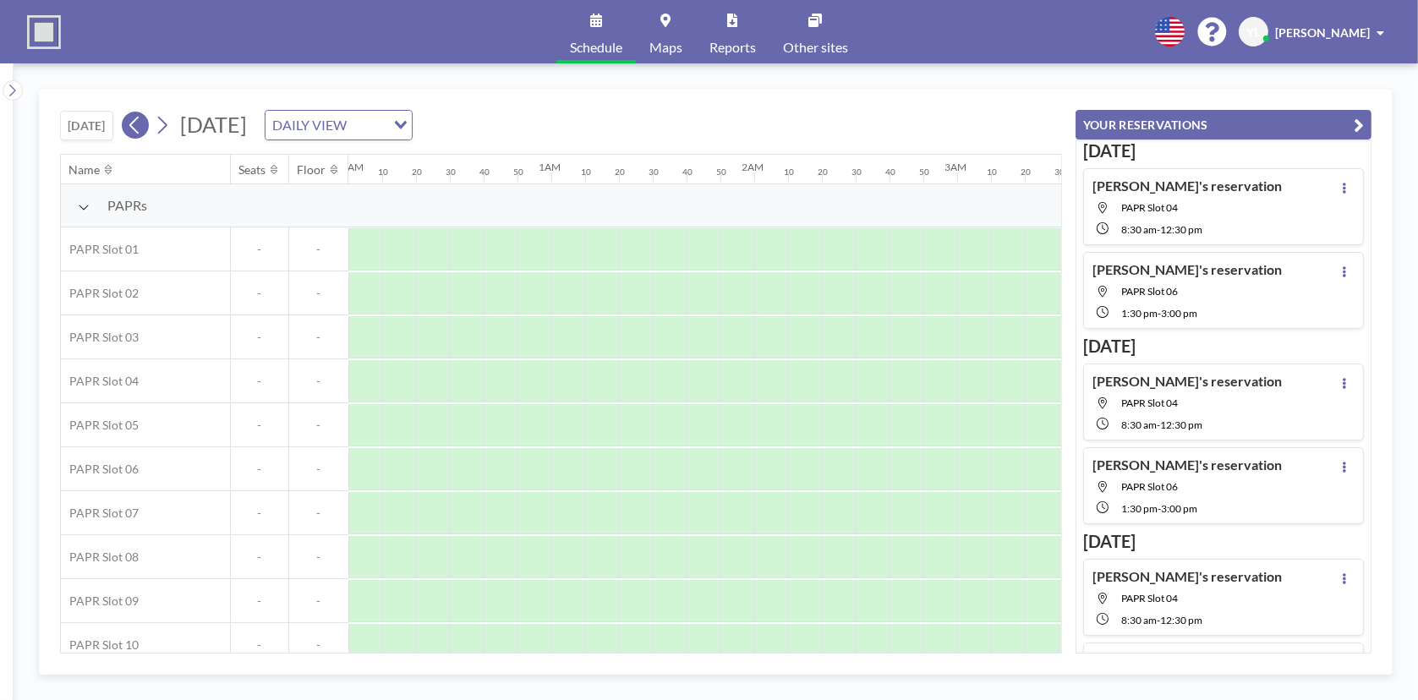
scroll to position [0, 0]
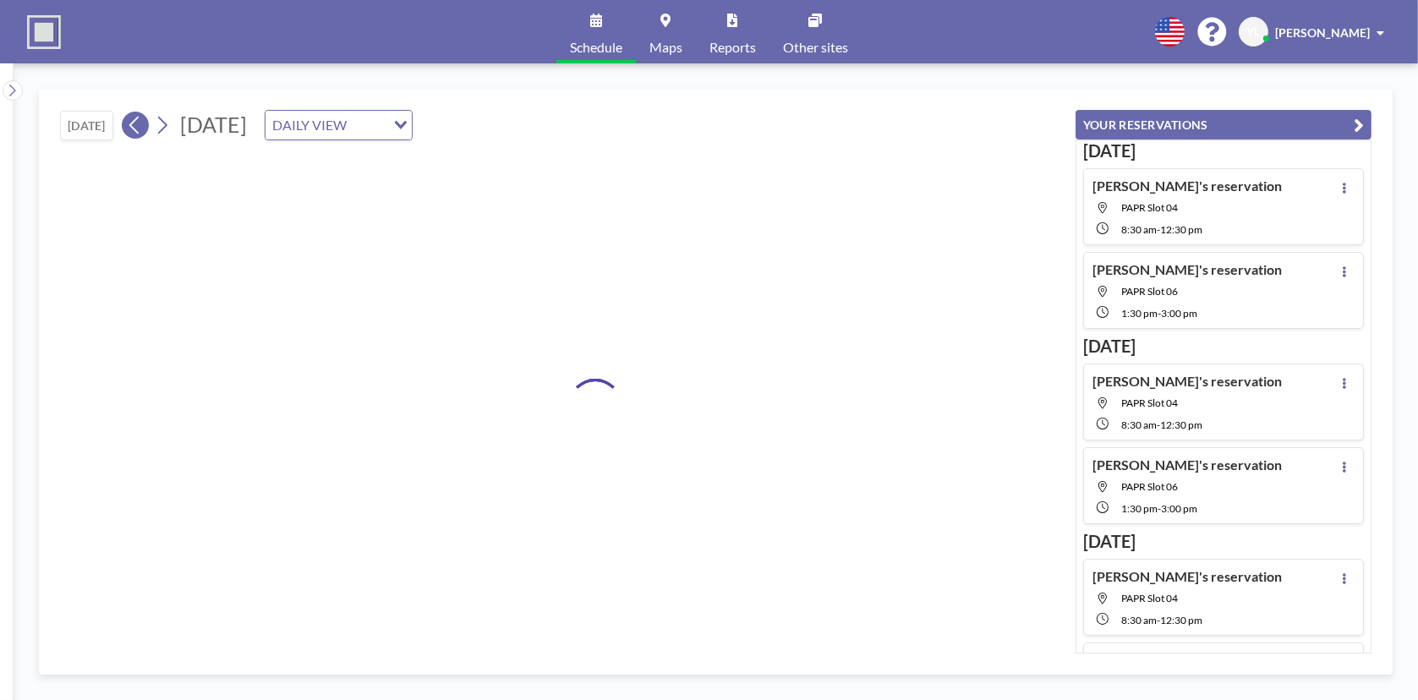
click at [141, 123] on icon at bounding box center [135, 124] width 16 height 25
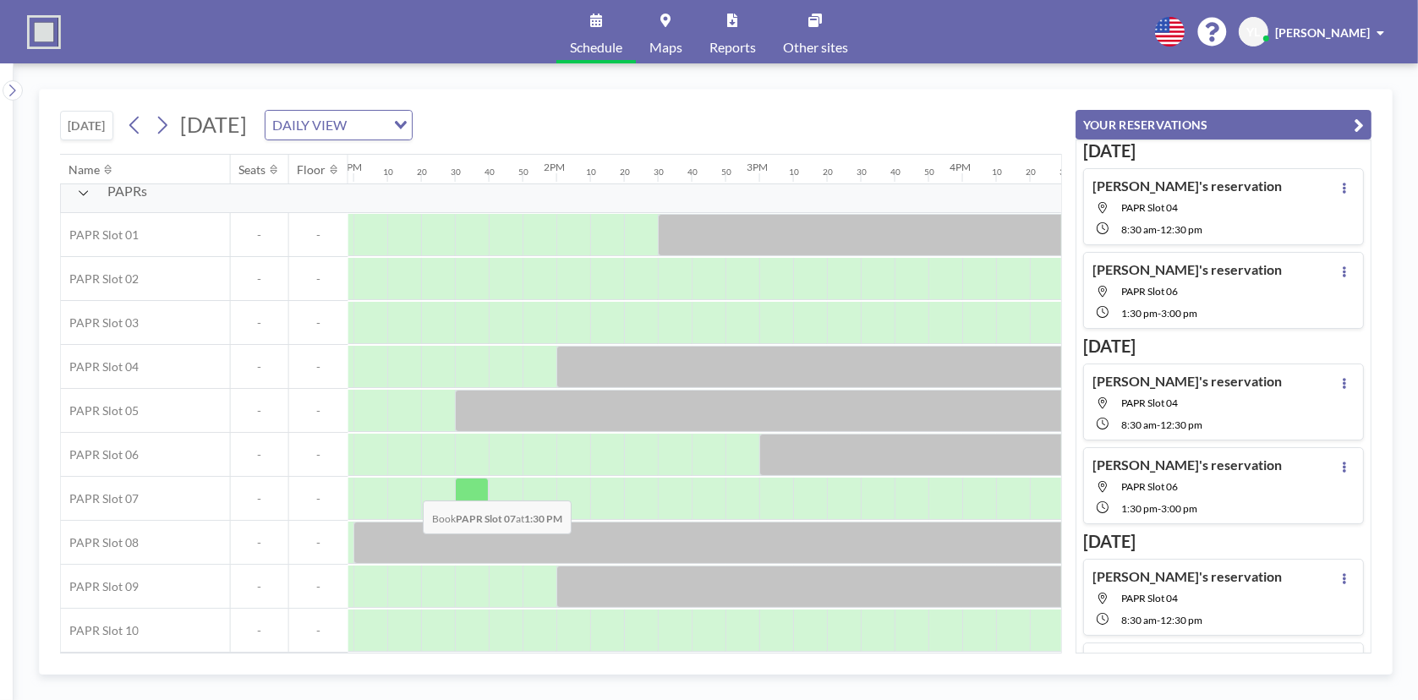
scroll to position [20, 2604]
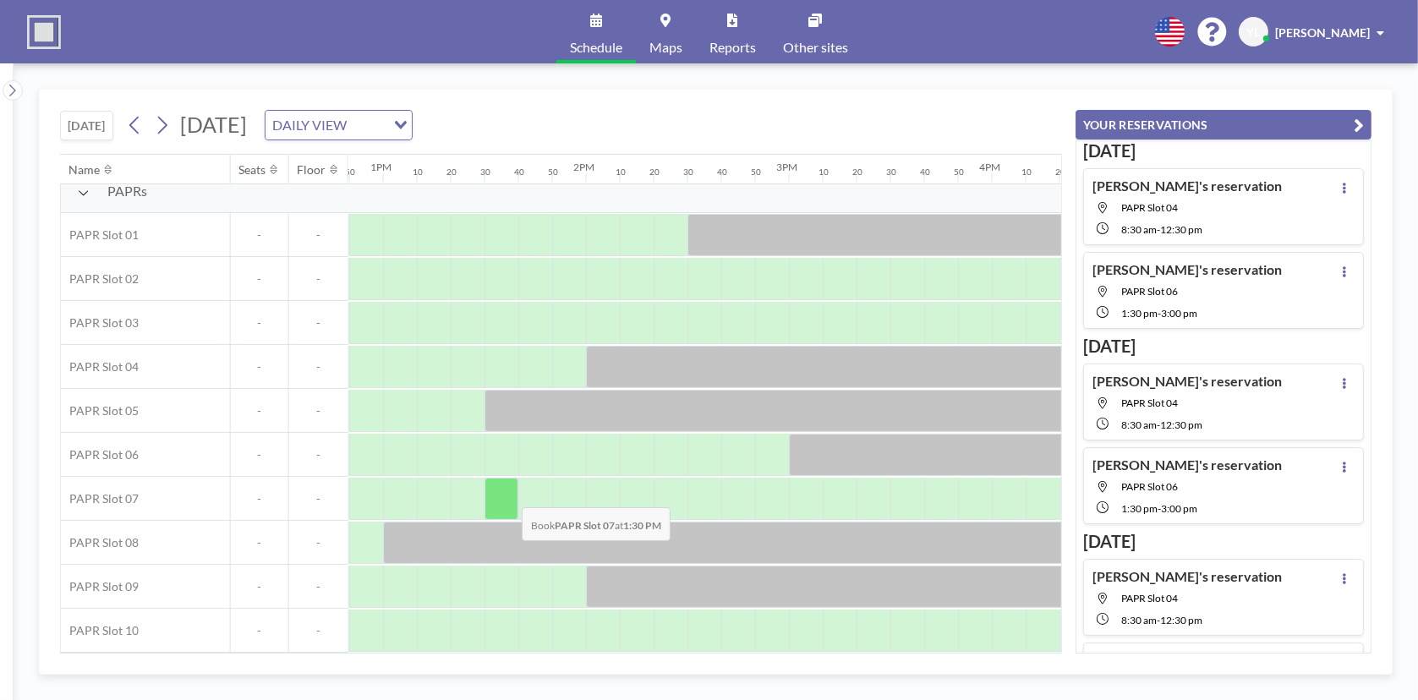
click at [508, 494] on div at bounding box center [502, 499] width 34 height 42
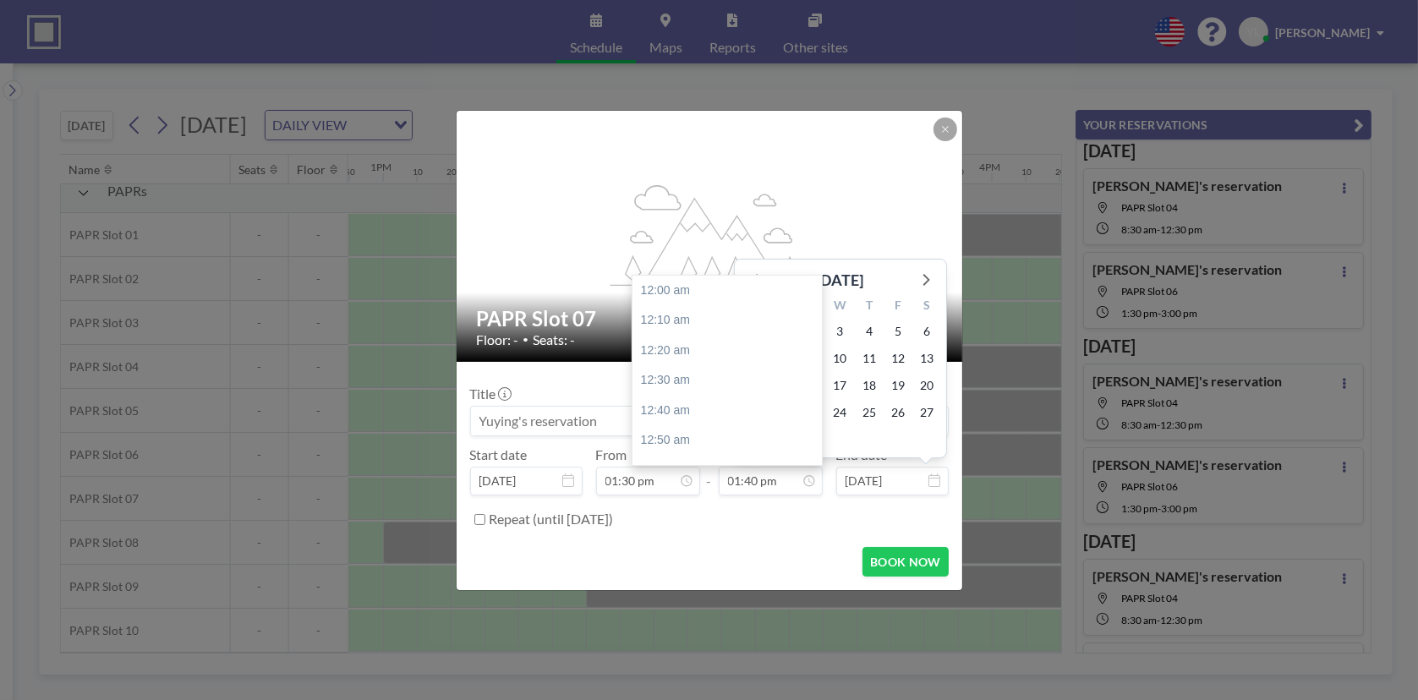
scroll to position [2466, 0]
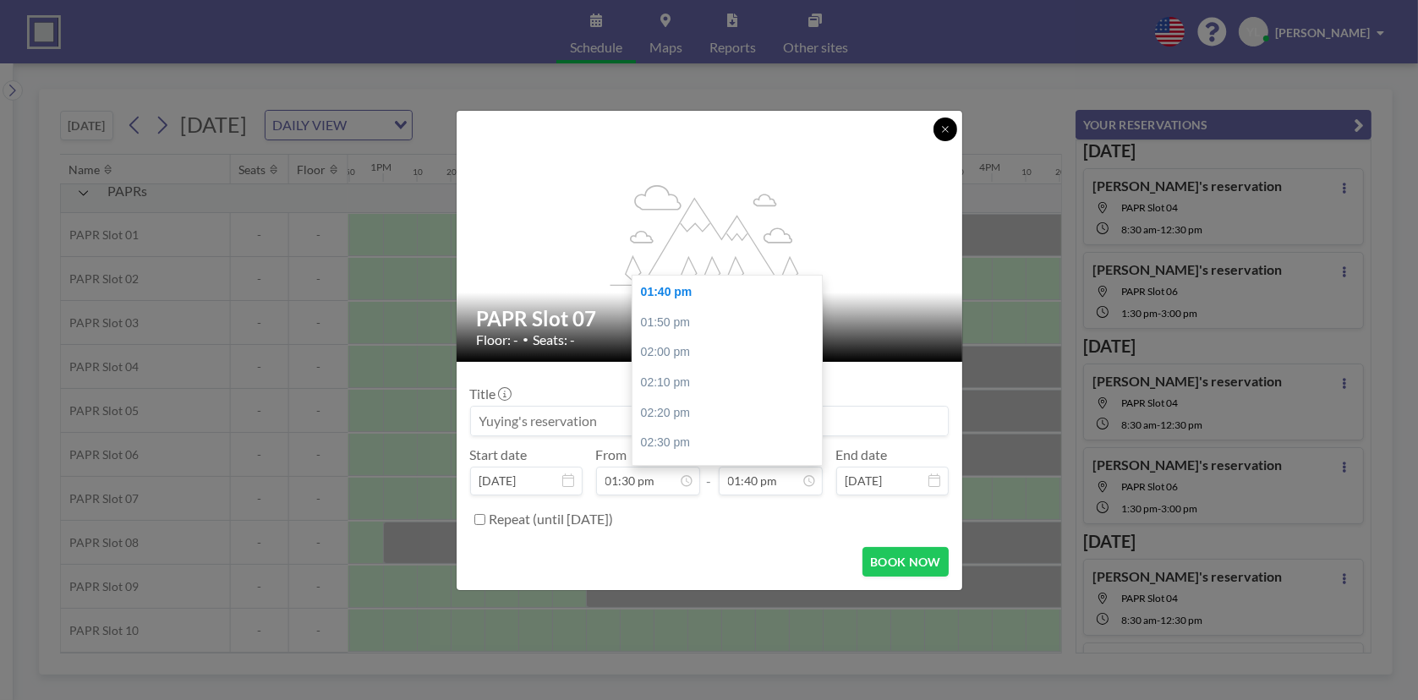
click at [951, 122] on button at bounding box center [946, 130] width 24 height 24
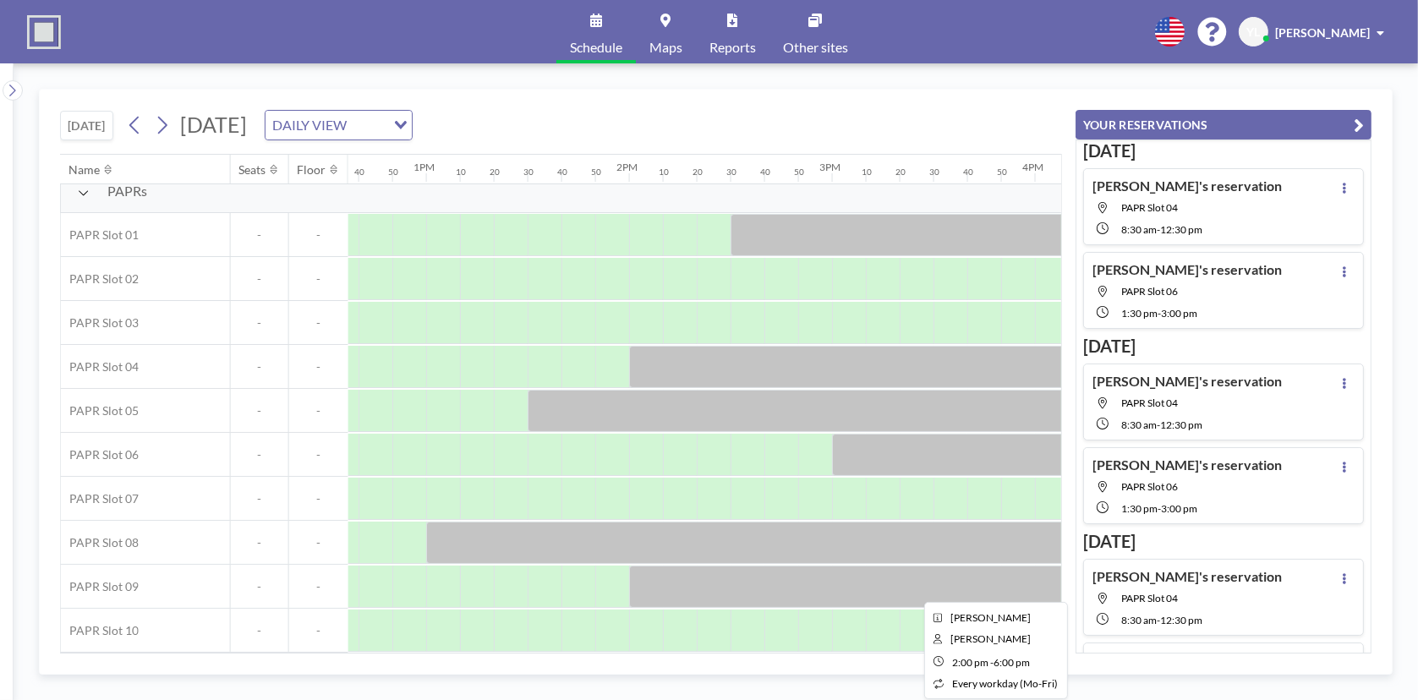
scroll to position [20, 2519]
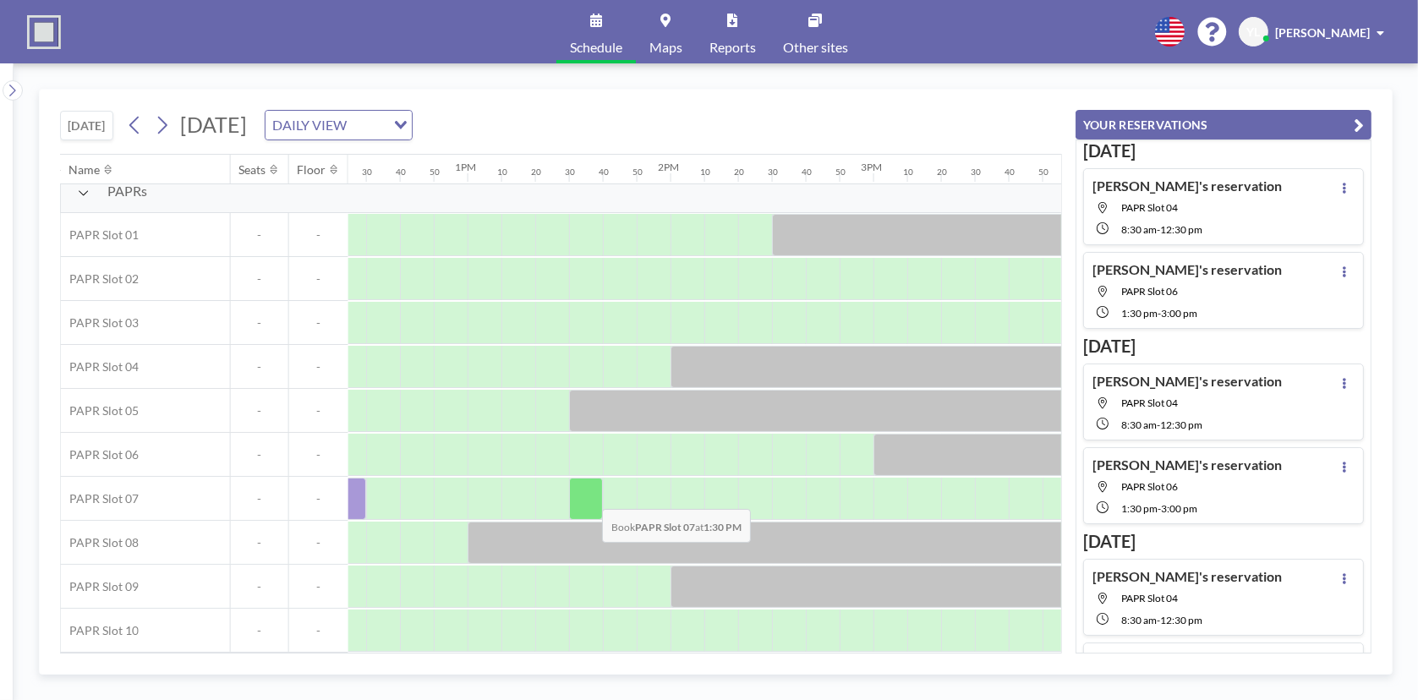
click at [589, 496] on div at bounding box center [586, 499] width 34 height 42
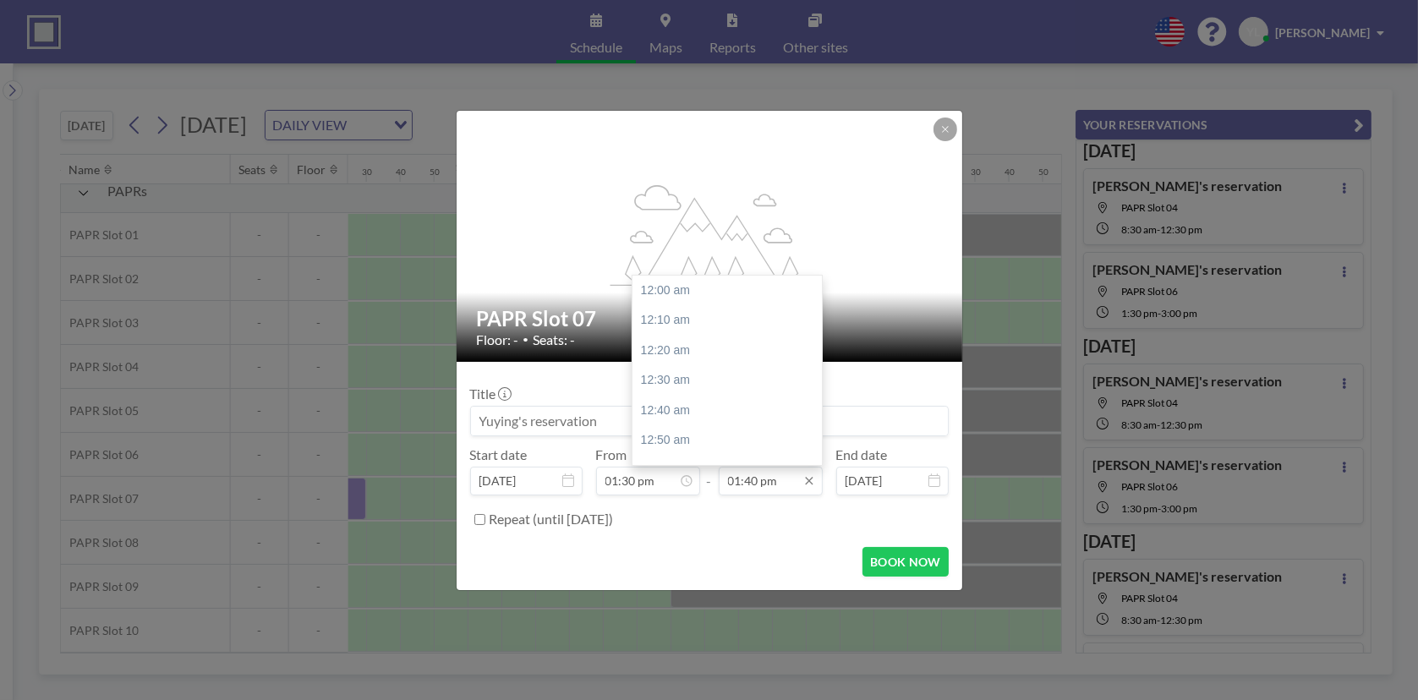
scroll to position [2436, 0]
click at [785, 490] on input "01:40 pm" at bounding box center [771, 481] width 104 height 29
click at [721, 360] on div "03:30 pm" at bounding box center [732, 370] width 198 height 30
type input "03:30 pm"
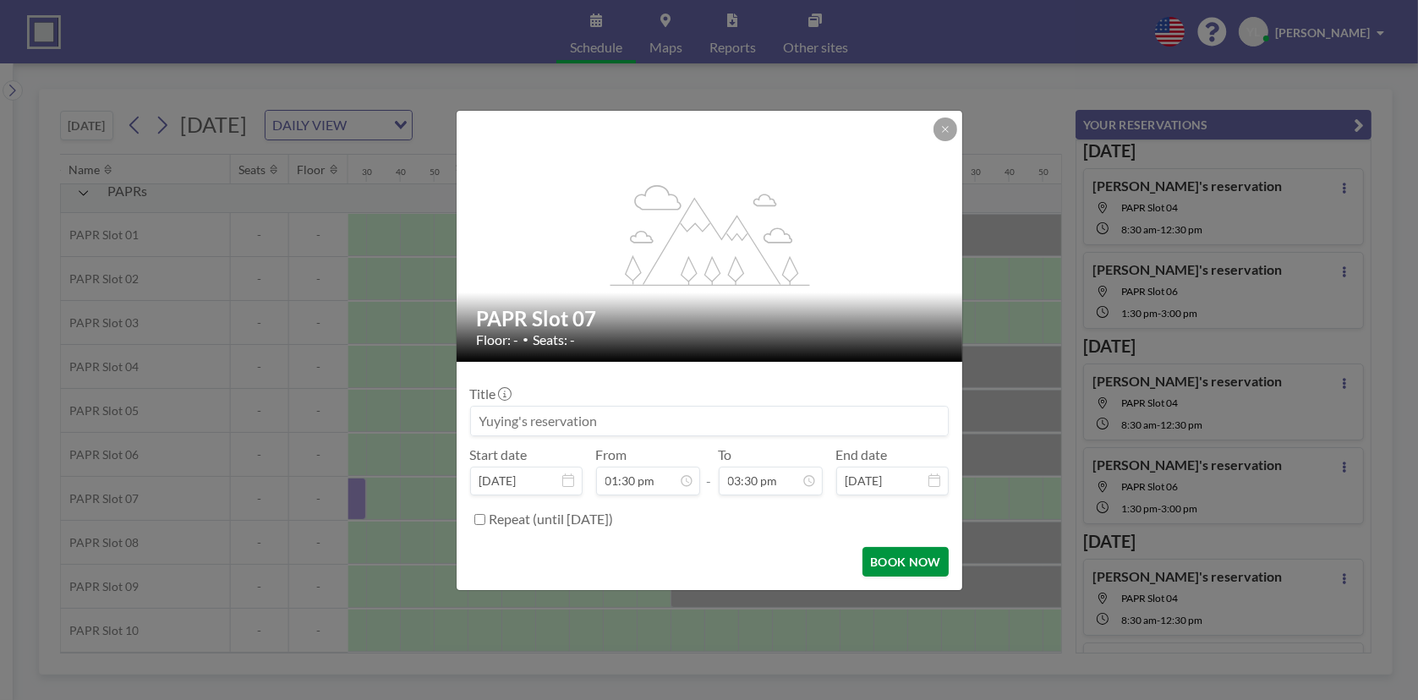
click at [902, 563] on button "BOOK NOW" at bounding box center [905, 562] width 85 height 30
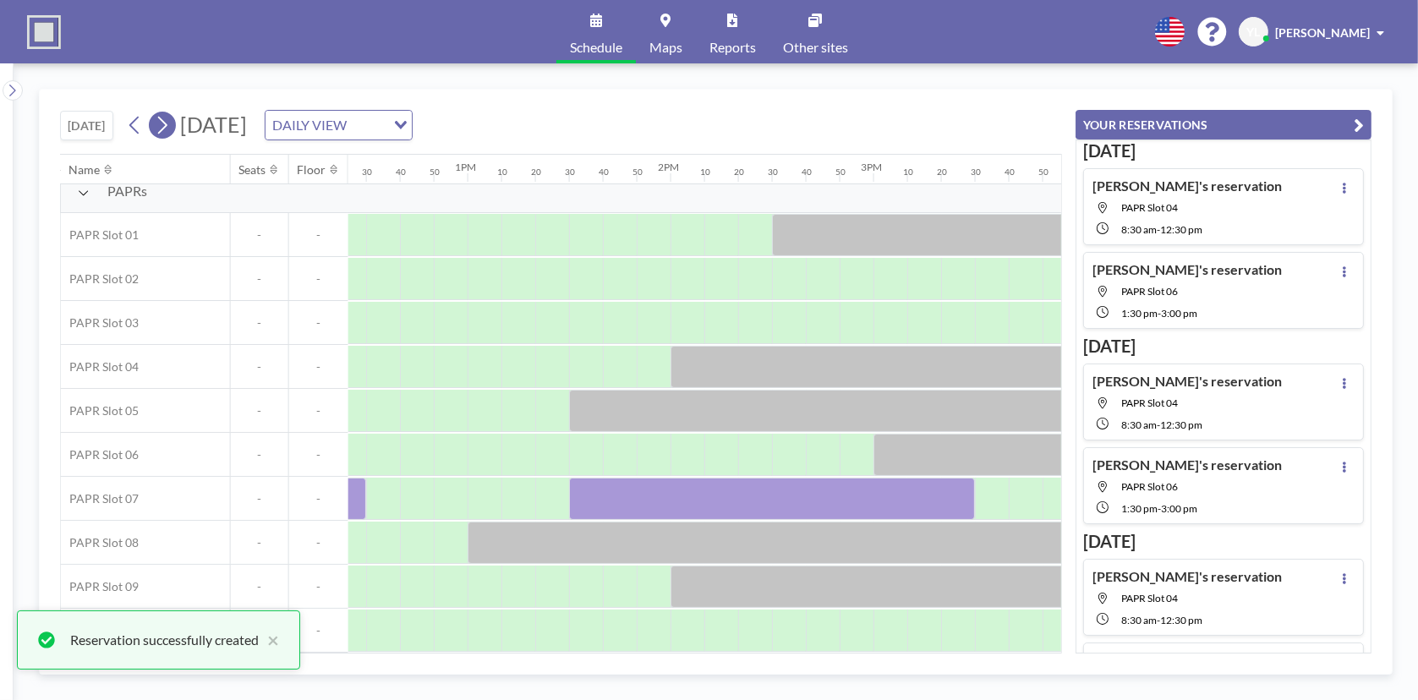
click at [154, 125] on button at bounding box center [162, 125] width 27 height 27
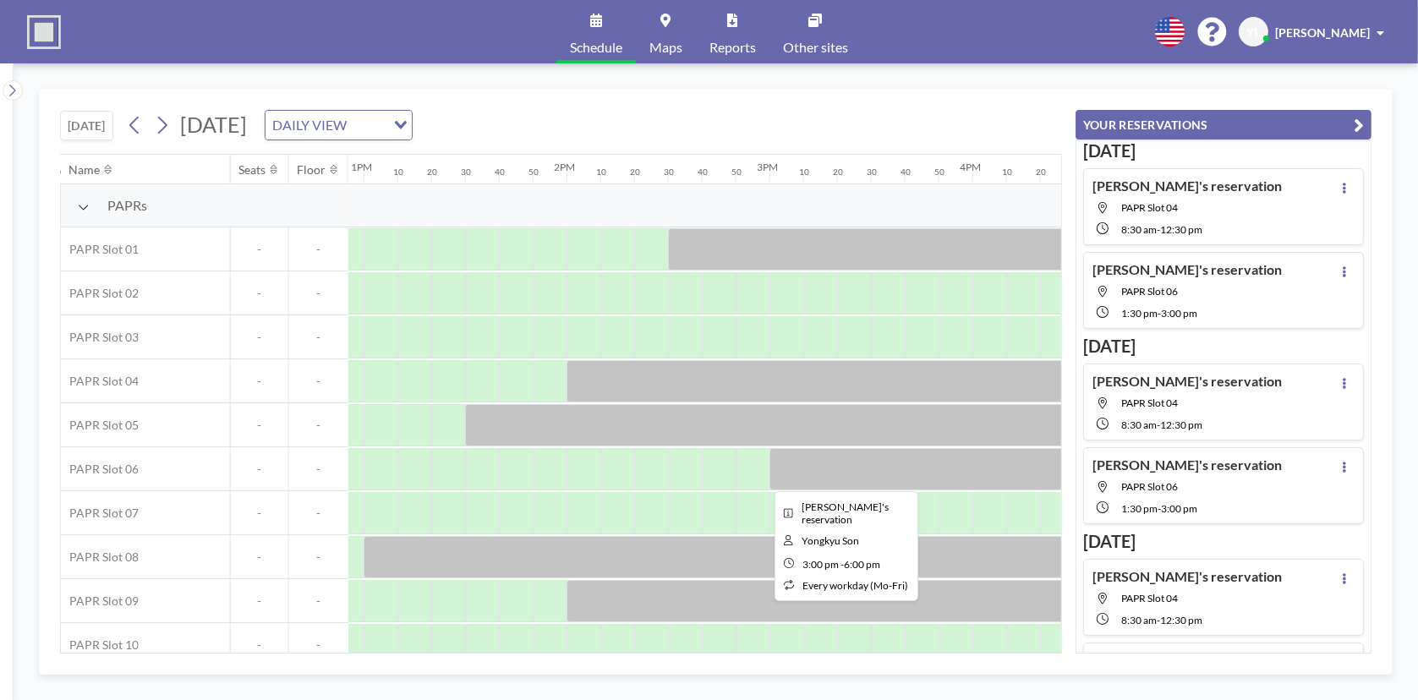
scroll to position [0, 2604]
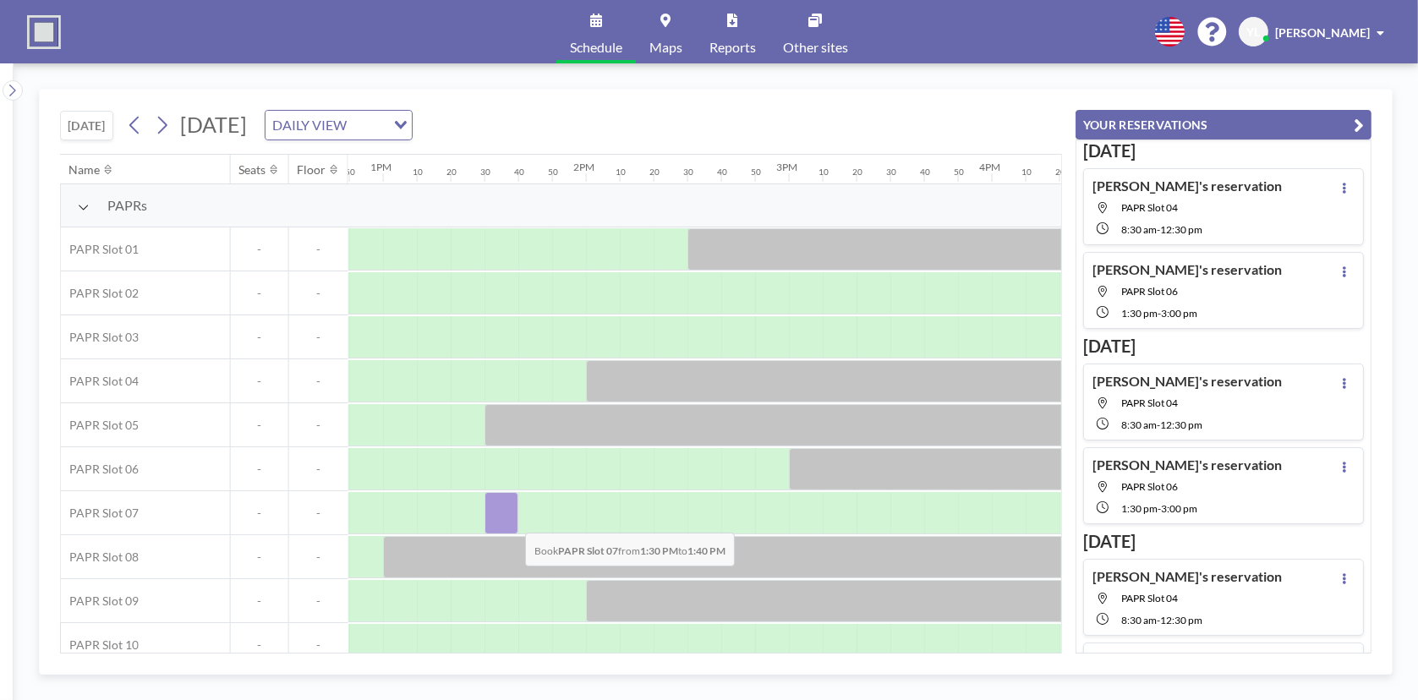
click at [512, 519] on div at bounding box center [502, 513] width 34 height 42
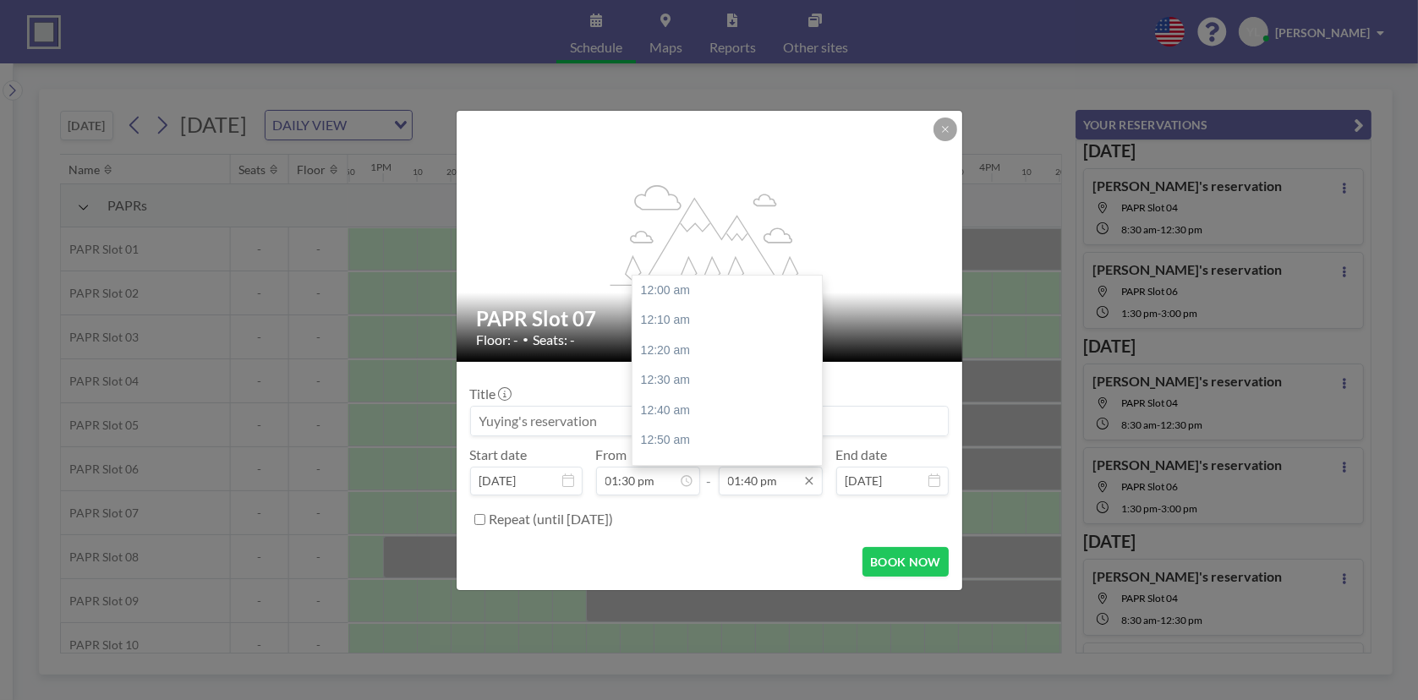
scroll to position [2436, 0]
click at [737, 482] on input "01:40 pm" at bounding box center [771, 481] width 104 height 29
click at [686, 364] on div "03:30 pm" at bounding box center [732, 370] width 198 height 30
type input "03:30 pm"
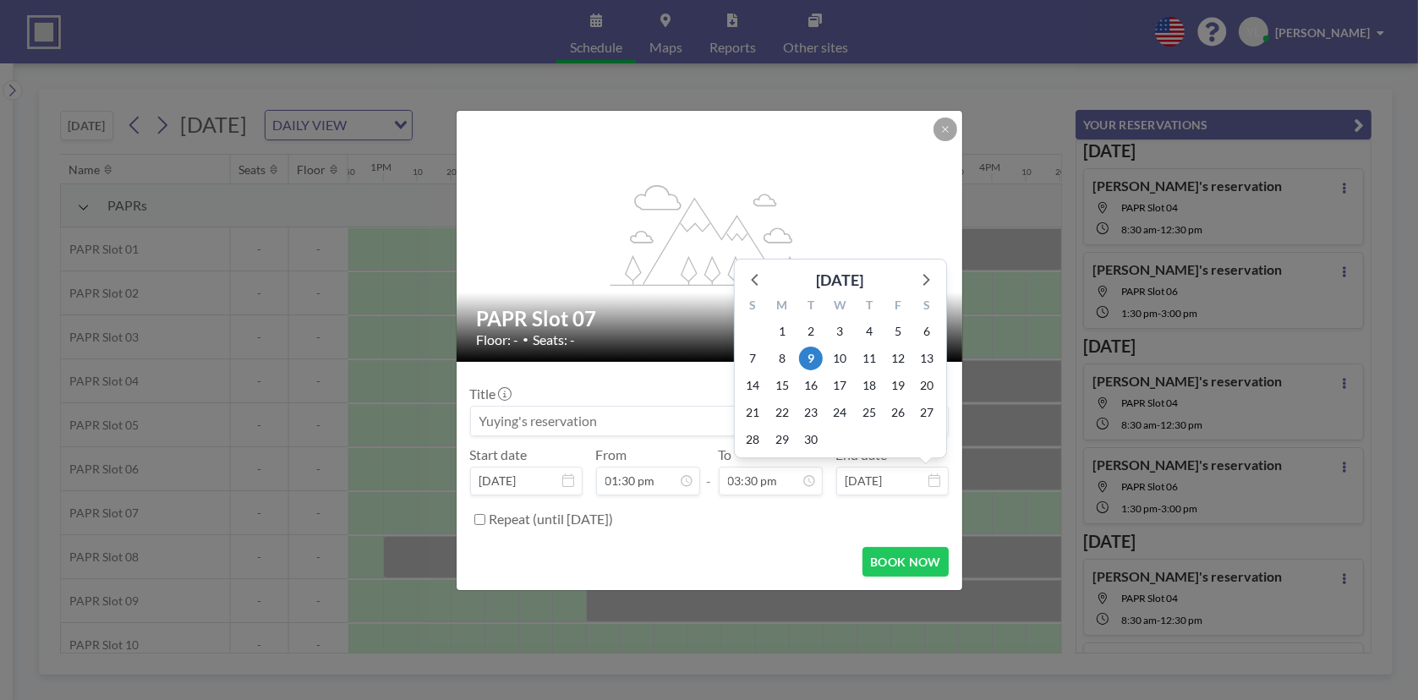
scroll to position [2797, 0]
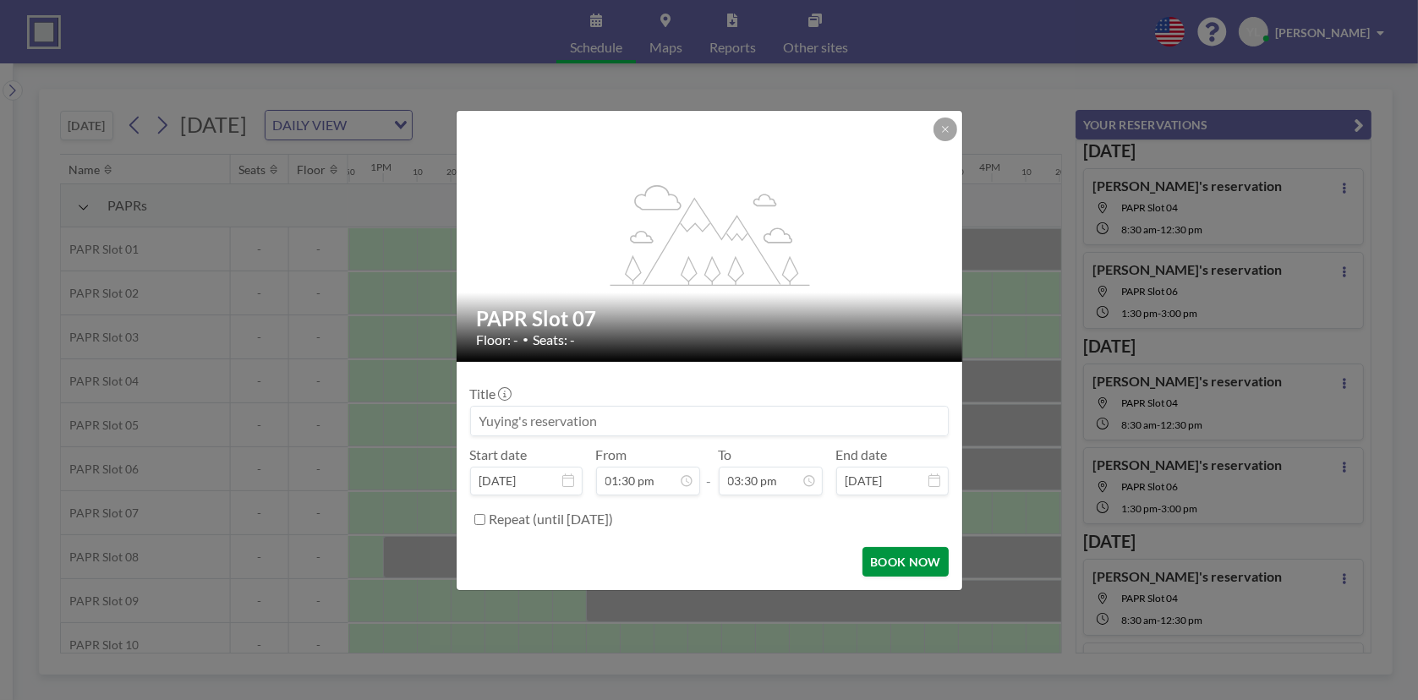
click at [896, 552] on button "BOOK NOW" at bounding box center [905, 562] width 85 height 30
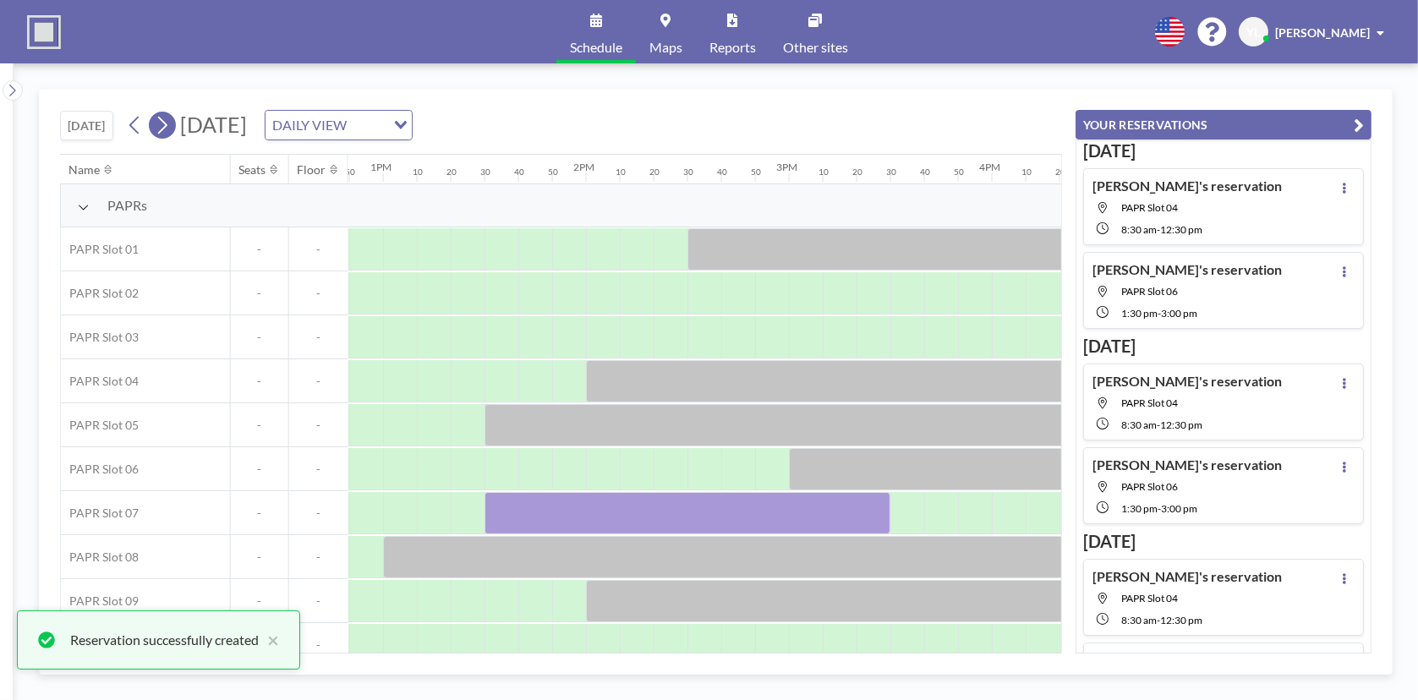
click at [176, 126] on button at bounding box center [162, 125] width 27 height 27
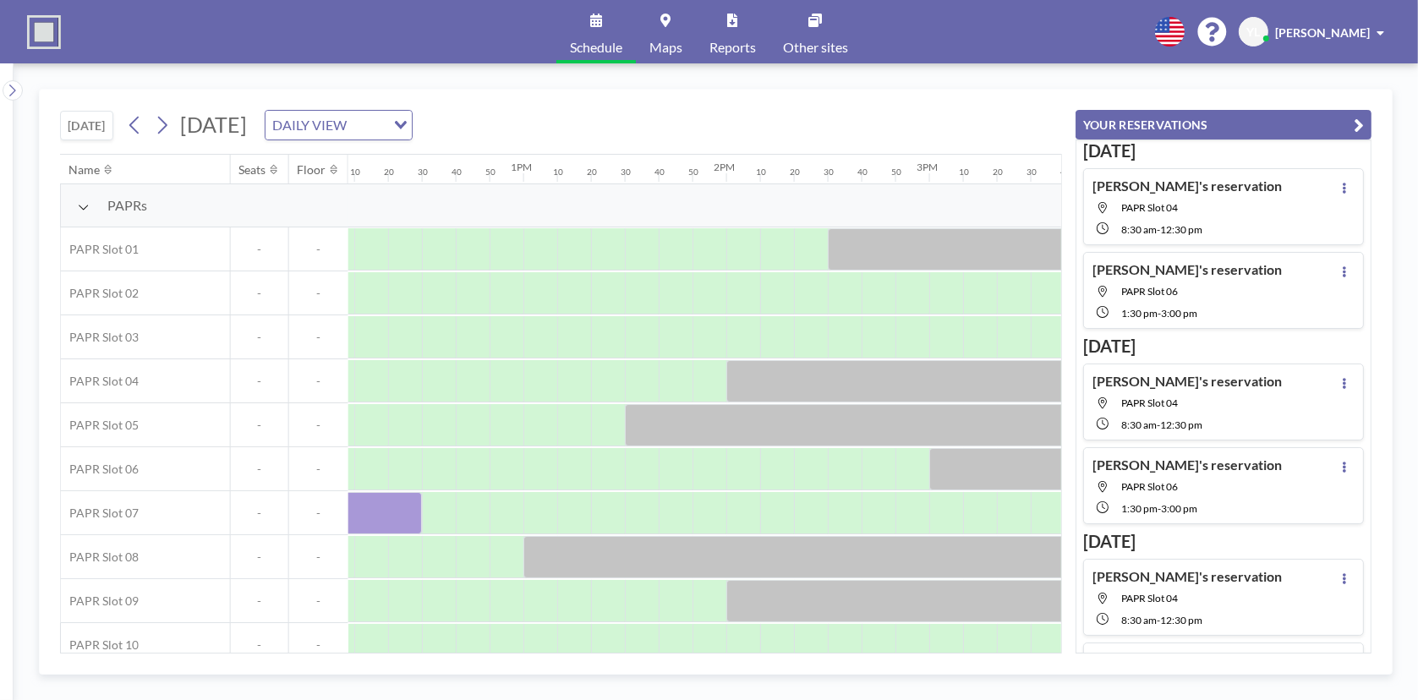
scroll to position [0, 2519]
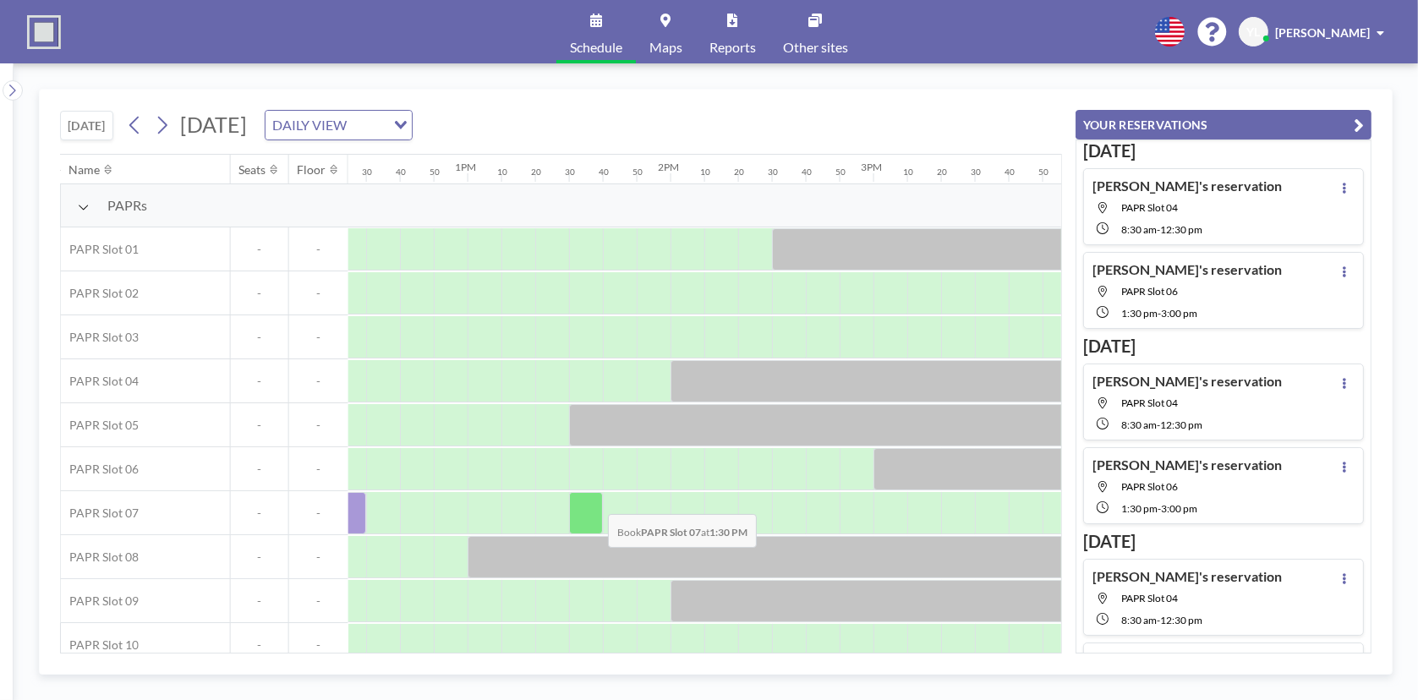
click at [595, 501] on div at bounding box center [586, 513] width 34 height 42
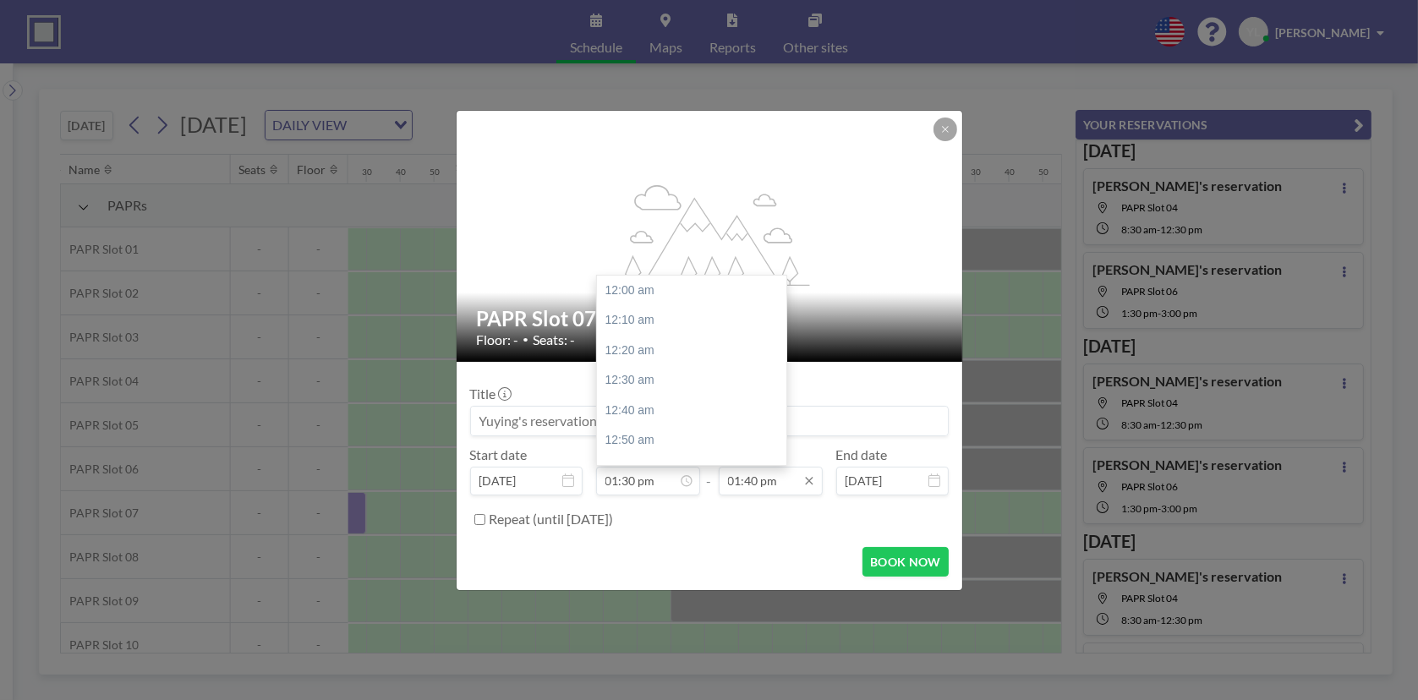
scroll to position [2436, 0]
click at [749, 489] on input "01:40 pm" at bounding box center [771, 481] width 104 height 29
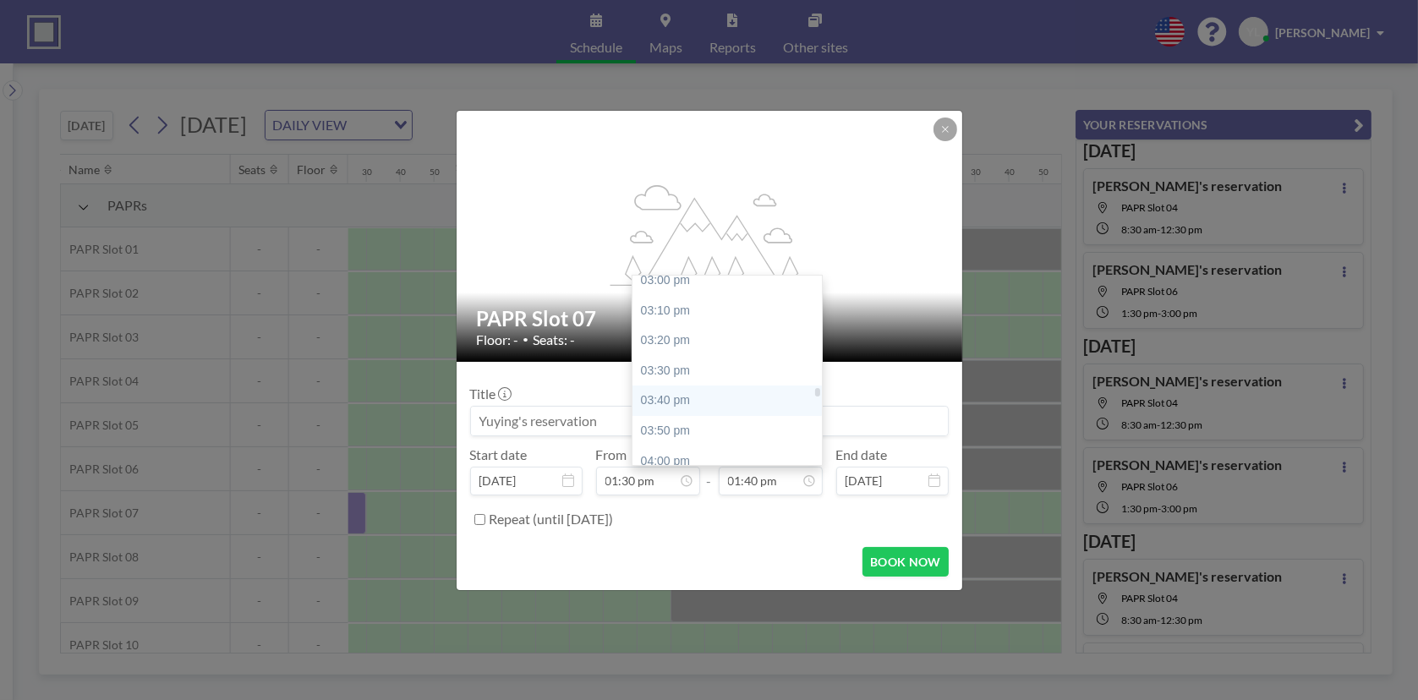
scroll to position [2720, 0]
click at [694, 366] on div "03:30 pm" at bounding box center [732, 370] width 198 height 30
type input "03:30 pm"
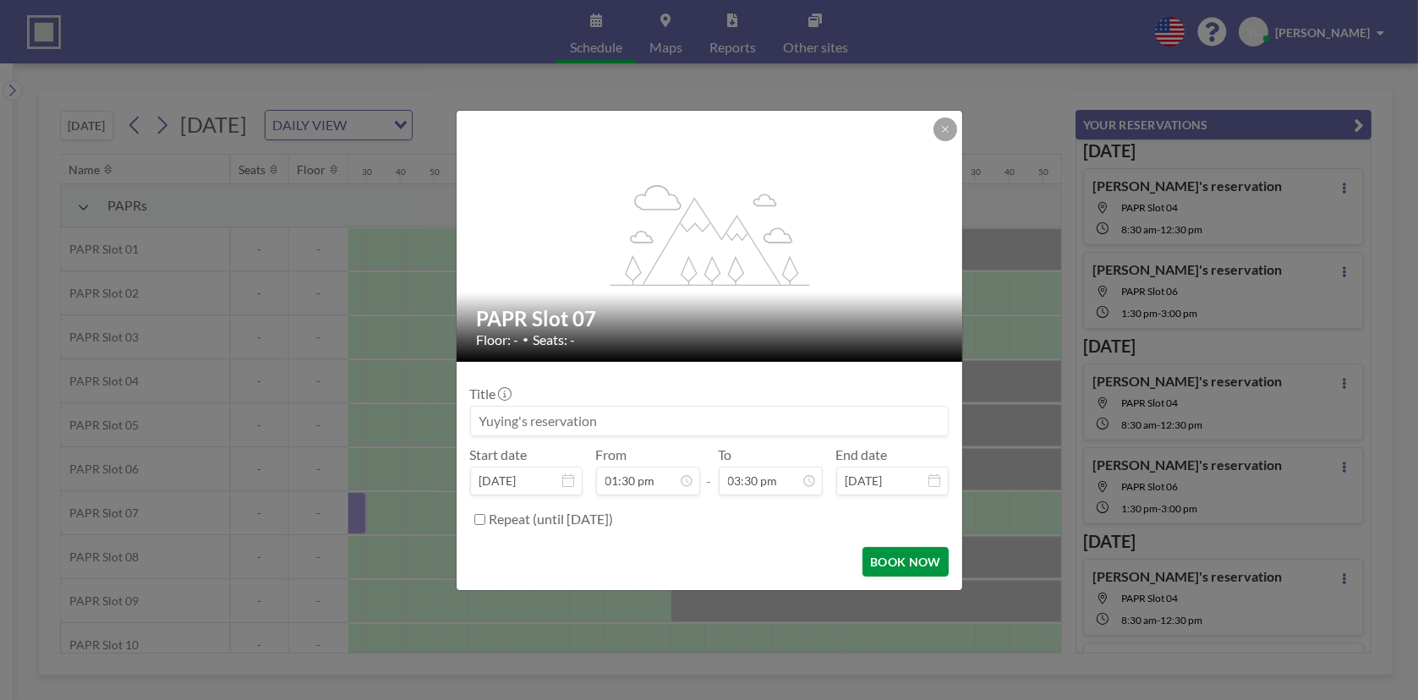
scroll to position [2797, 0]
click at [909, 555] on button "BOOK NOW" at bounding box center [905, 562] width 85 height 30
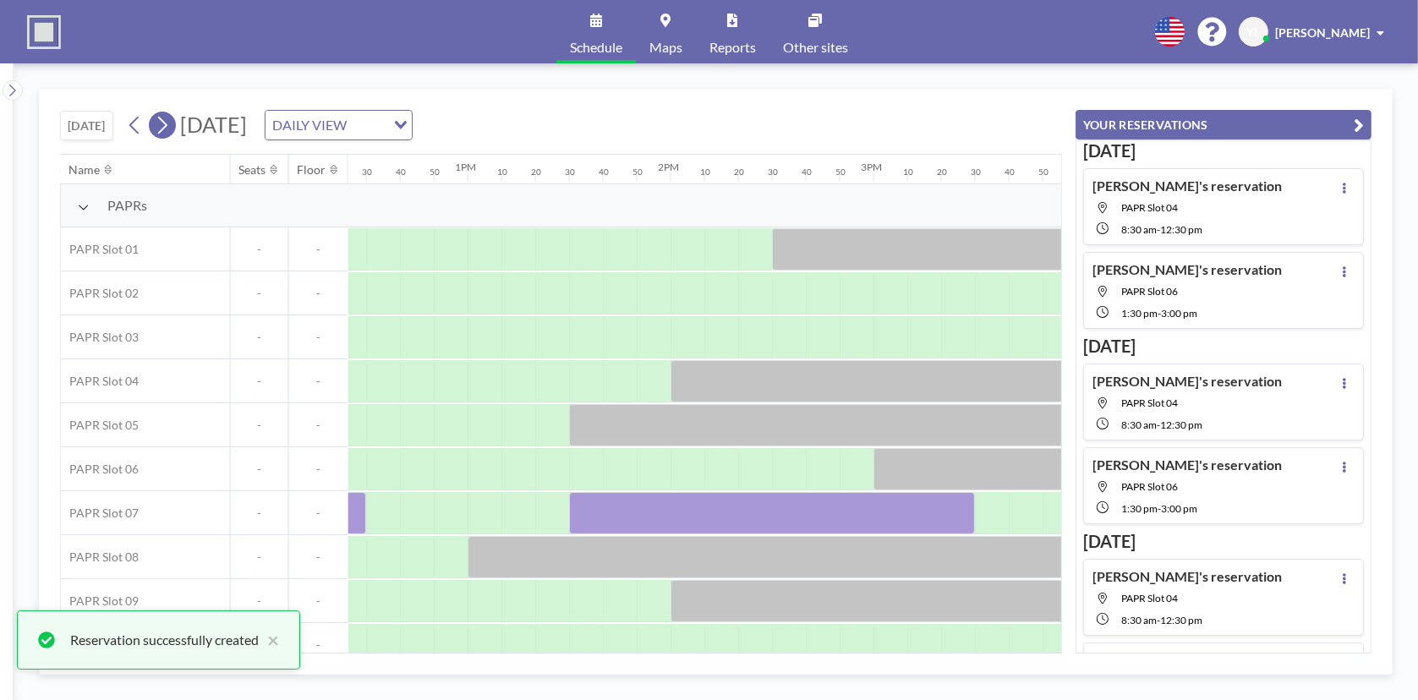
click at [166, 125] on icon at bounding box center [162, 124] width 16 height 25
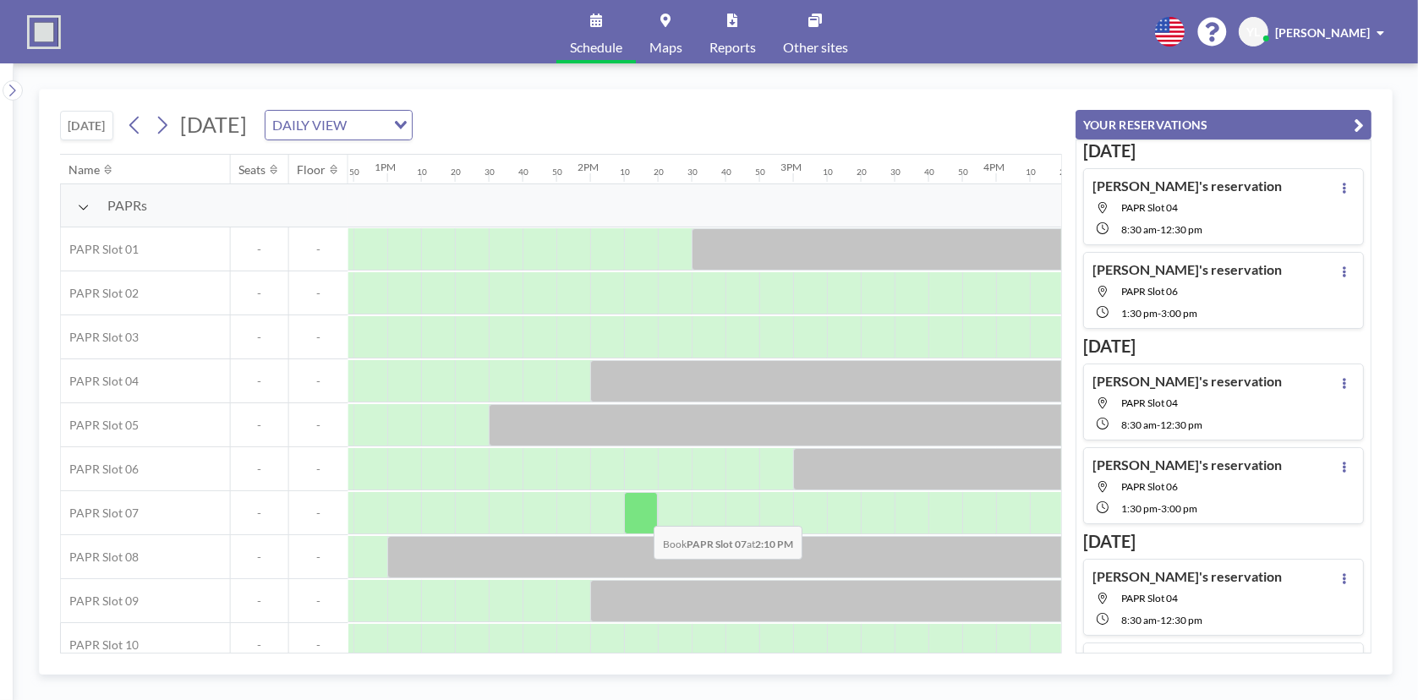
scroll to position [0, 2604]
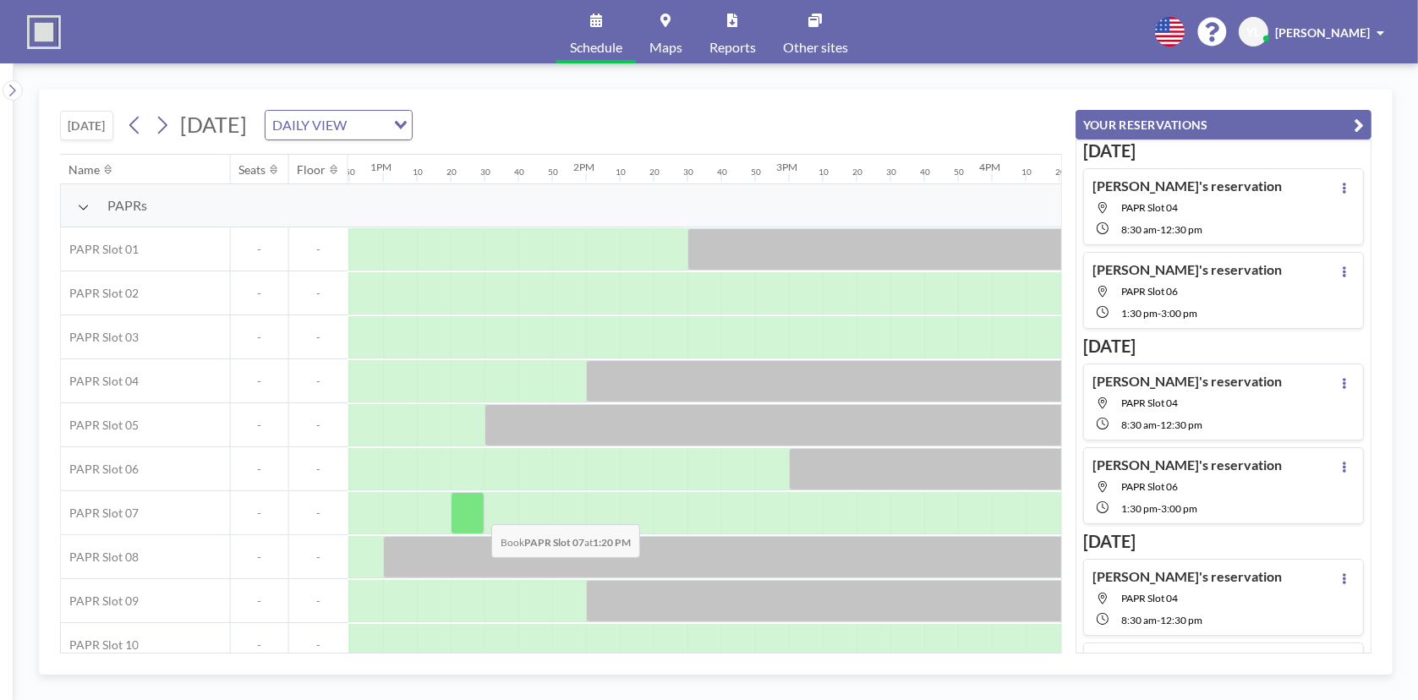
click at [478, 511] on div at bounding box center [468, 513] width 34 height 42
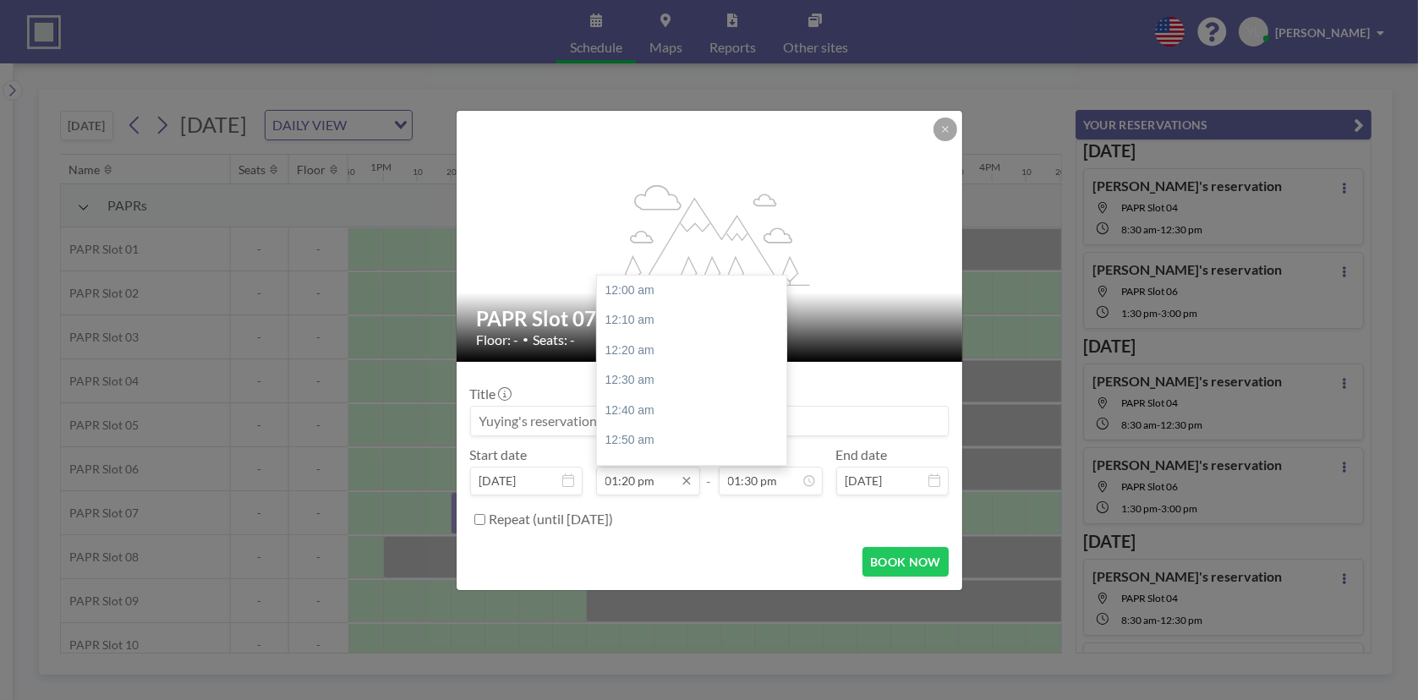
scroll to position [2405, 0]
click at [662, 474] on input "01:20 pm" at bounding box center [648, 481] width 104 height 29
click at [659, 317] on div "01:30 pm" at bounding box center [696, 324] width 198 height 30
type input "01:30 pm"
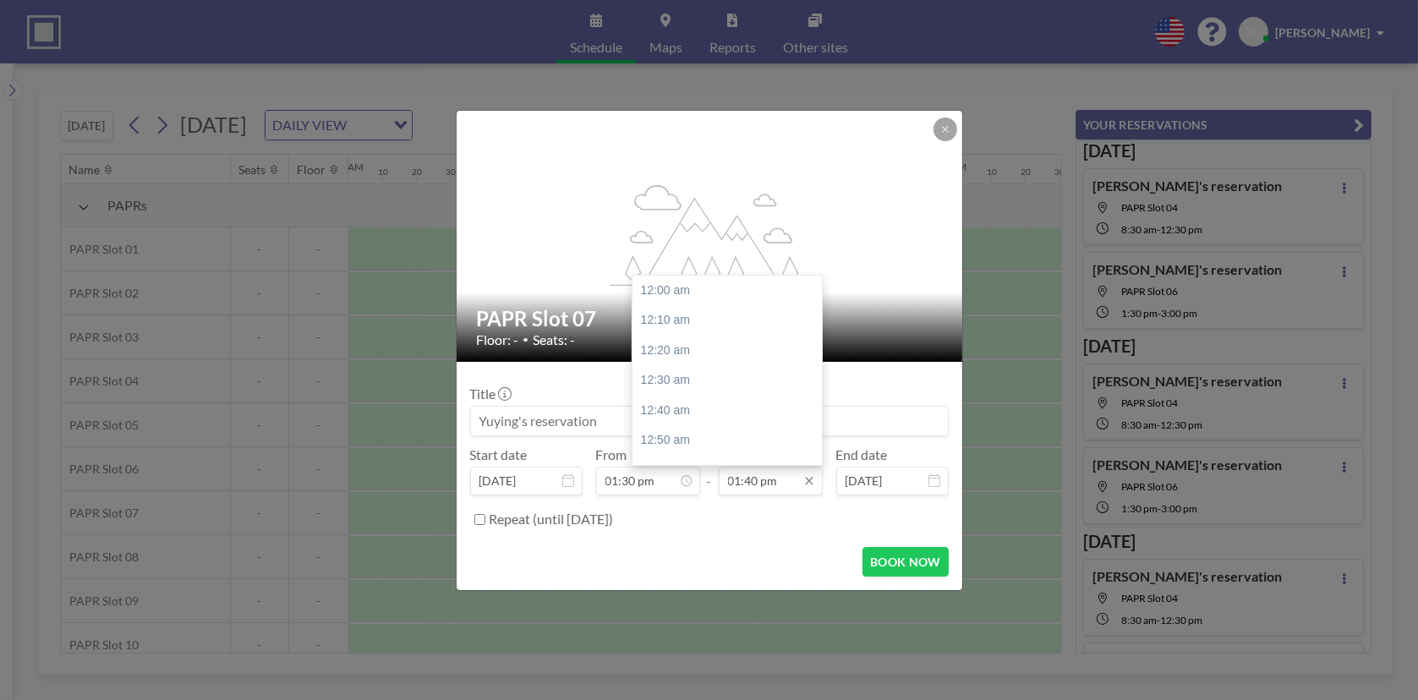
scroll to position [2466, 0]
click at [758, 476] on input "01:40 pm" at bounding box center [771, 481] width 104 height 29
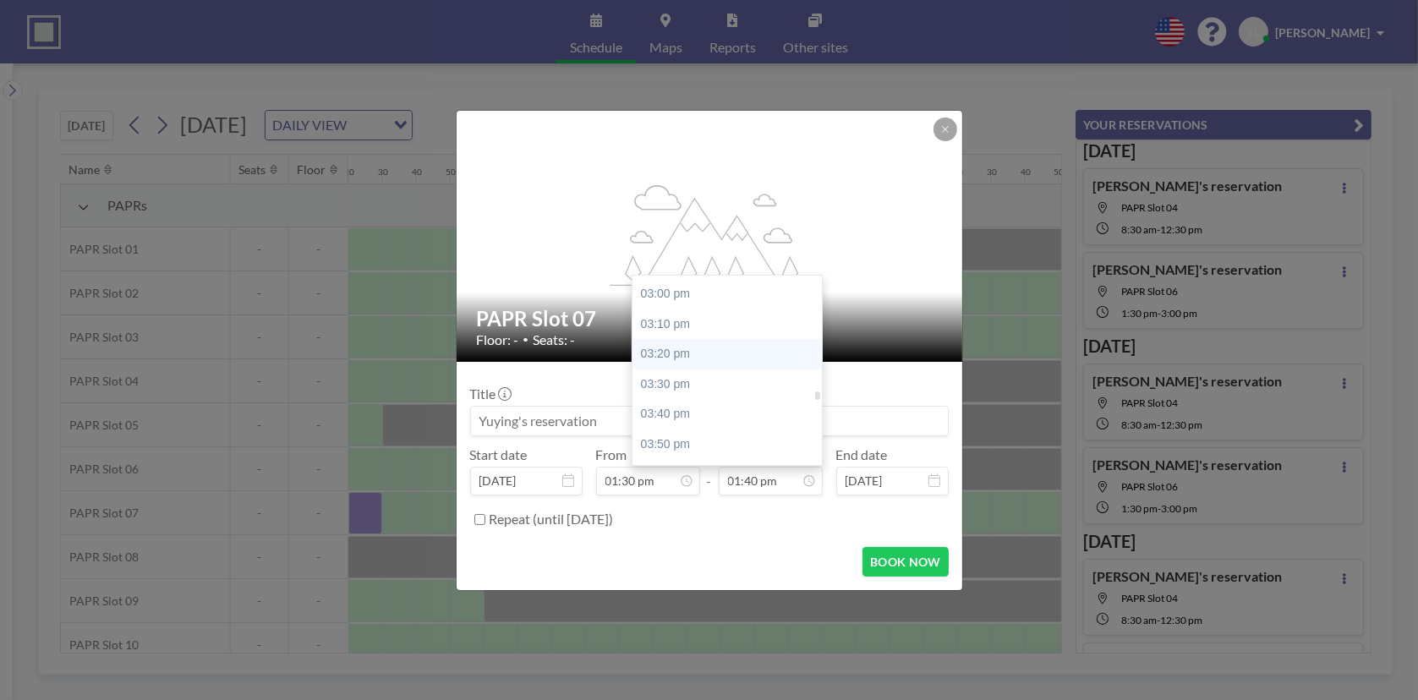
scroll to position [2720, 0]
click at [708, 365] on div "03:30 pm" at bounding box center [732, 370] width 198 height 30
type input "03:30 pm"
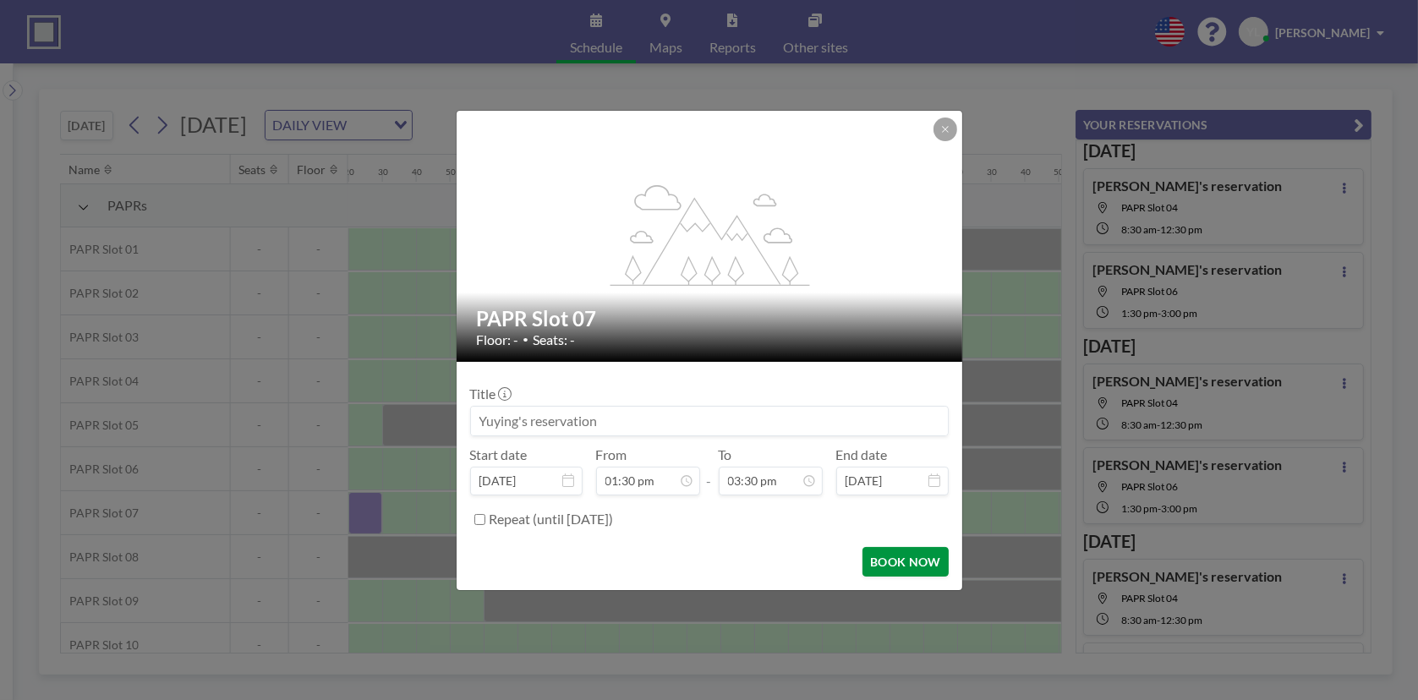
scroll to position [0, 0]
click at [885, 557] on button "BOOK NOW" at bounding box center [905, 562] width 85 height 30
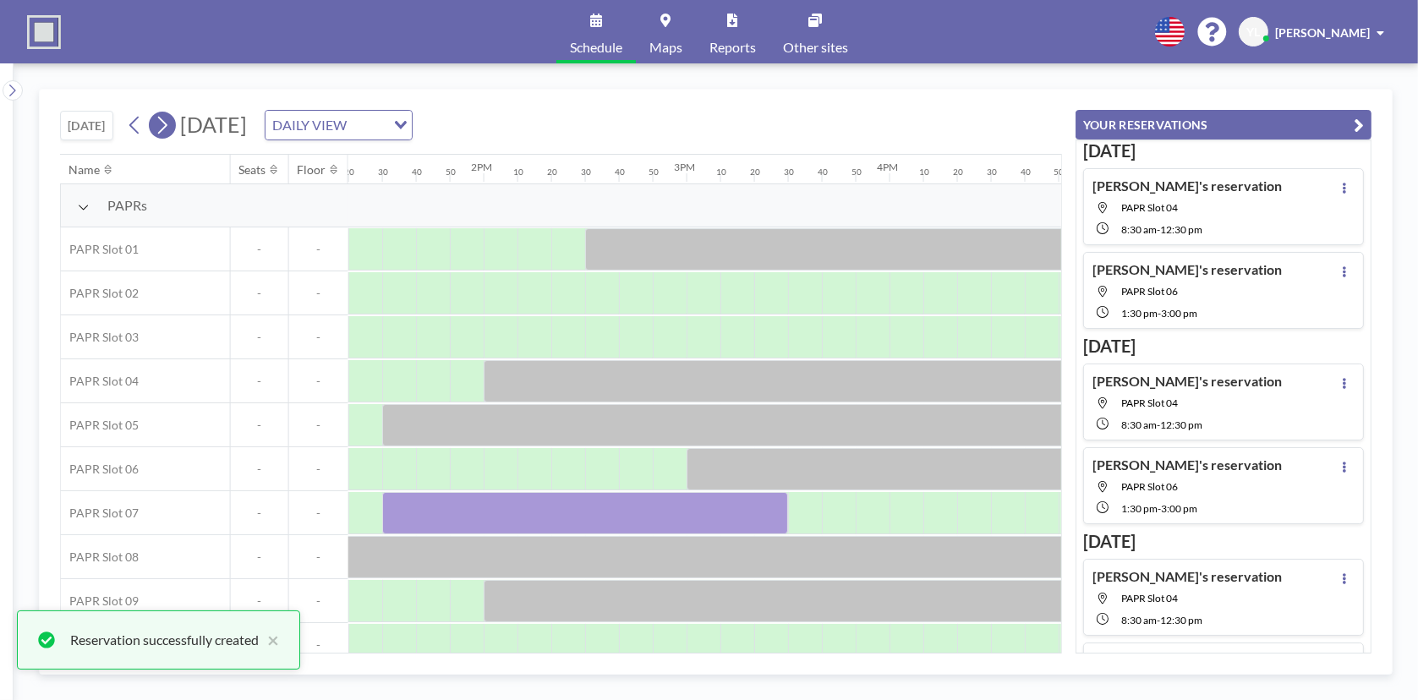
click at [170, 115] on icon at bounding box center [162, 124] width 16 height 25
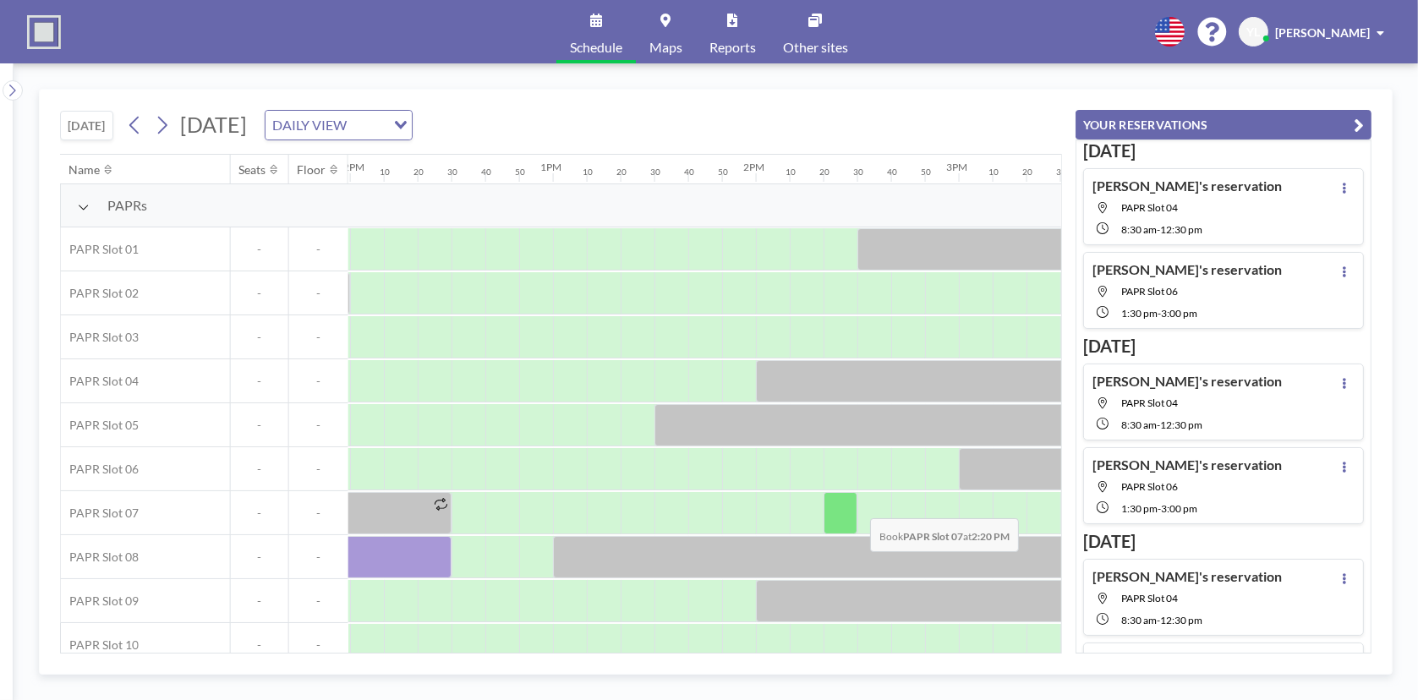
scroll to position [0, 2435]
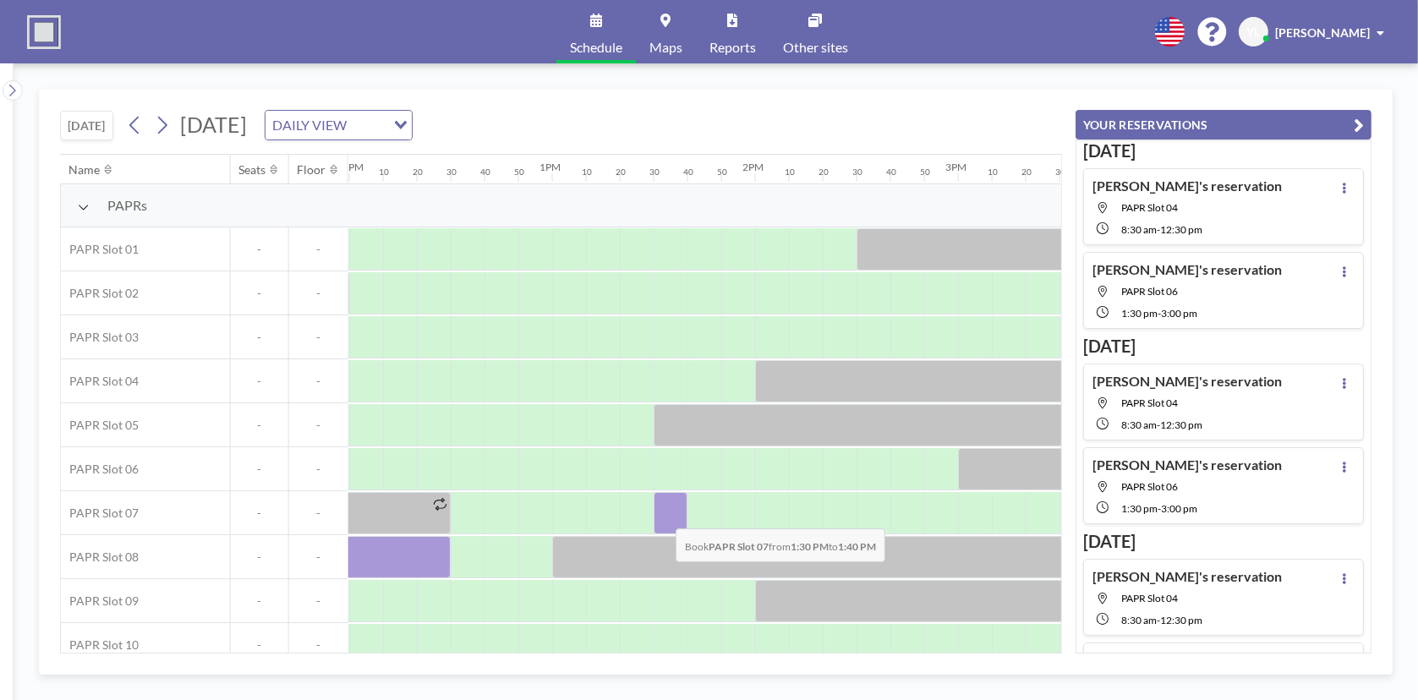
click at [662, 515] on div at bounding box center [671, 513] width 34 height 42
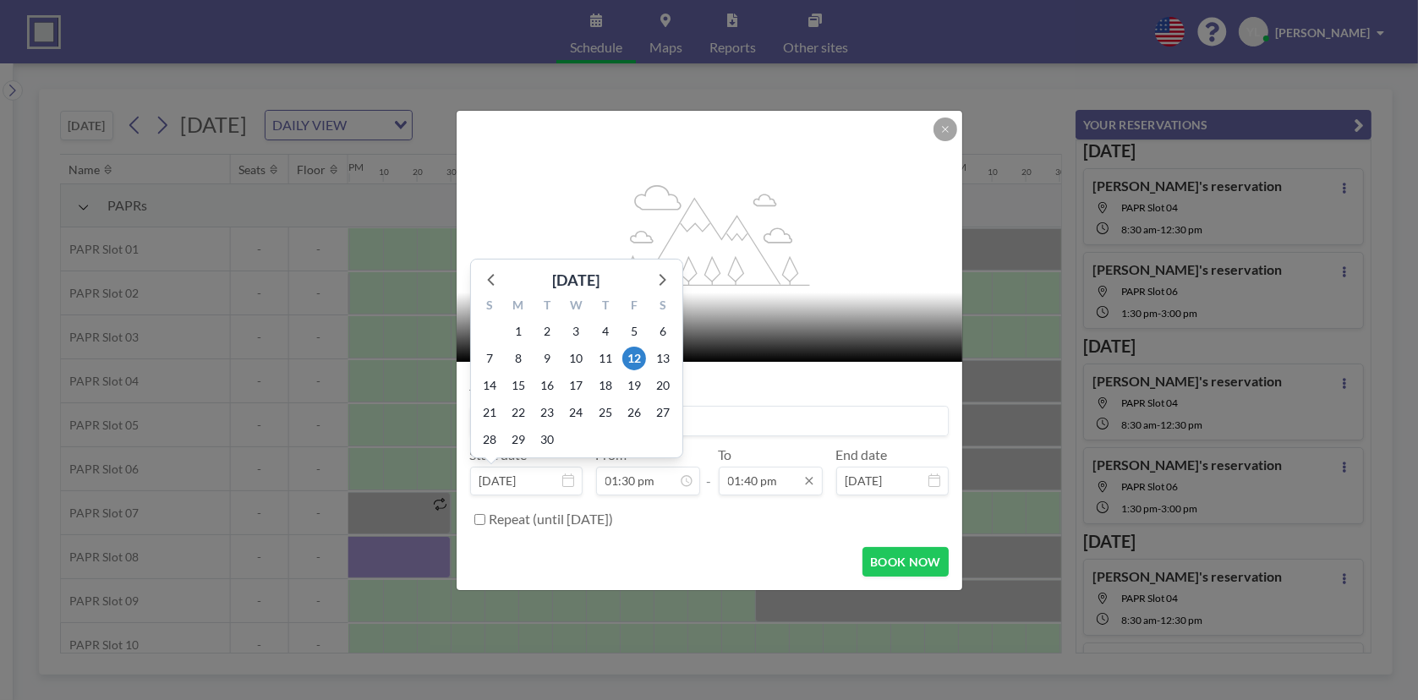
scroll to position [2436, 0]
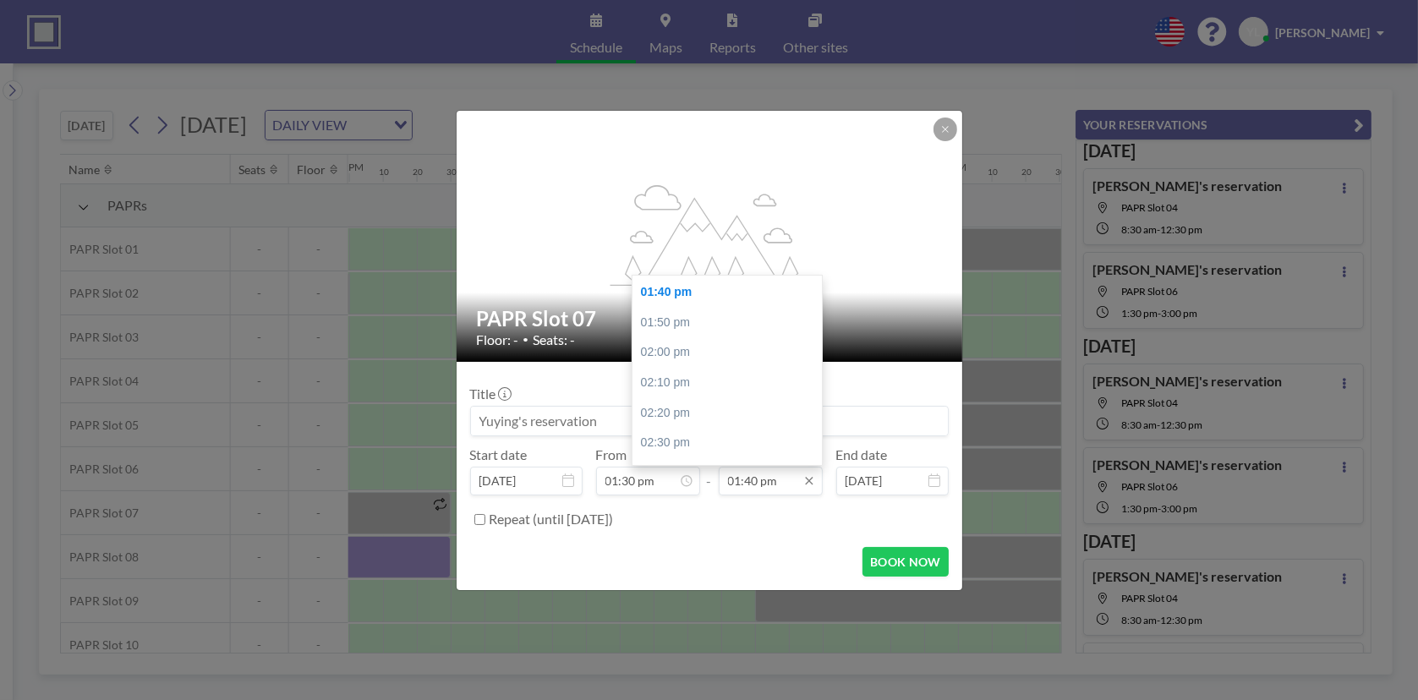
click at [778, 480] on input "01:40 pm" at bounding box center [771, 481] width 104 height 29
click at [709, 363] on div "03:30 pm" at bounding box center [732, 370] width 198 height 30
type input "03:30 pm"
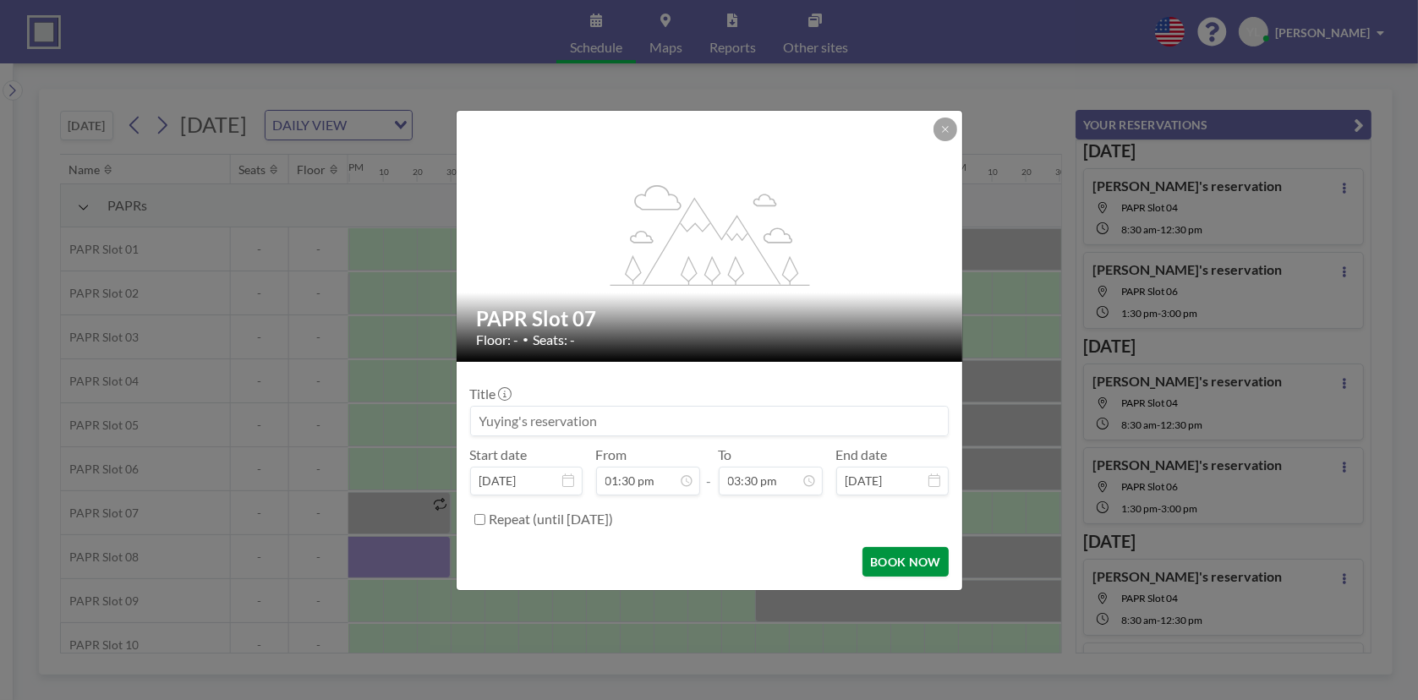
click at [926, 553] on button "BOOK NOW" at bounding box center [905, 562] width 85 height 30
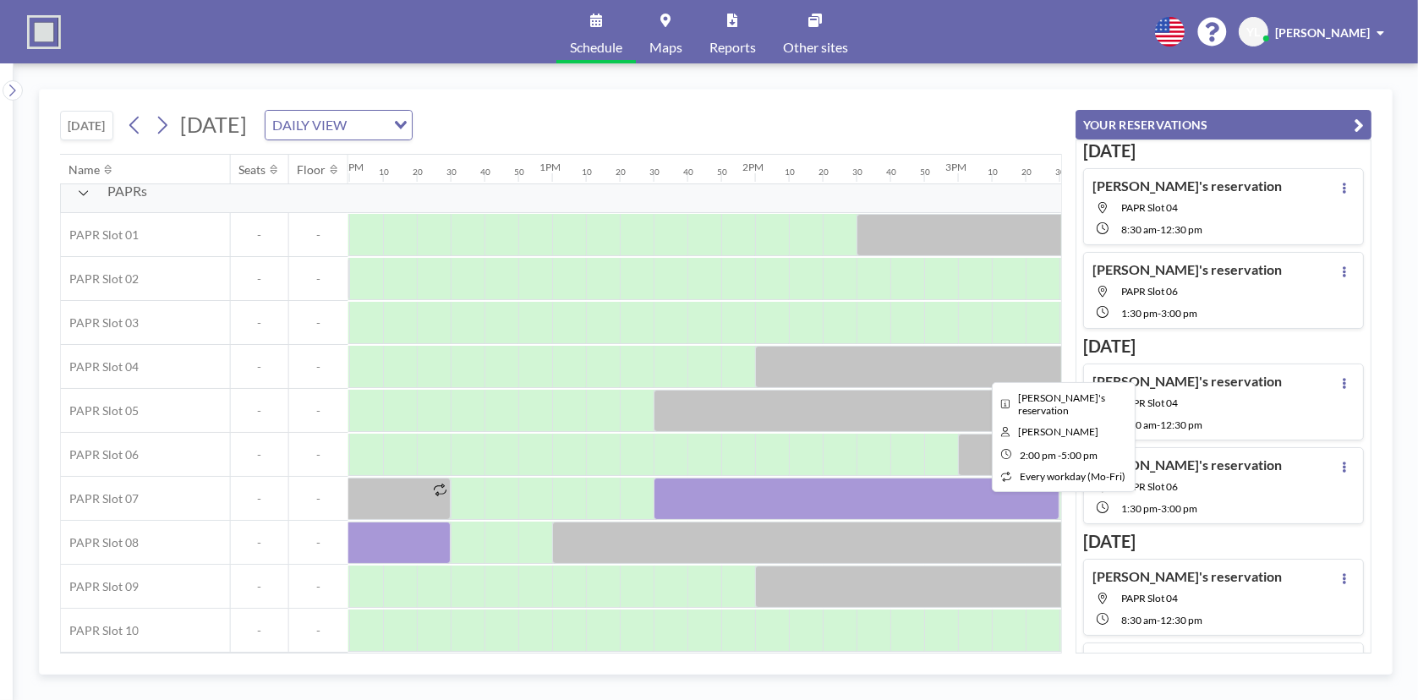
scroll to position [0, 2435]
